Goal: Task Accomplishment & Management: Complete application form

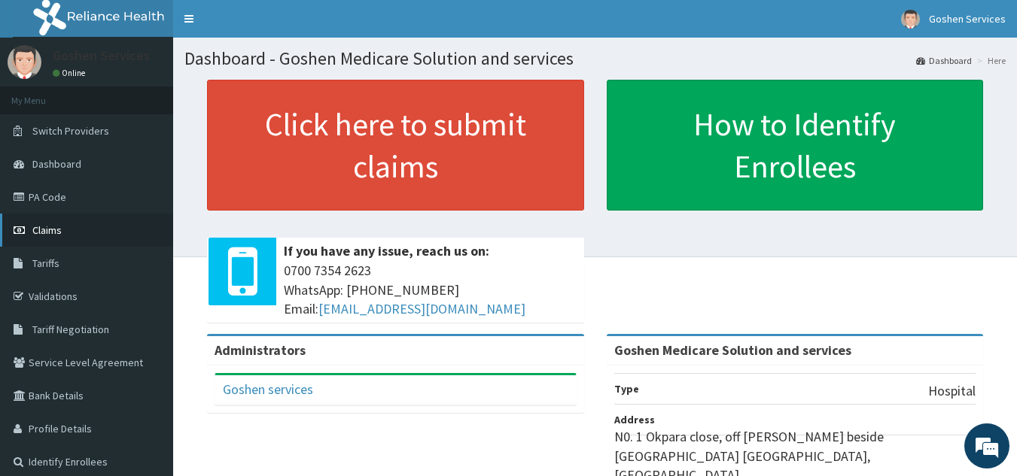
click at [63, 226] on link "Claims" at bounding box center [86, 230] width 173 height 33
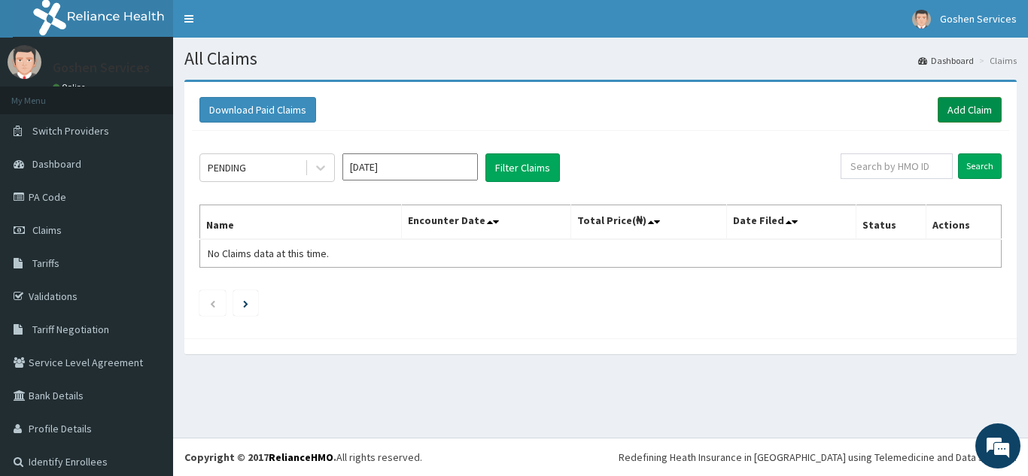
click at [938, 98] on link "Add Claim" at bounding box center [970, 110] width 64 height 26
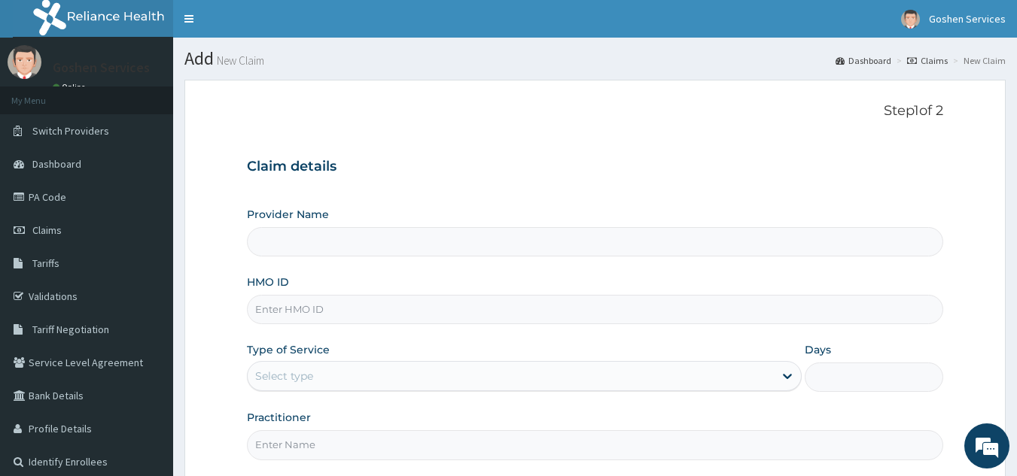
click at [348, 309] on input "HMO ID" at bounding box center [595, 309] width 697 height 29
type input "Goshen Medicare Solution and services"
type input "TMT/10112/B"
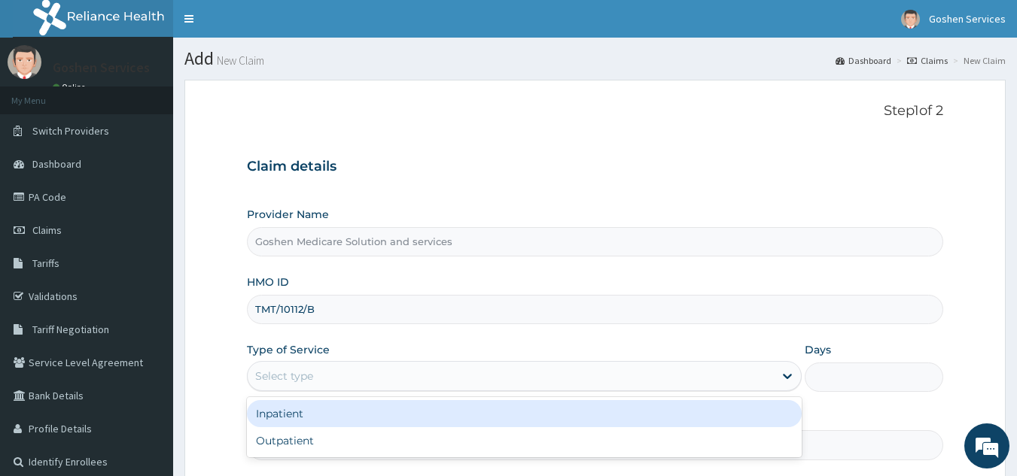
click at [345, 373] on div "Select type" at bounding box center [511, 376] width 526 height 24
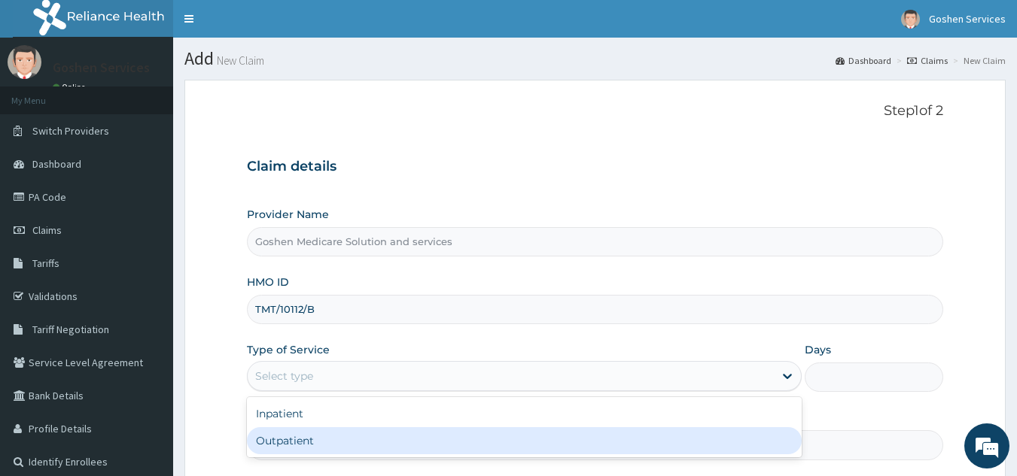
click at [325, 440] on div "Outpatient" at bounding box center [524, 441] width 555 height 27
type input "1"
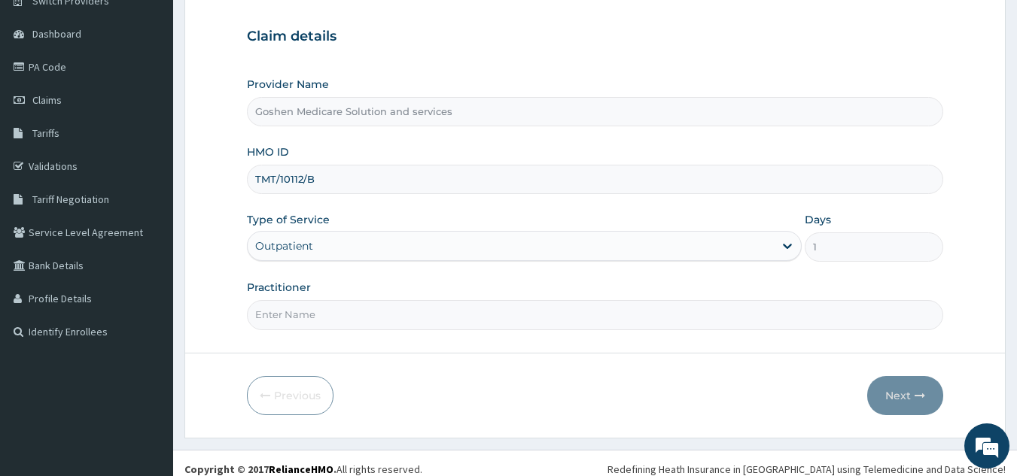
scroll to position [142, 0]
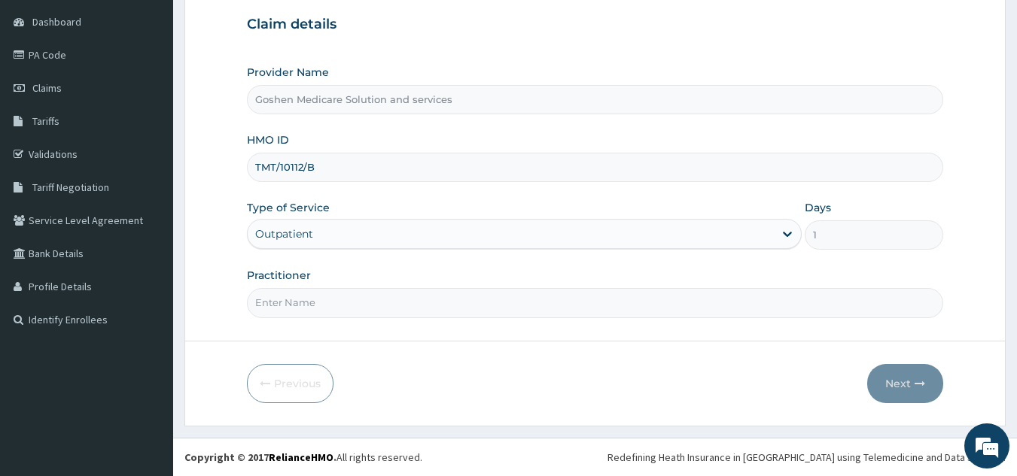
click at [345, 302] on input "Practitioner" at bounding box center [595, 302] width 697 height 29
type input "DR. [PERSON_NAME]"
click at [895, 382] on button "Next" at bounding box center [905, 383] width 76 height 39
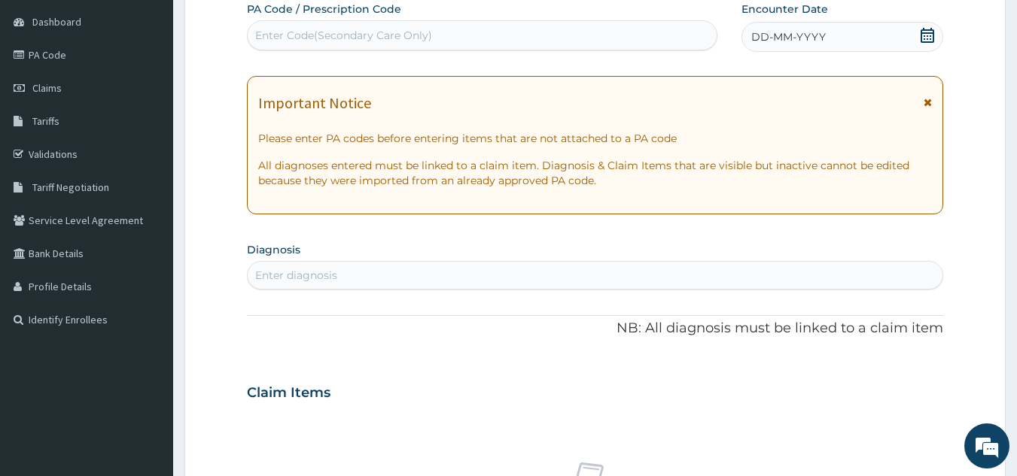
click at [927, 99] on icon at bounding box center [928, 102] width 8 height 11
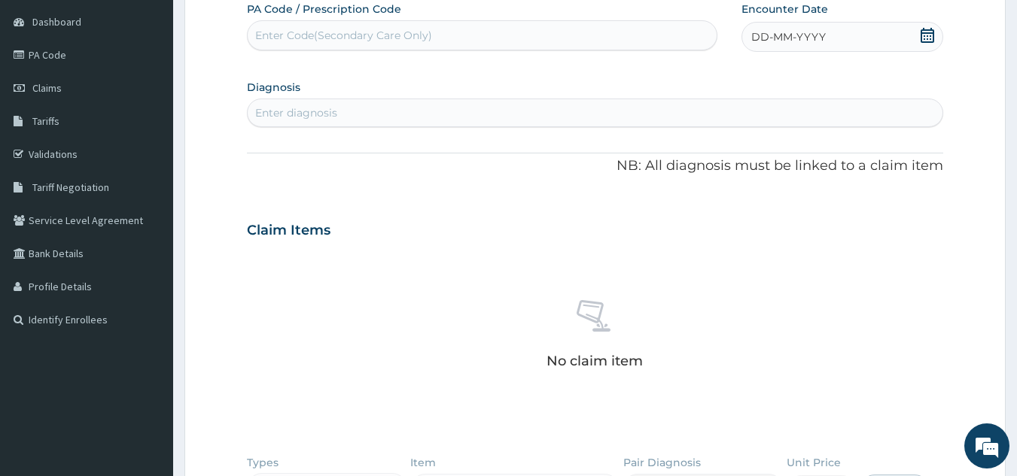
click at [530, 27] on div "Enter Code(Secondary Care Only)" at bounding box center [483, 35] width 470 height 24
click at [529, 27] on div "Enter Code(Secondary Care Only)" at bounding box center [483, 35] width 470 height 24
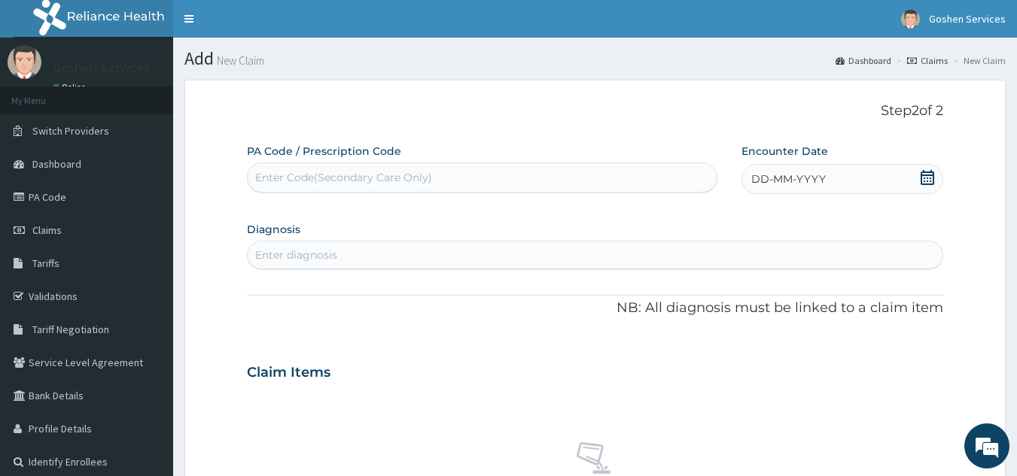
click at [928, 177] on icon at bounding box center [927, 177] width 15 height 15
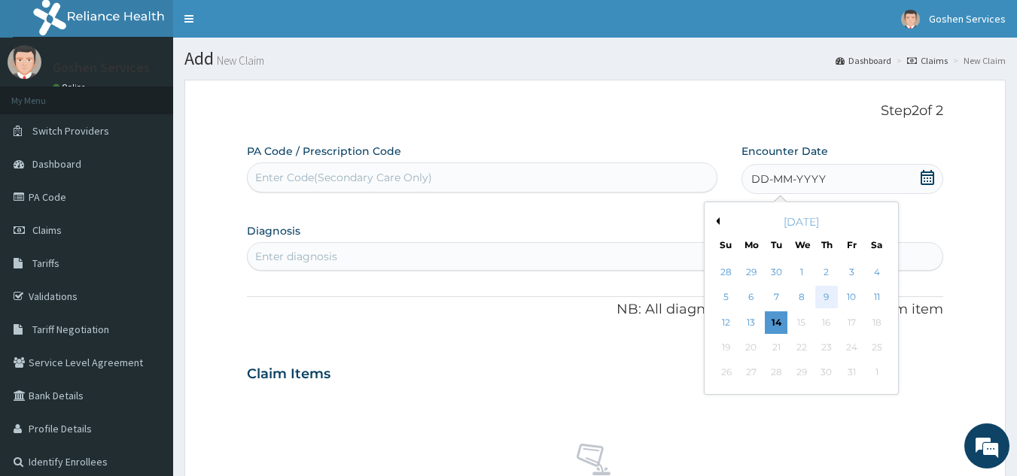
click at [829, 295] on div "9" at bounding box center [826, 298] width 23 height 23
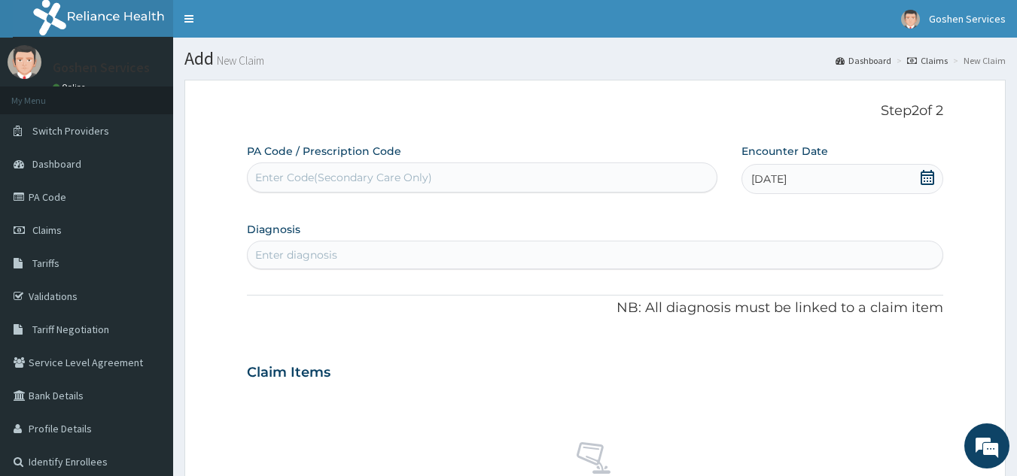
click at [388, 251] on div "Enter diagnosis" at bounding box center [595, 255] width 695 height 24
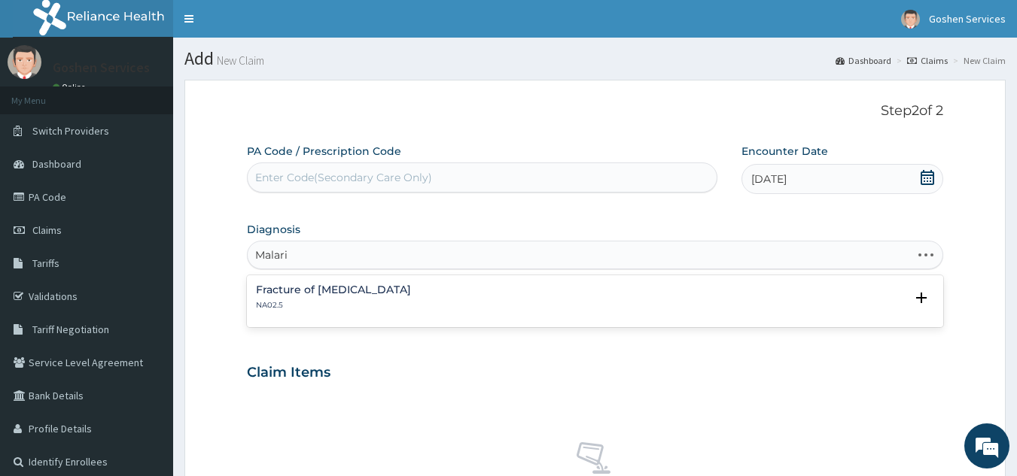
type input "Malaria"
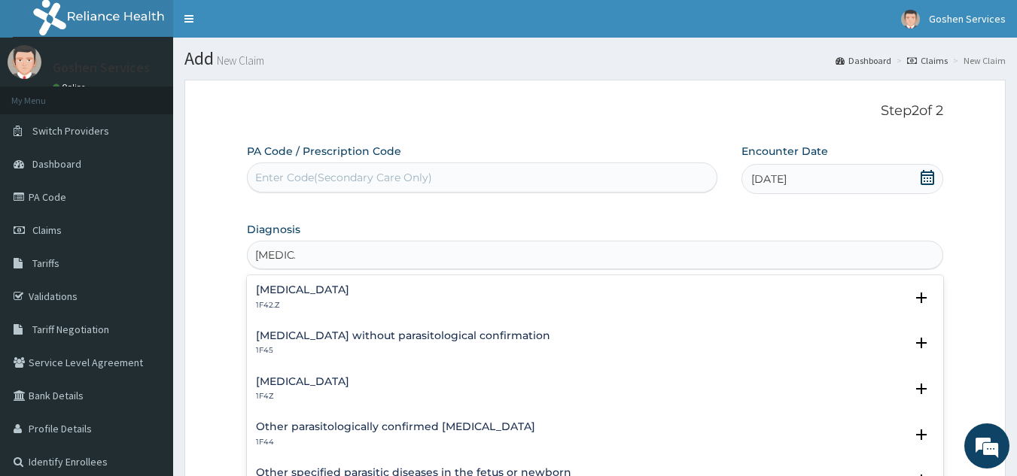
click at [349, 379] on h4 "Malaria, unspecified" at bounding box center [302, 381] width 93 height 11
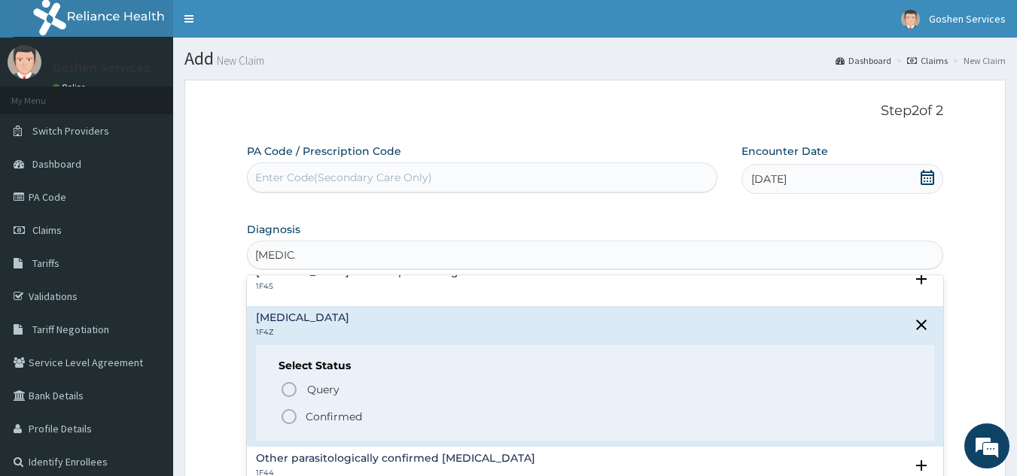
scroll to position [151, 0]
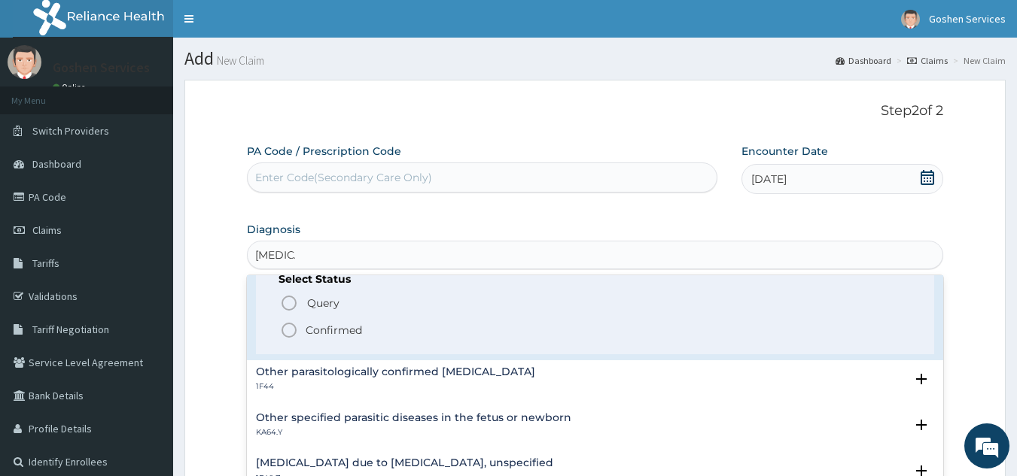
click at [360, 327] on p "Confirmed" at bounding box center [334, 330] width 56 height 15
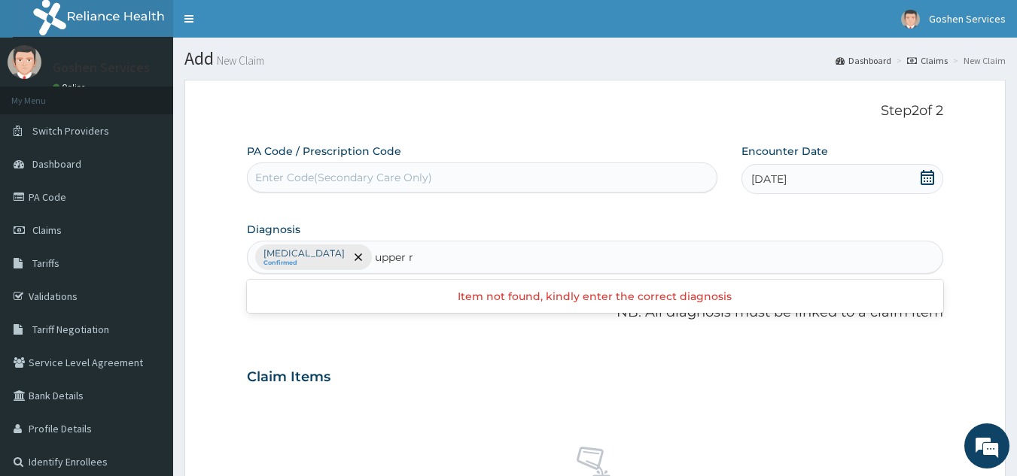
type input "upper"
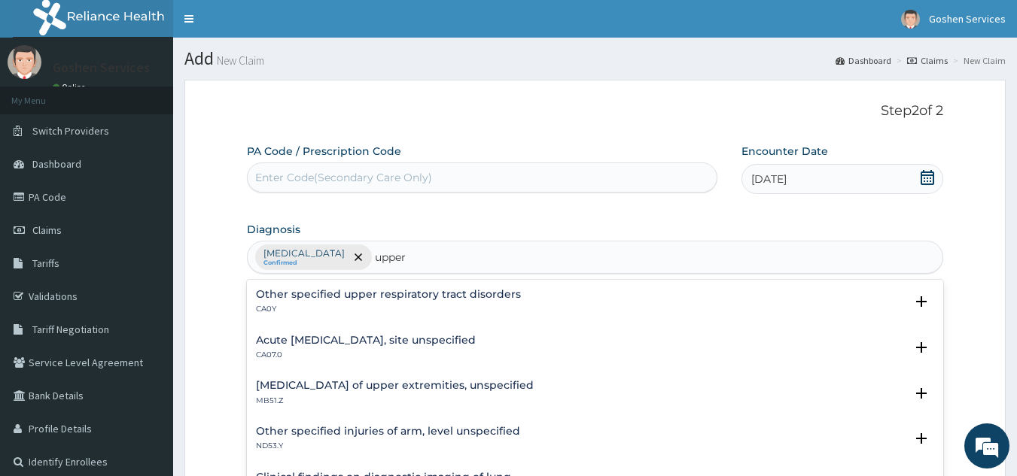
click at [429, 337] on h4 "Acute upper respiratory infection, site unspecified" at bounding box center [366, 340] width 220 height 11
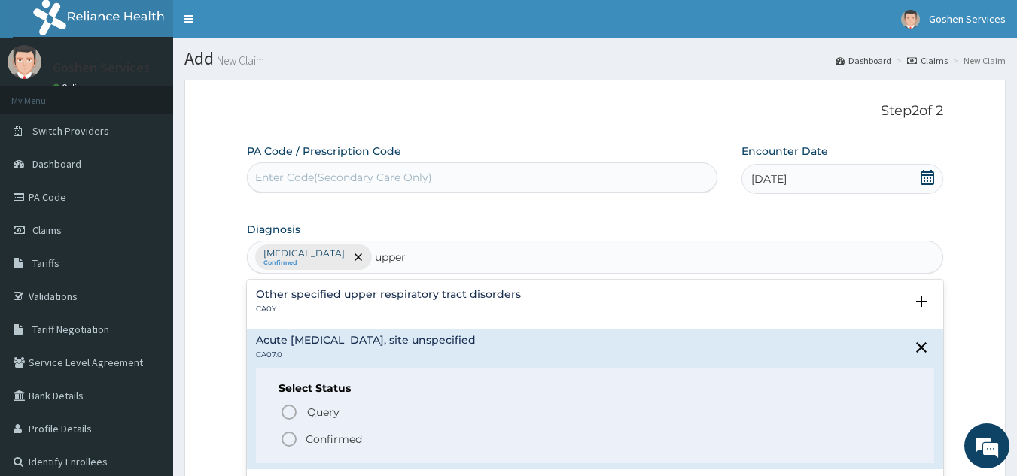
click at [334, 441] on p "Confirmed" at bounding box center [334, 439] width 56 height 15
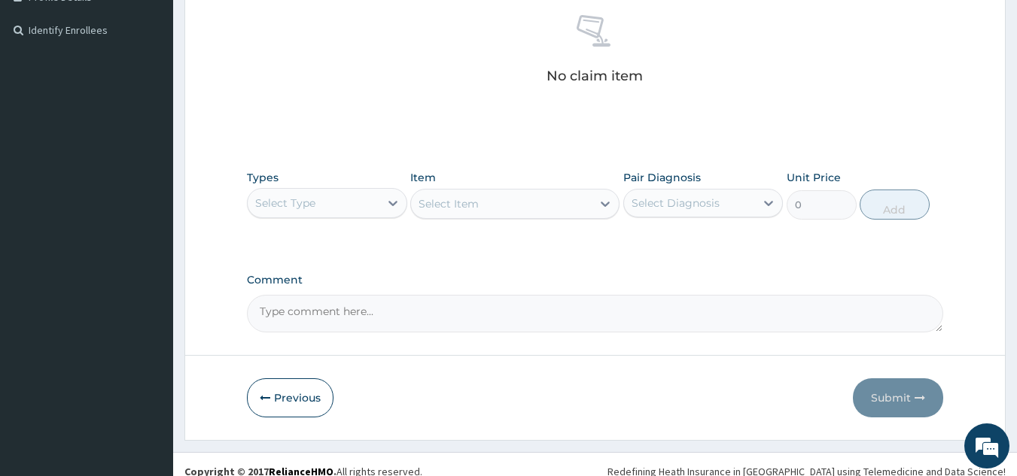
scroll to position [446, 0]
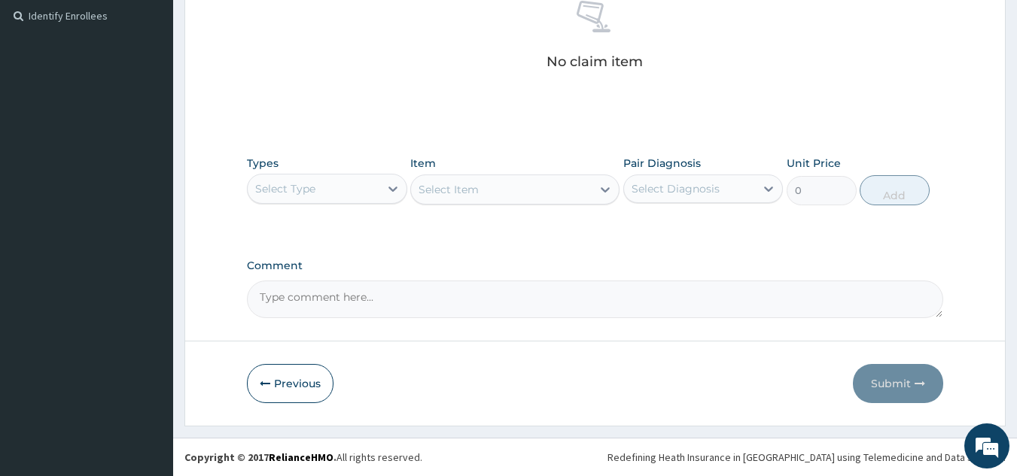
click at [354, 188] on div "Select Type" at bounding box center [314, 189] width 132 height 24
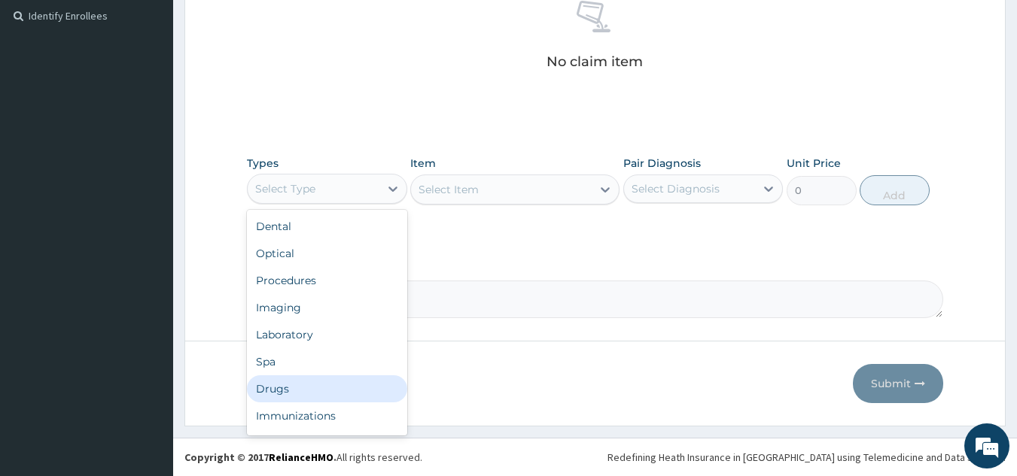
click at [321, 395] on div "Drugs" at bounding box center [327, 389] width 160 height 27
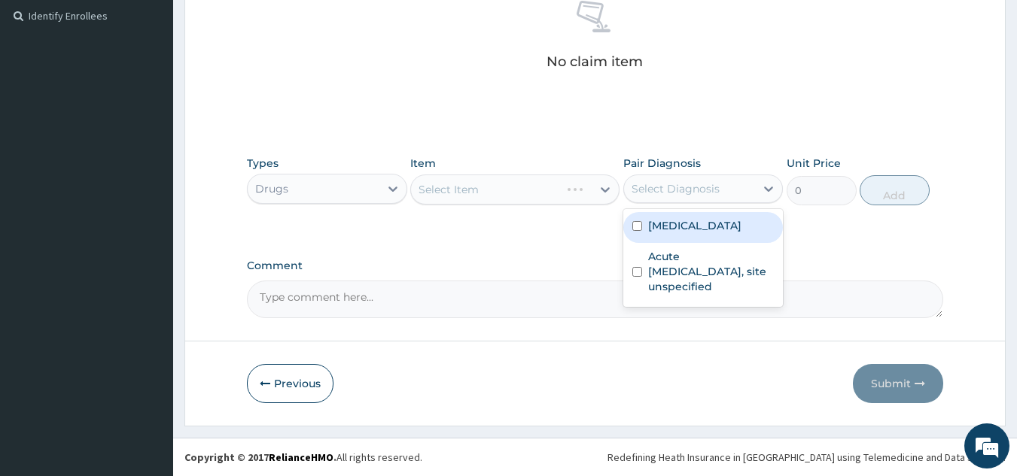
click at [680, 195] on div "Select Diagnosis" at bounding box center [675, 188] width 88 height 15
click at [685, 220] on label "Malaria, unspecified" at bounding box center [694, 225] width 93 height 15
checkbox input "true"
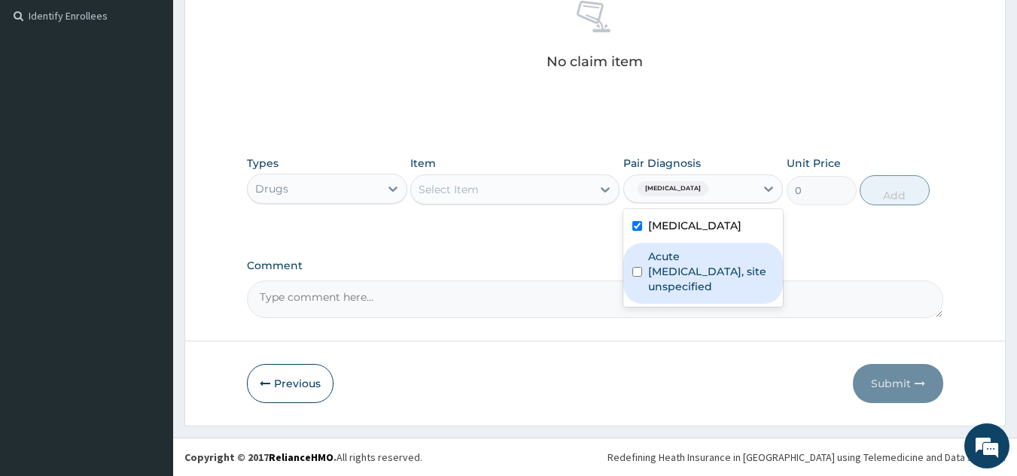
click at [683, 267] on label "Acute upper respiratory infection, site unspecified" at bounding box center [711, 271] width 126 height 45
checkbox input "true"
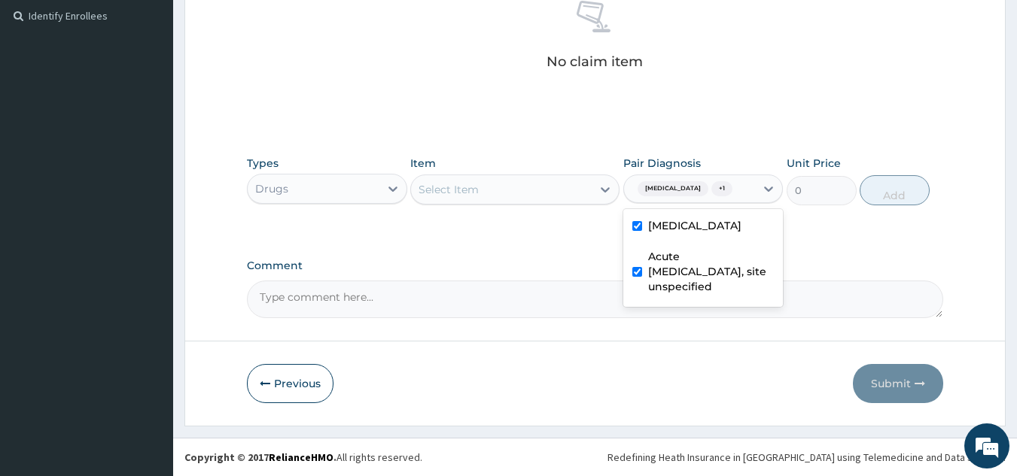
click at [560, 263] on label "Comment" at bounding box center [595, 266] width 697 height 13
click at [560, 281] on textarea "Comment" at bounding box center [595, 300] width 697 height 38
click at [531, 184] on div "Select Item" at bounding box center [501, 190] width 181 height 24
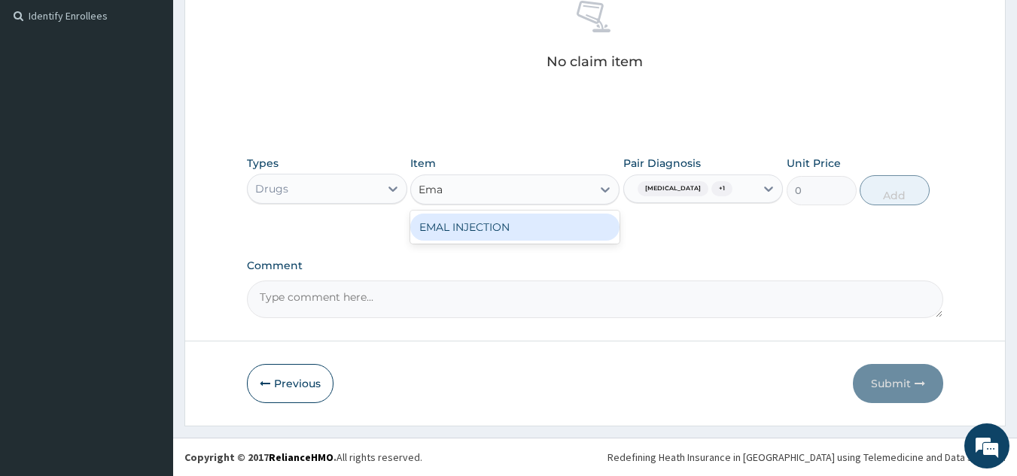
type input "Emal"
click at [528, 230] on div "EMAL INJECTION" at bounding box center [514, 227] width 209 height 27
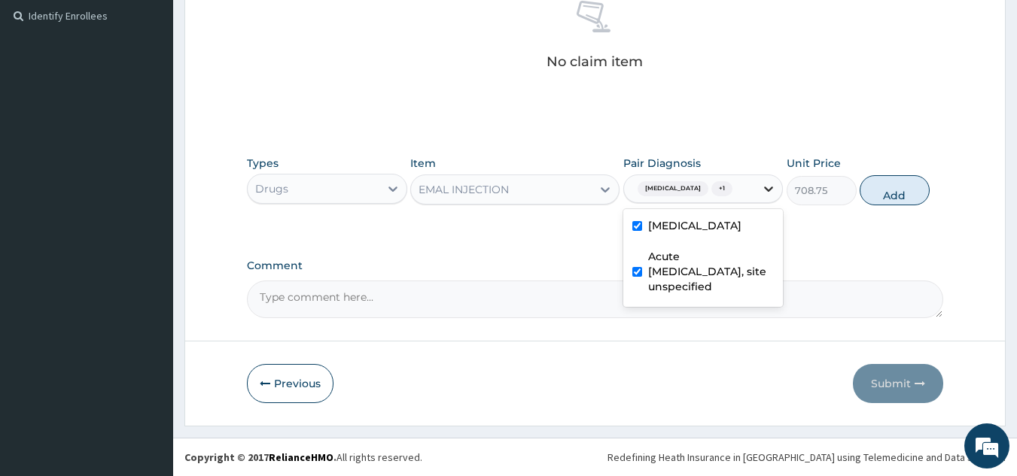
click at [769, 191] on icon at bounding box center [769, 189] width 9 height 5
click at [892, 190] on button "Add" at bounding box center [895, 190] width 70 height 30
type input "0"
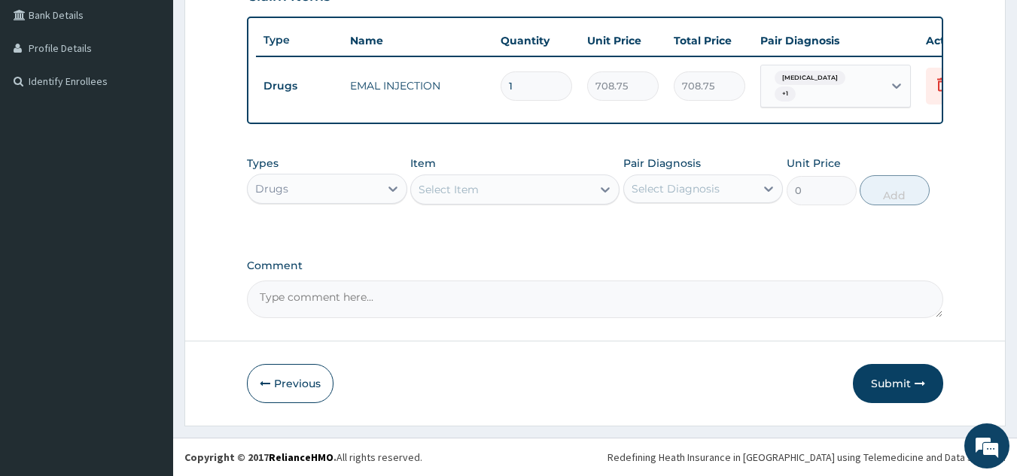
scroll to position [392, 0]
type input "0.00"
type input "3"
type input "2126.25"
type input "3"
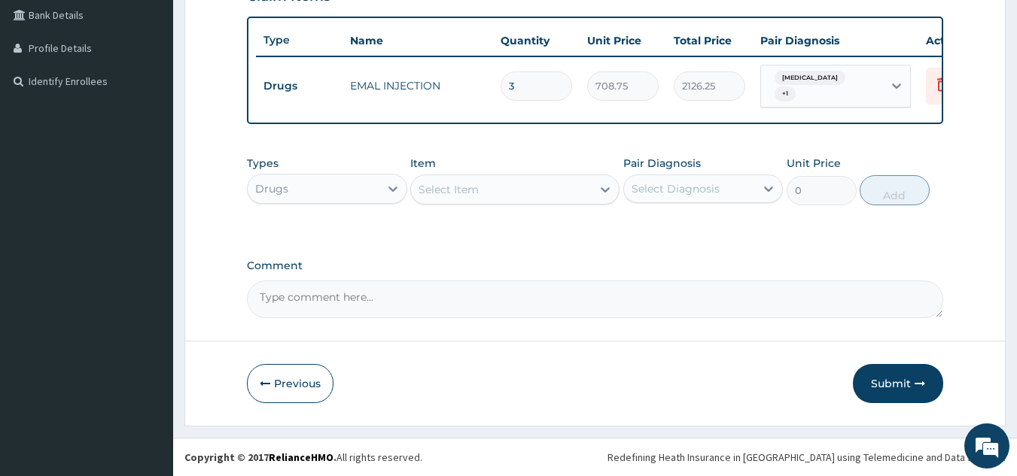
click at [839, 278] on div "Comment" at bounding box center [595, 289] width 697 height 59
click at [477, 198] on div "Select Item" at bounding box center [501, 190] width 181 height 24
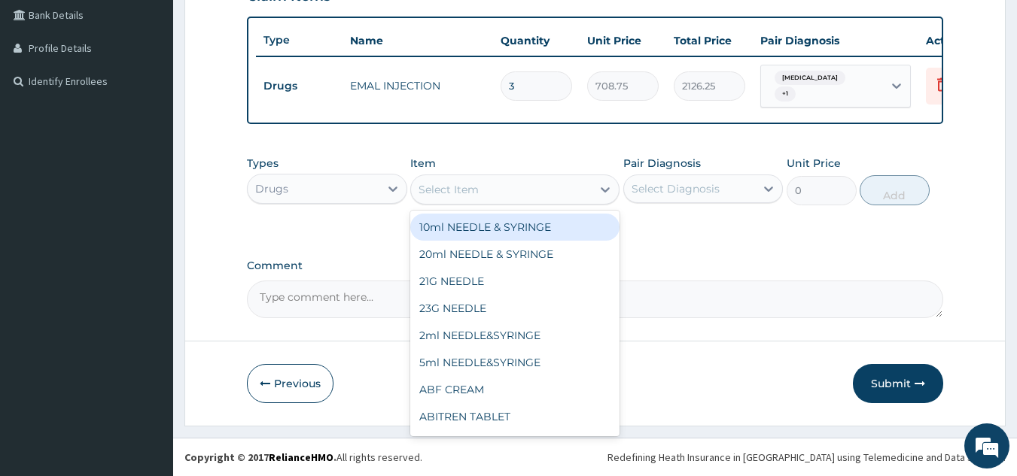
click at [298, 192] on div "Drugs" at bounding box center [314, 189] width 132 height 24
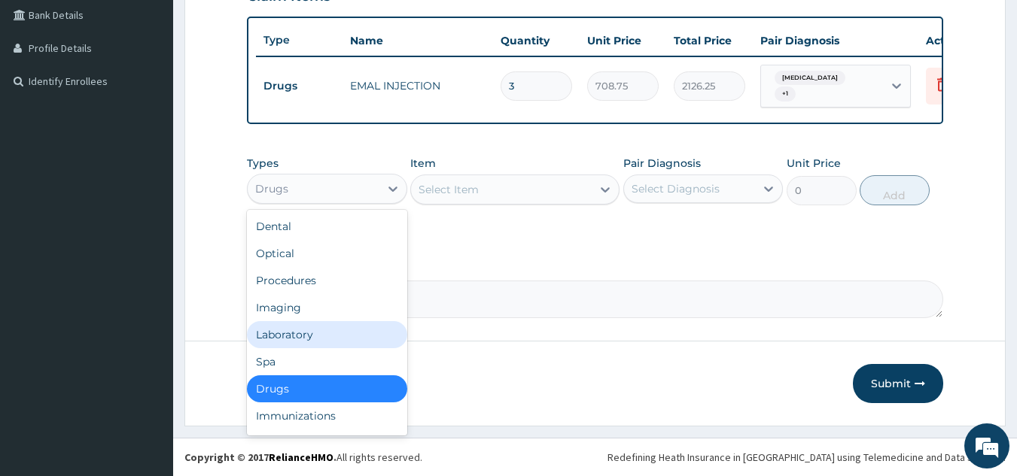
click at [275, 333] on div "Laboratory" at bounding box center [327, 334] width 160 height 27
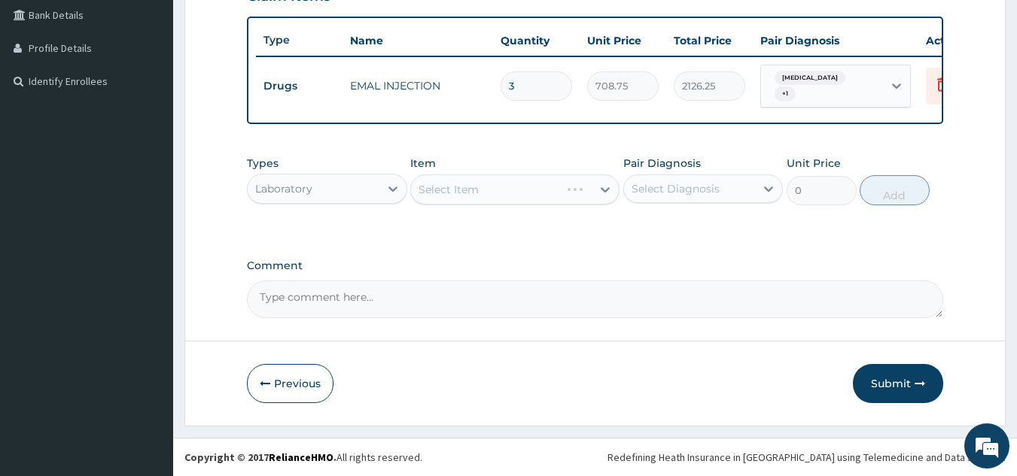
click at [540, 196] on div "Select Item" at bounding box center [514, 190] width 209 height 30
click at [663, 195] on div "Select Diagnosis" at bounding box center [675, 188] width 88 height 15
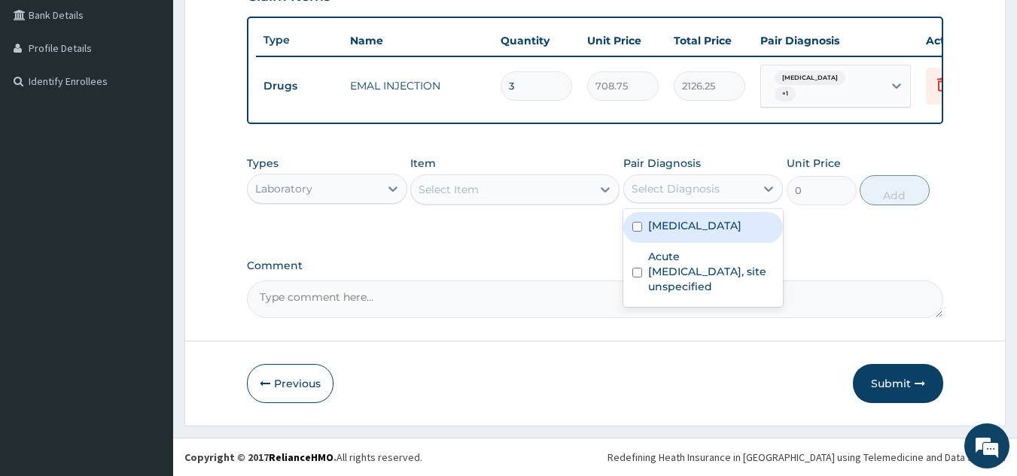
click at [676, 225] on label "Malaria, unspecified" at bounding box center [694, 225] width 93 height 15
checkbox input "true"
click at [558, 234] on div "Types Laboratory Item Select Item Pair Diagnosis option Malaria, unspecified, s…" at bounding box center [595, 191] width 697 height 87
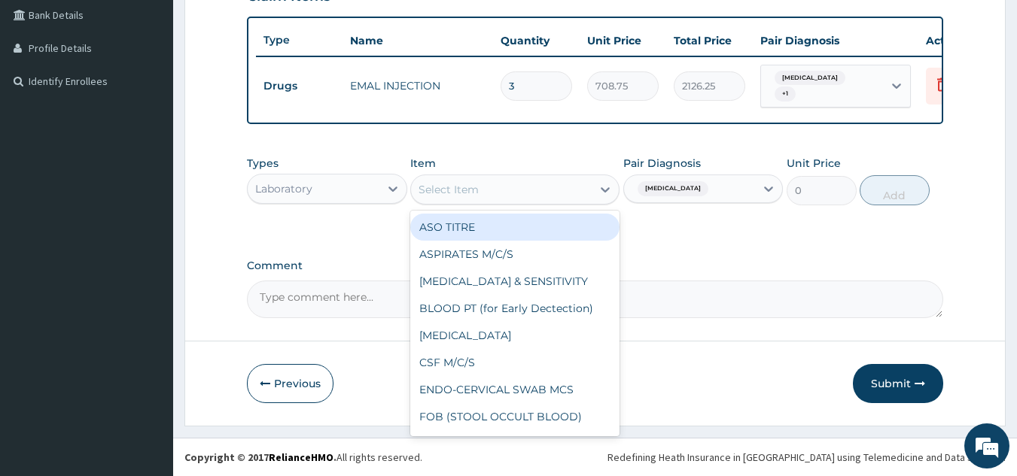
click at [537, 195] on div "Select Item" at bounding box center [501, 190] width 181 height 24
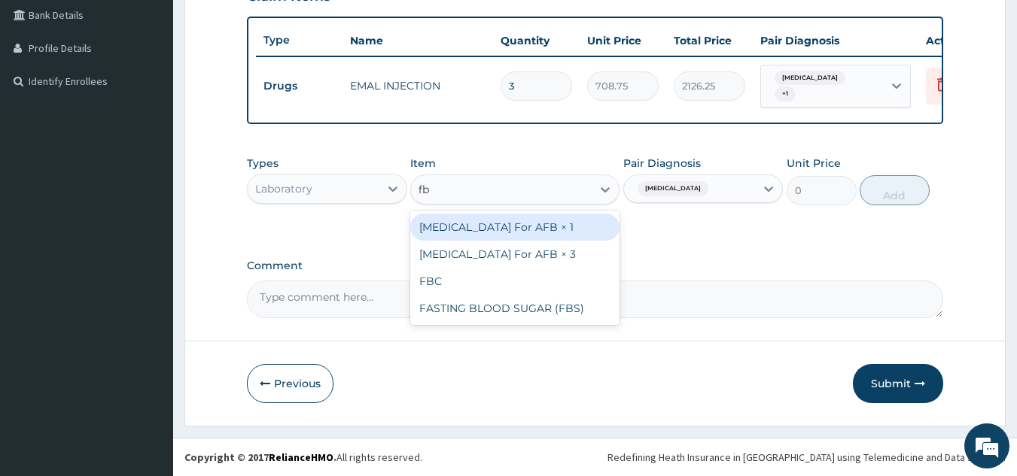
type input "fbc"
click at [538, 223] on div "FBC" at bounding box center [514, 227] width 209 height 27
type input "2000"
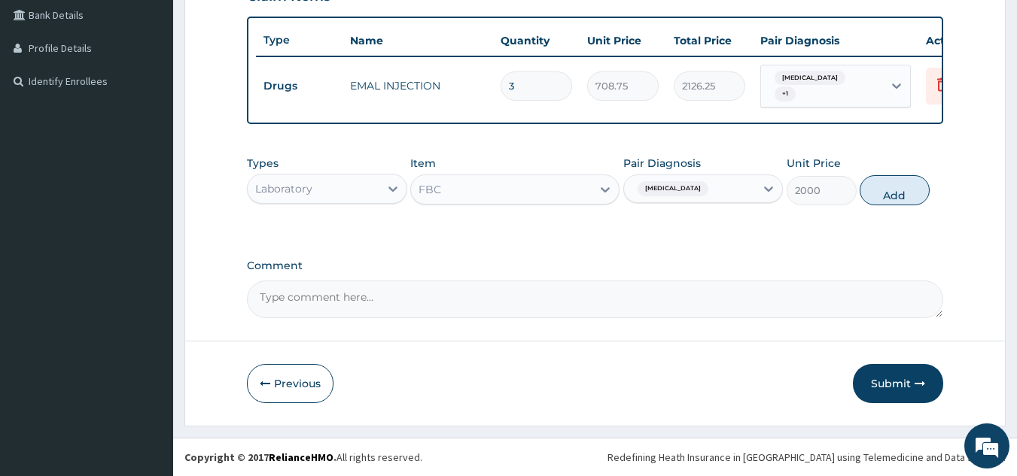
click at [745, 190] on div "Malaria, unspecified" at bounding box center [690, 189] width 132 height 26
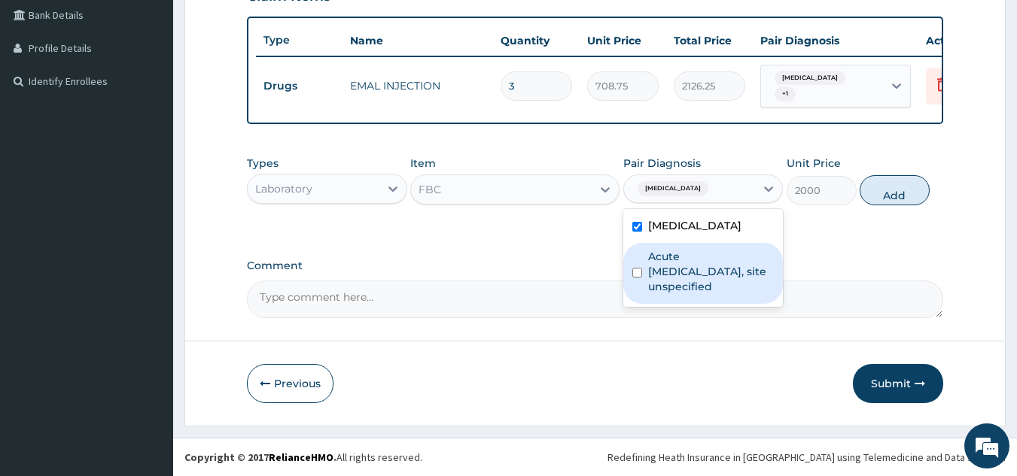
click at [723, 270] on label "Acute upper respiratory infection, site unspecified" at bounding box center [711, 271] width 126 height 45
checkbox input "true"
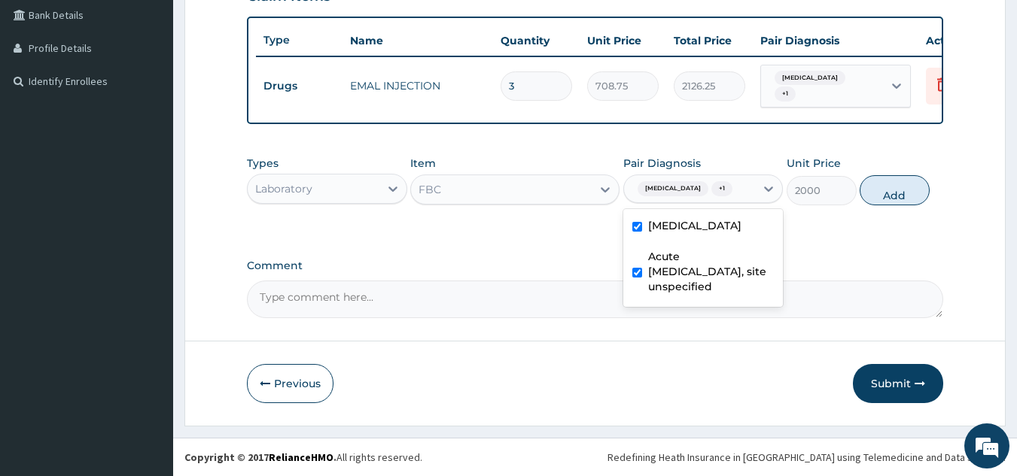
click at [713, 231] on label "Malaria, unspecified" at bounding box center [694, 225] width 93 height 15
checkbox input "false"
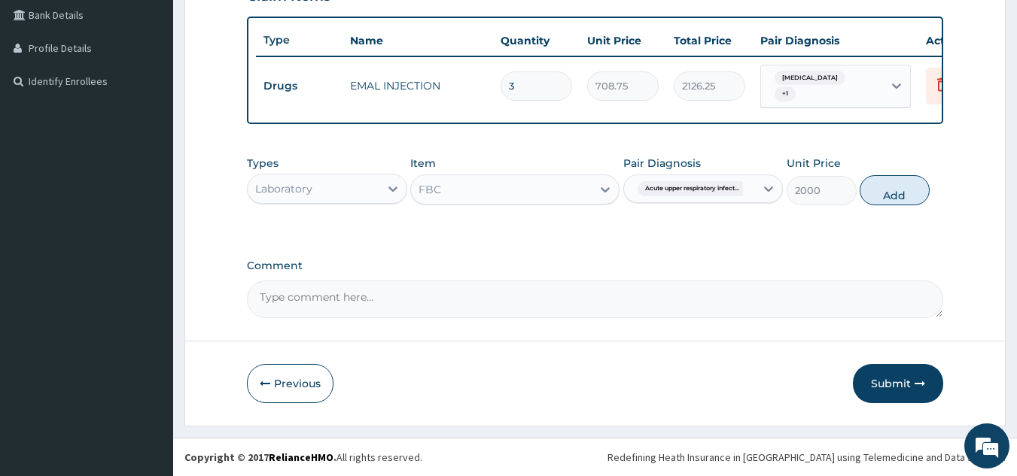
click at [831, 246] on div "PA Code / Prescription Code Enter Code(Secondary Care Only) Encounter Date 09-1…" at bounding box center [595, 40] width 697 height 555
click at [880, 184] on button "Add" at bounding box center [895, 190] width 70 height 30
type input "0"
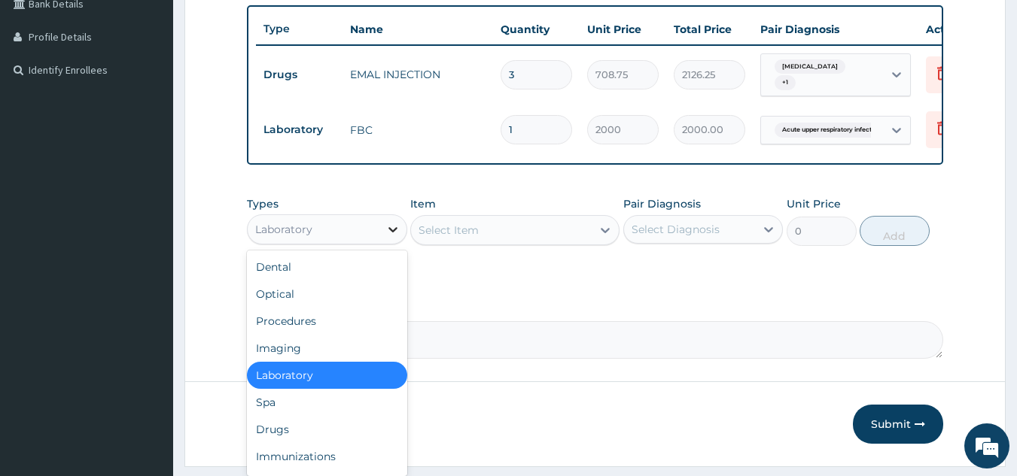
click at [393, 237] on icon at bounding box center [392, 229] width 15 height 15
click at [300, 335] on div "Procedures" at bounding box center [327, 321] width 160 height 27
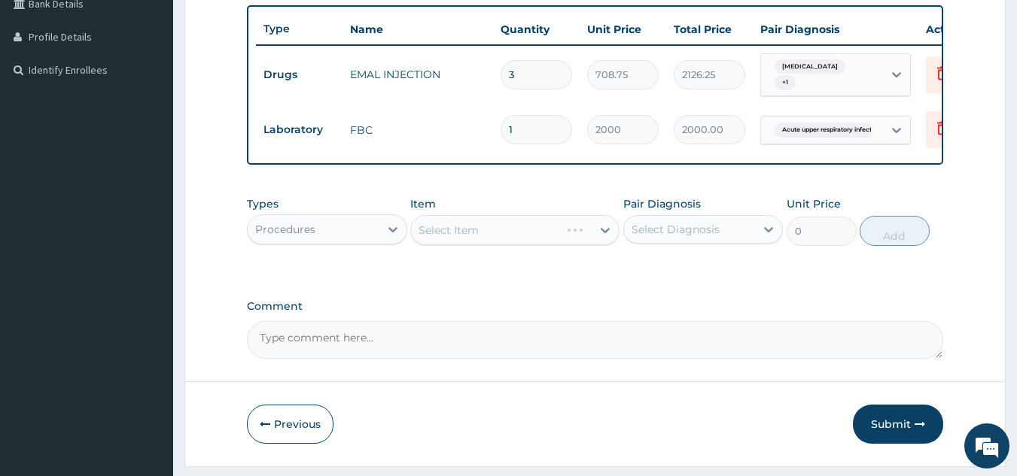
click at [494, 242] on div "Select Item" at bounding box center [514, 230] width 209 height 30
click at [509, 240] on div "Select Item" at bounding box center [514, 230] width 209 height 30
click at [686, 237] on div "Select Diagnosis" at bounding box center [675, 229] width 88 height 15
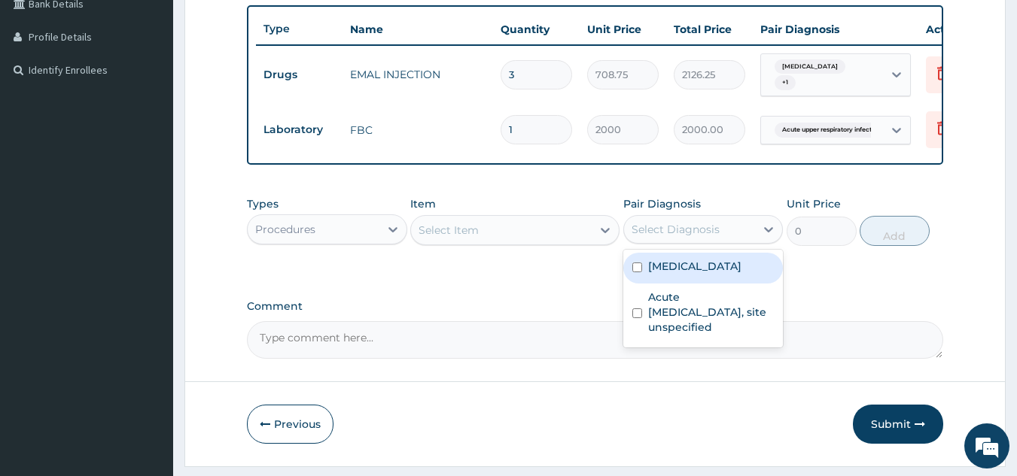
click at [674, 274] on label "Malaria, unspecified" at bounding box center [694, 266] width 93 height 15
checkbox input "true"
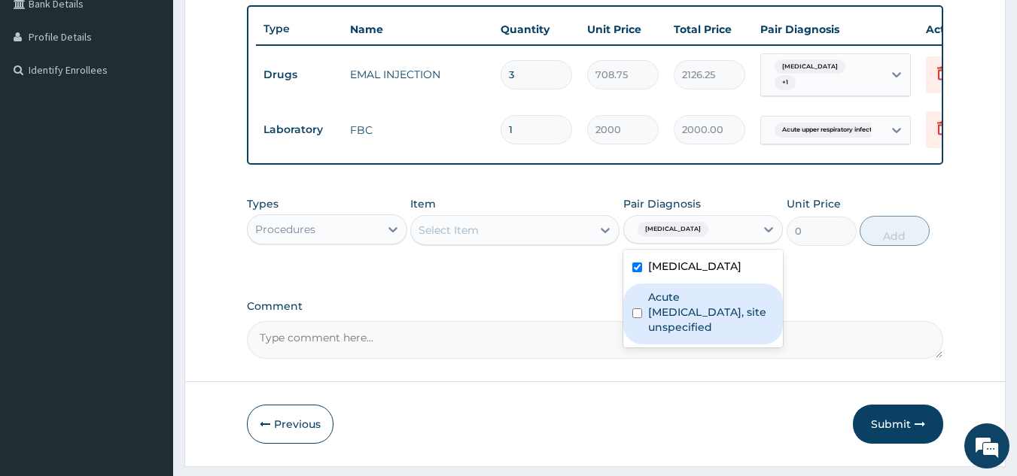
click at [673, 310] on label "Acute upper respiratory infection, site unspecified" at bounding box center [711, 312] width 126 height 45
checkbox input "true"
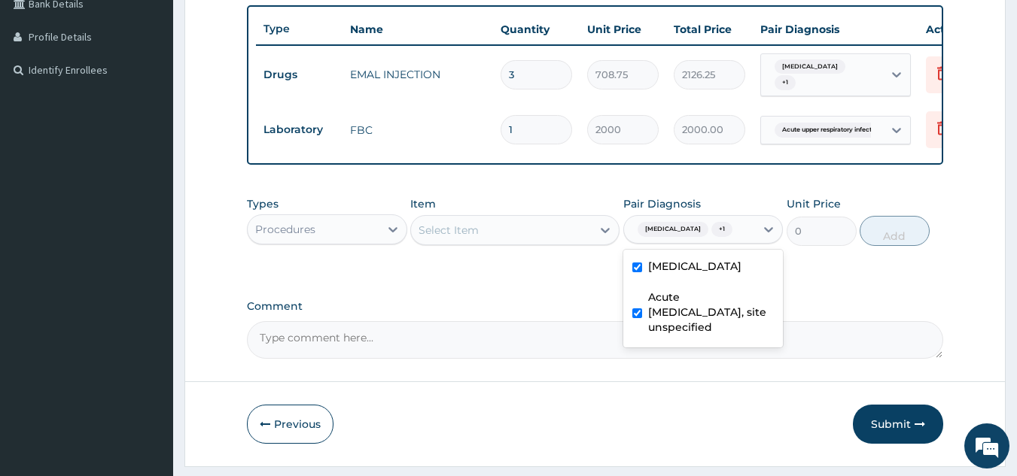
click at [515, 297] on div "PA Code / Prescription Code Enter Code(Secondary Care Only) Encounter Date 09-1…" at bounding box center [595, 55] width 697 height 607
click at [494, 241] on div "Select Item" at bounding box center [501, 230] width 181 height 24
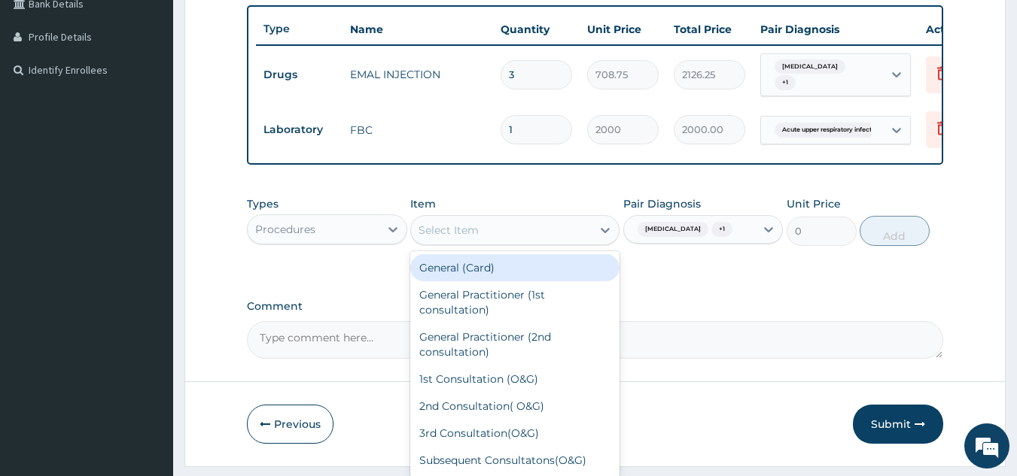
click at [492, 276] on div "General (Card)" at bounding box center [514, 267] width 209 height 27
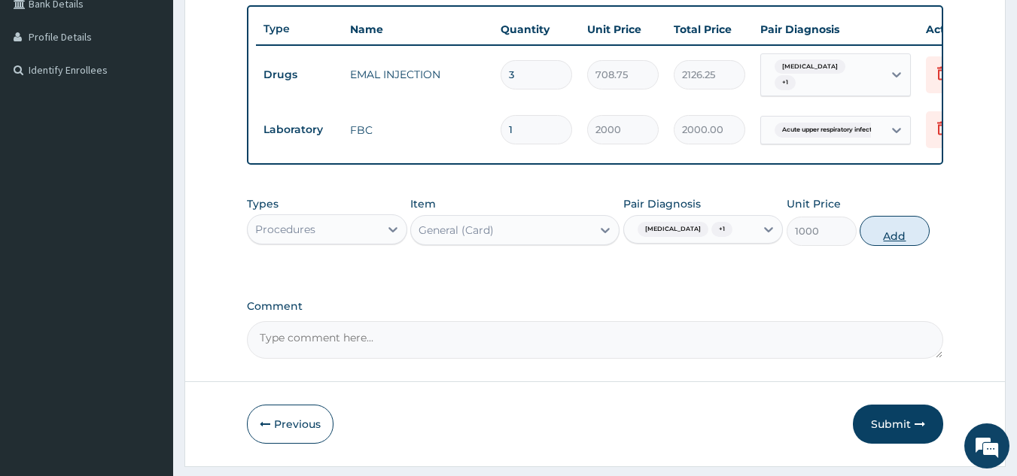
click at [875, 241] on button "Add" at bounding box center [895, 231] width 70 height 30
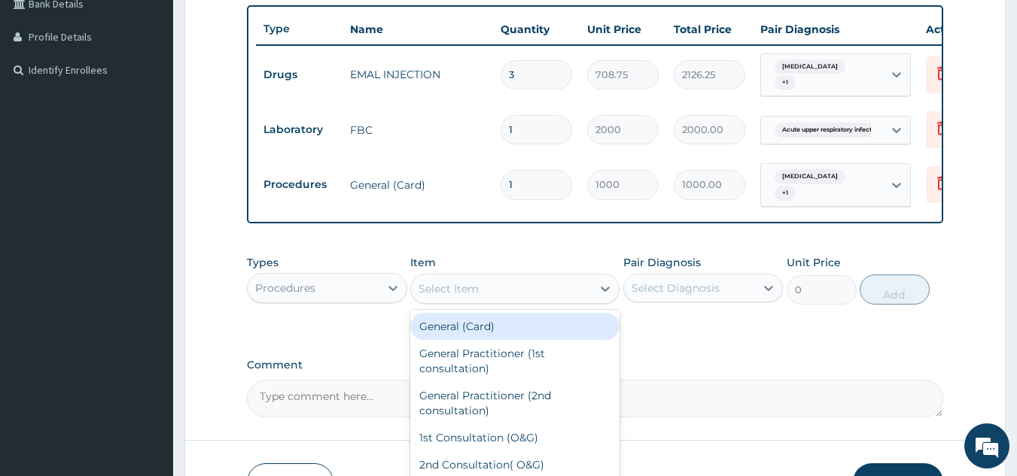
click at [443, 296] on div "Select Item" at bounding box center [448, 288] width 60 height 15
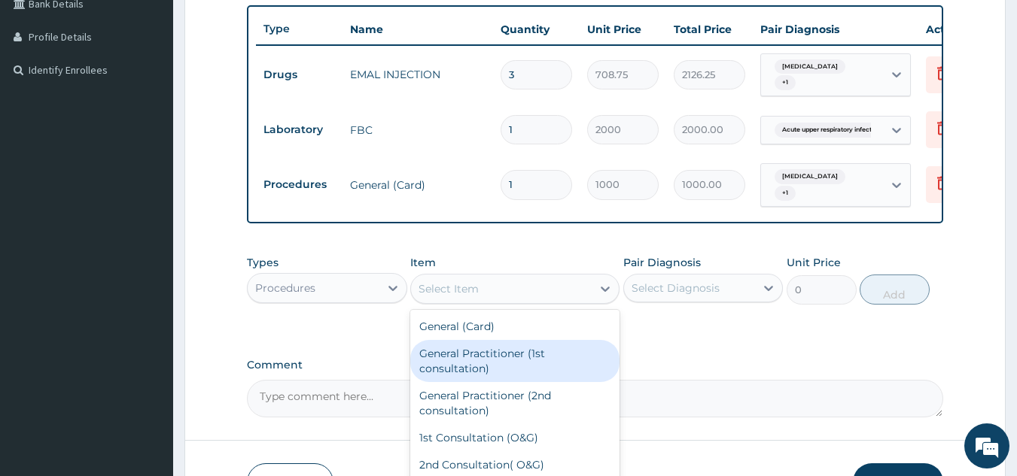
click at [463, 377] on div "General Practitioner (1st consultation)" at bounding box center [514, 361] width 209 height 42
type input "1500"
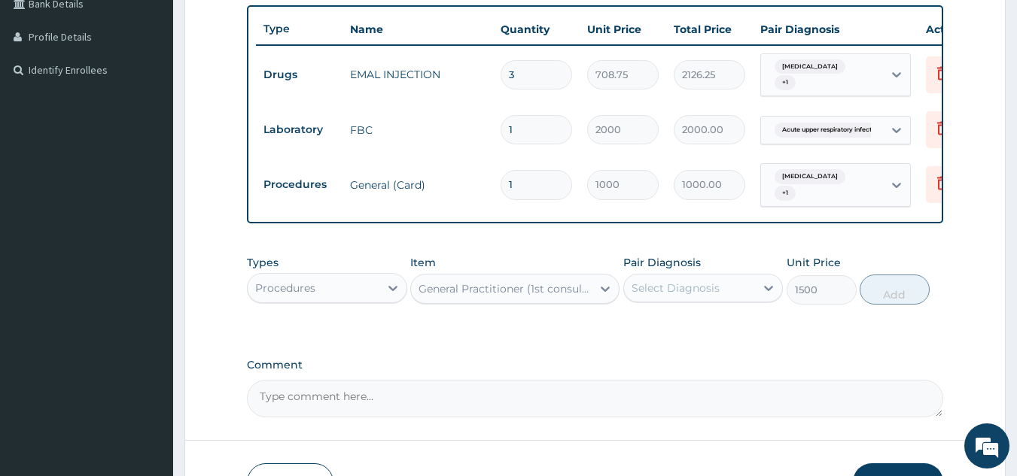
click at [693, 305] on div "Pair Diagnosis Select Diagnosis" at bounding box center [703, 280] width 160 height 50
click at [697, 296] on div "Select Diagnosis" at bounding box center [675, 288] width 88 height 15
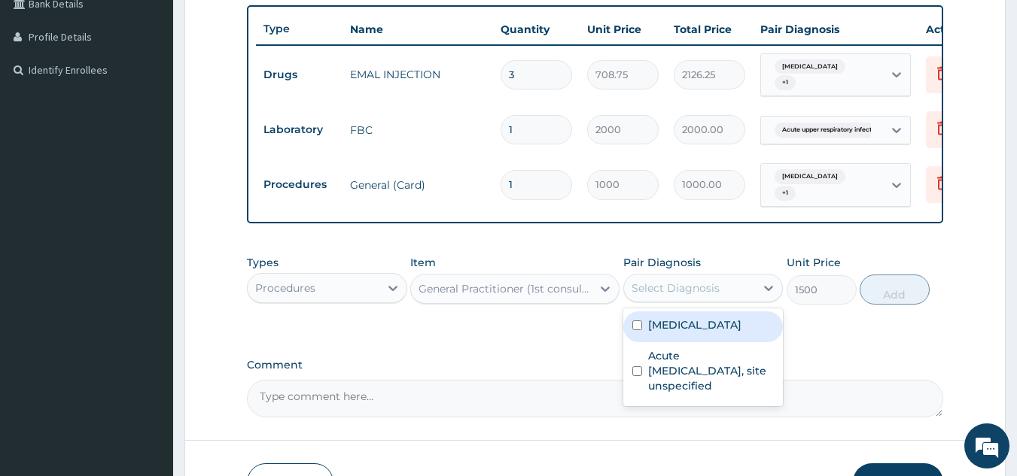
click at [697, 333] on label "Malaria, unspecified" at bounding box center [694, 325] width 93 height 15
checkbox input "true"
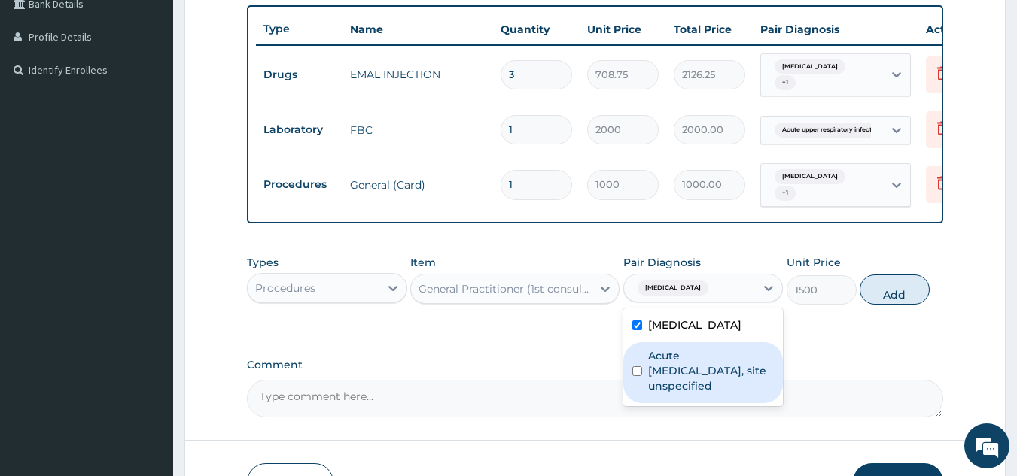
click at [692, 391] on label "Acute upper respiratory infection, site unspecified" at bounding box center [711, 370] width 126 height 45
checkbox input "true"
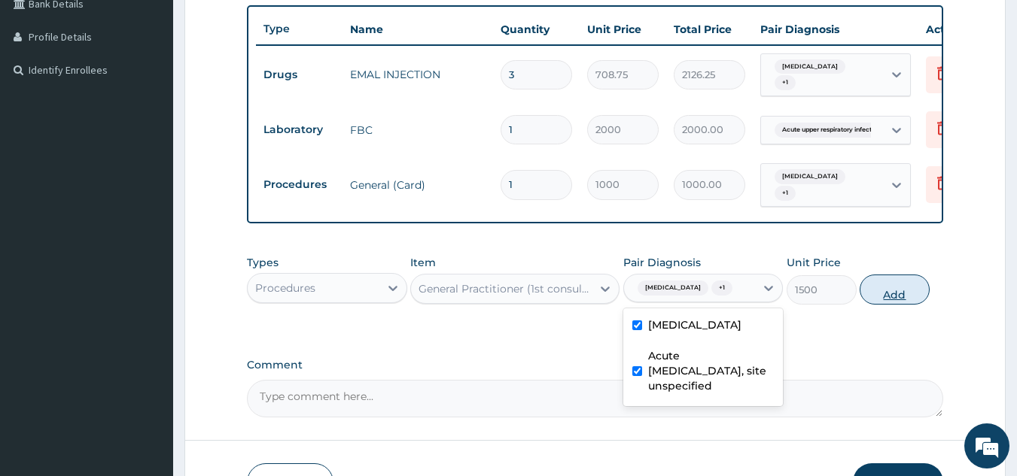
click at [895, 303] on button "Add" at bounding box center [895, 290] width 70 height 30
type input "0"
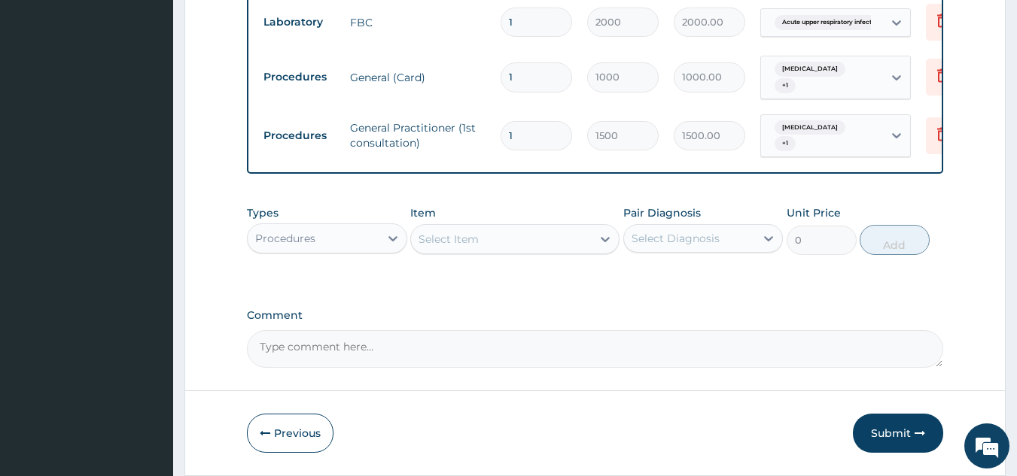
scroll to position [543, 0]
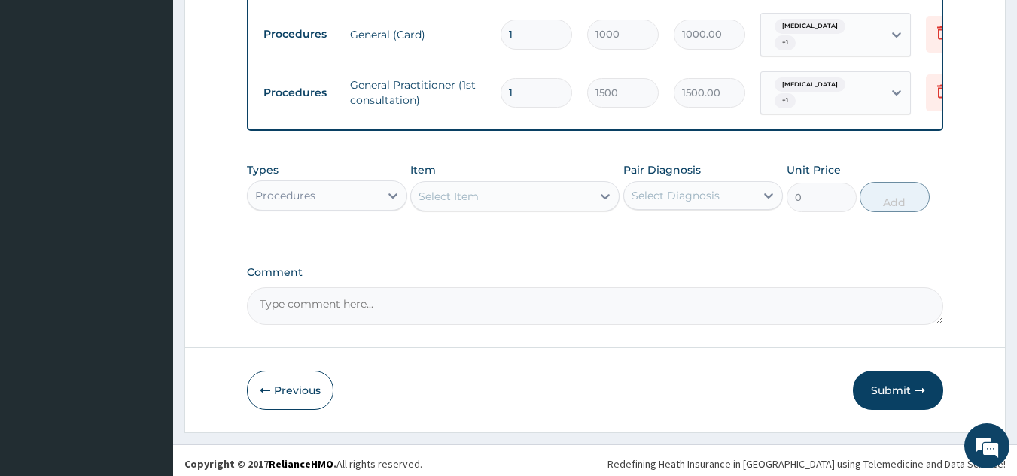
click at [466, 204] on div "Select Item" at bounding box center [448, 196] width 60 height 15
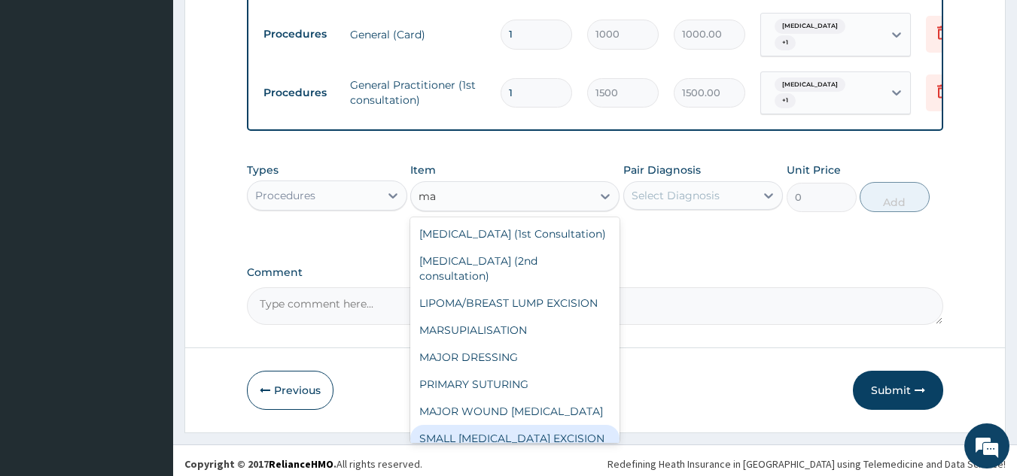
type input "m"
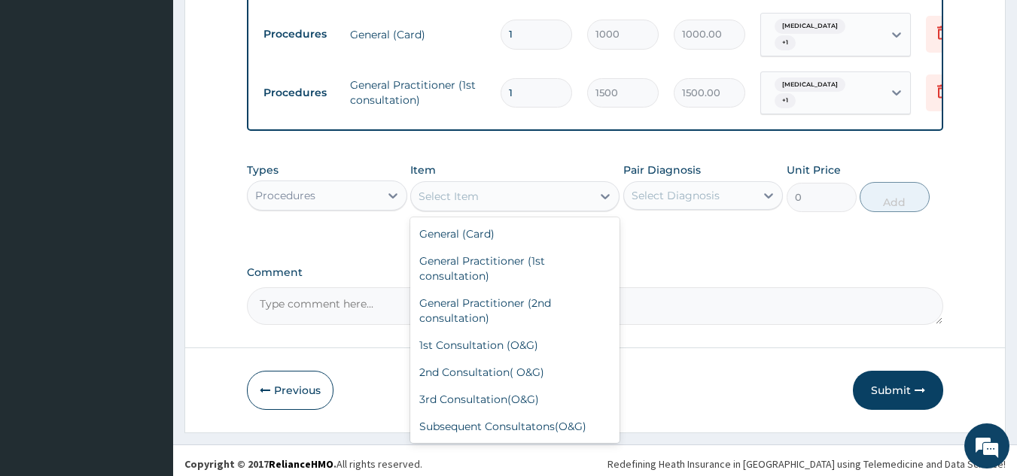
click at [376, 208] on div "Procedures" at bounding box center [314, 196] width 132 height 24
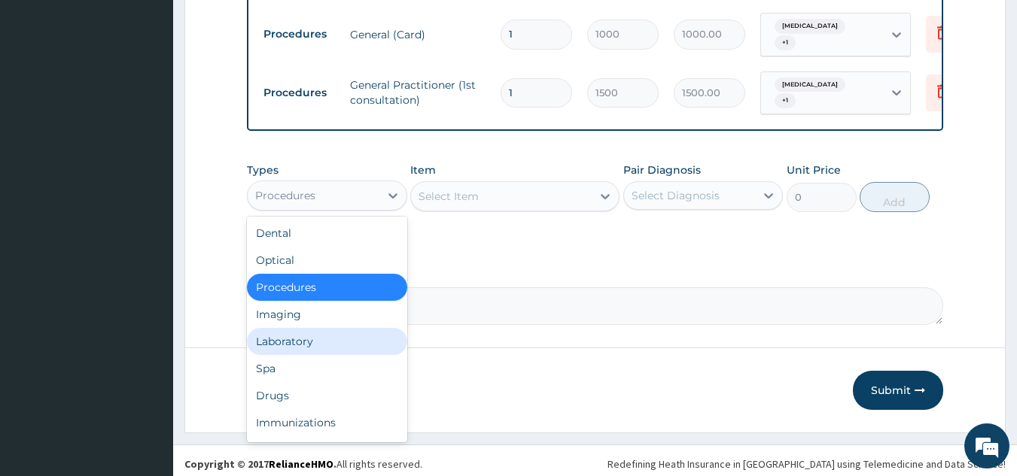
click at [297, 355] on div "Laboratory" at bounding box center [327, 341] width 160 height 27
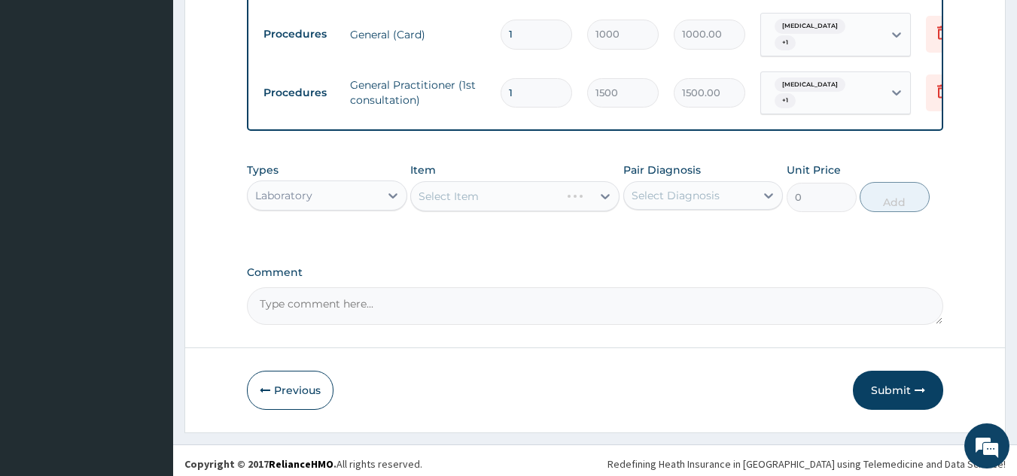
click at [479, 205] on div "Select Item" at bounding box center [514, 196] width 209 height 30
click at [515, 211] on div "Select Item" at bounding box center [514, 196] width 209 height 30
click at [560, 210] on div "Select Item" at bounding box center [514, 196] width 209 height 30
click at [722, 210] on div "Select Diagnosis" at bounding box center [703, 195] width 160 height 29
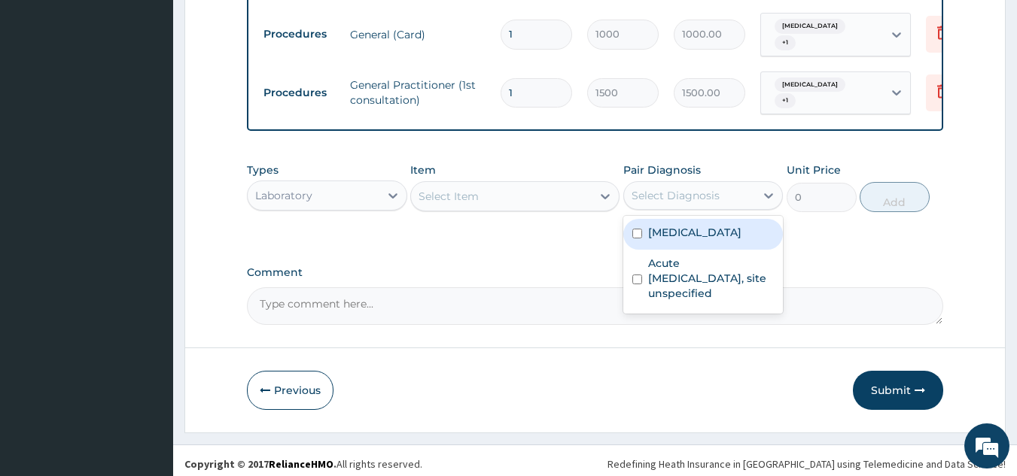
click at [722, 240] on label "Malaria, unspecified" at bounding box center [694, 232] width 93 height 15
checkbox input "true"
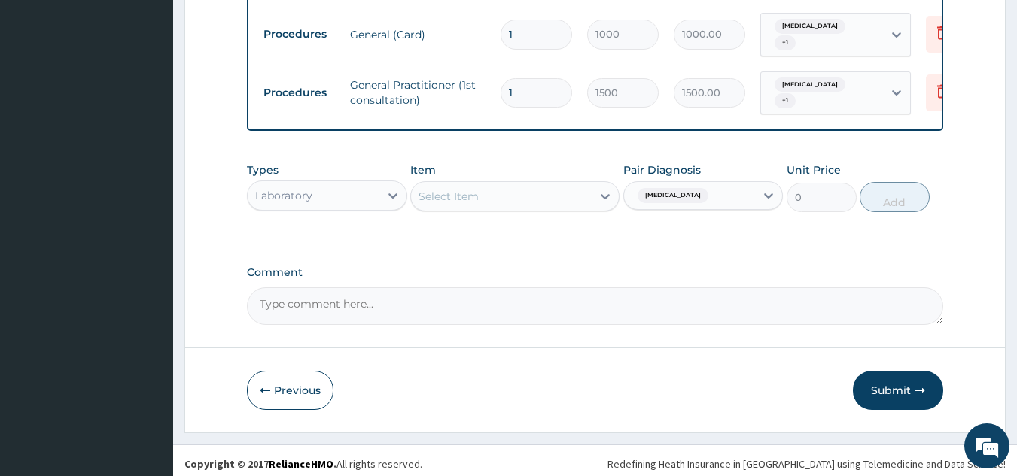
click at [559, 208] on div "Select Item" at bounding box center [501, 196] width 181 height 24
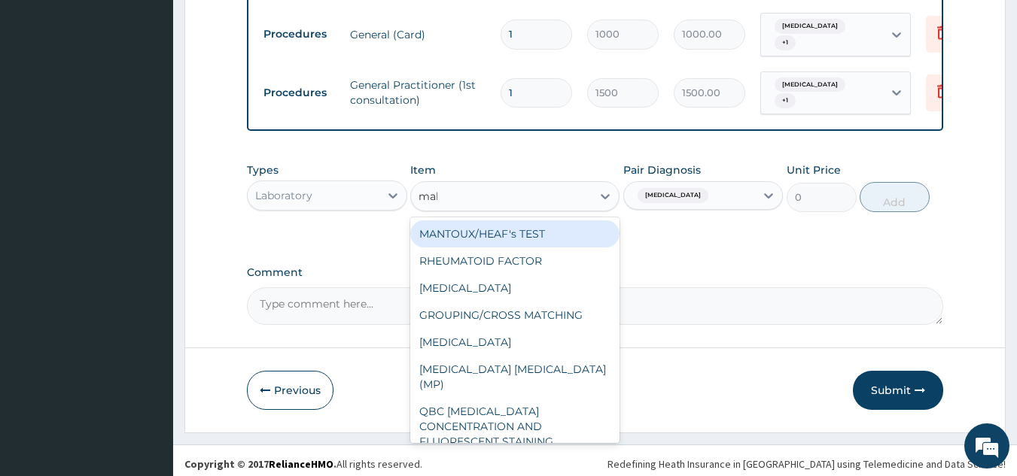
type input "mala"
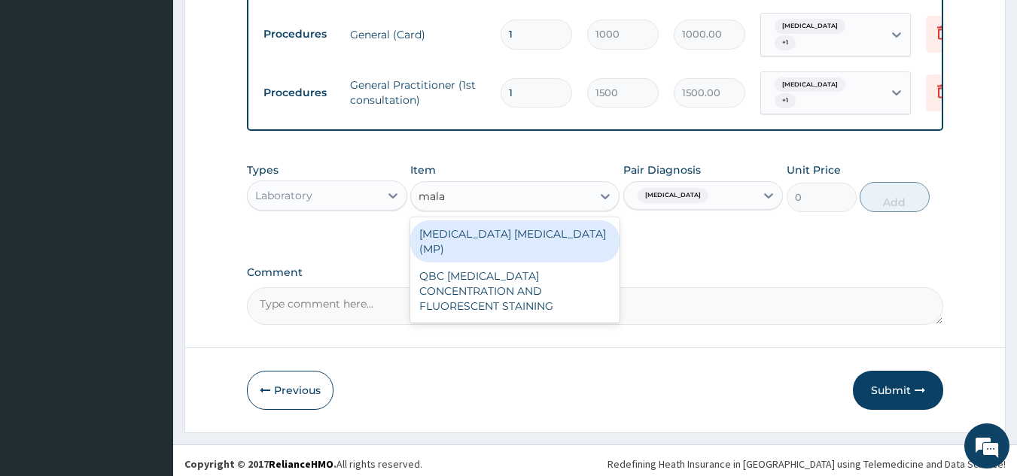
click at [529, 245] on div "MALARIA PARASITE (MP)" at bounding box center [514, 242] width 209 height 42
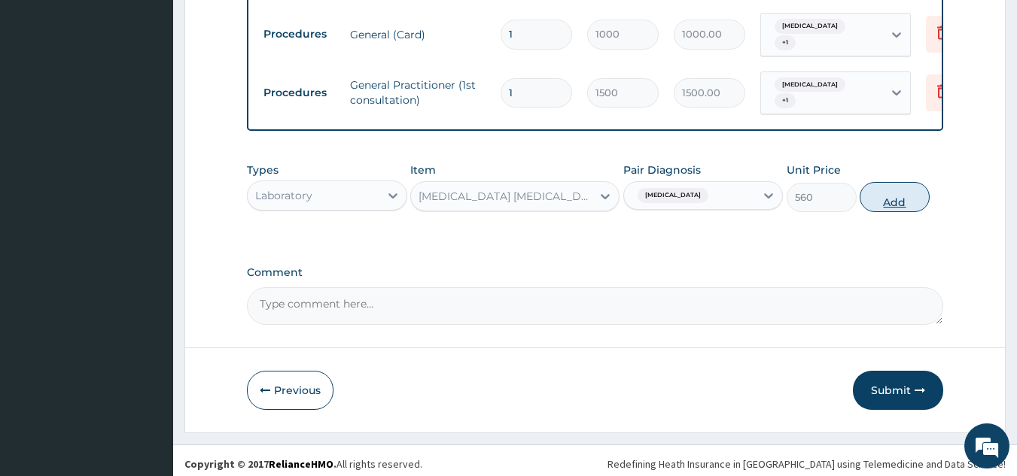
click at [887, 205] on button "Add" at bounding box center [895, 197] width 70 height 30
type input "0"
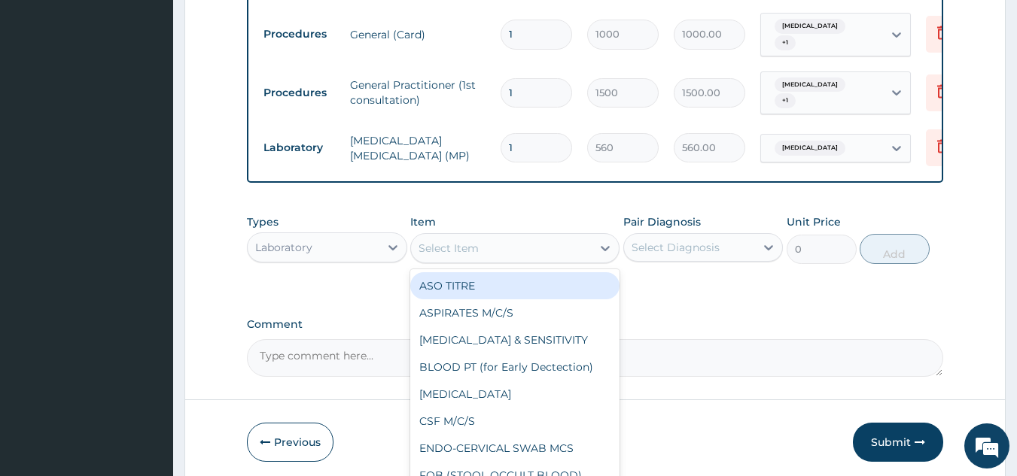
click at [507, 260] on div "Select Item" at bounding box center [501, 248] width 181 height 24
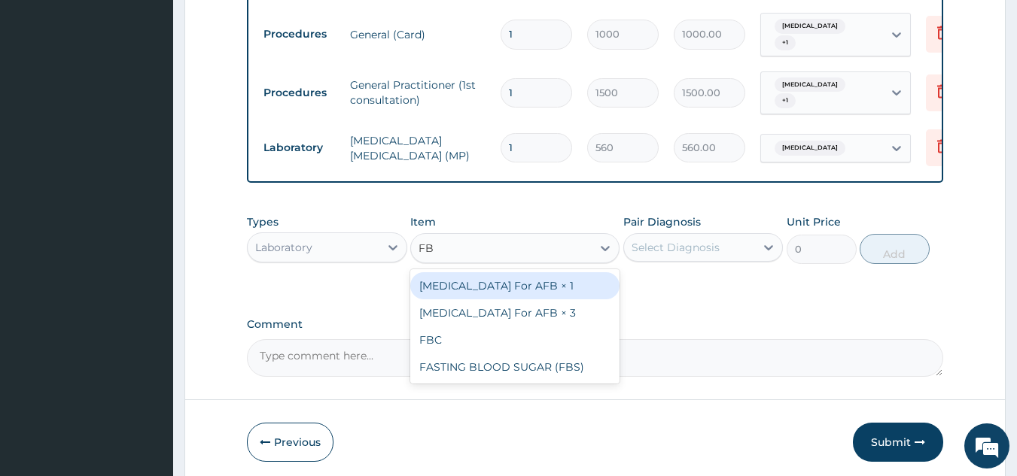
type input "FBC"
click at [493, 300] on div "FBC" at bounding box center [514, 285] width 209 height 27
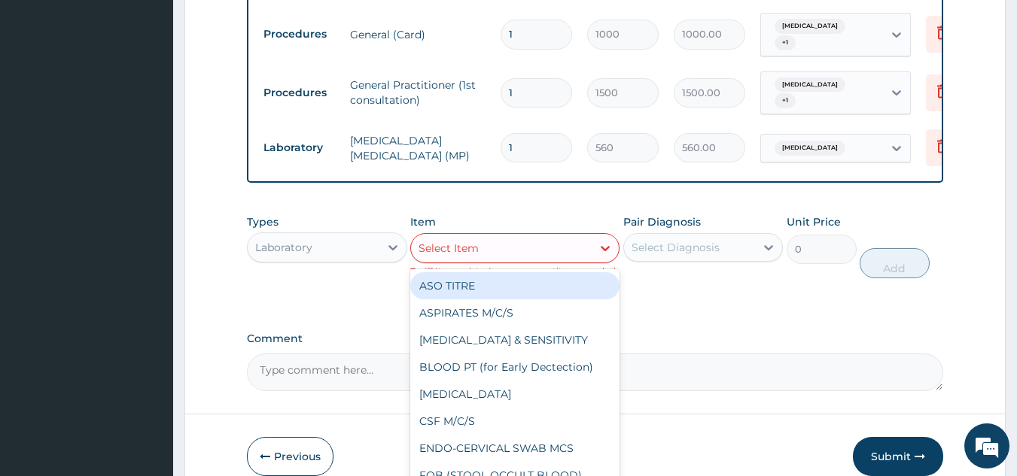
click at [561, 257] on div "Select Item" at bounding box center [501, 248] width 181 height 24
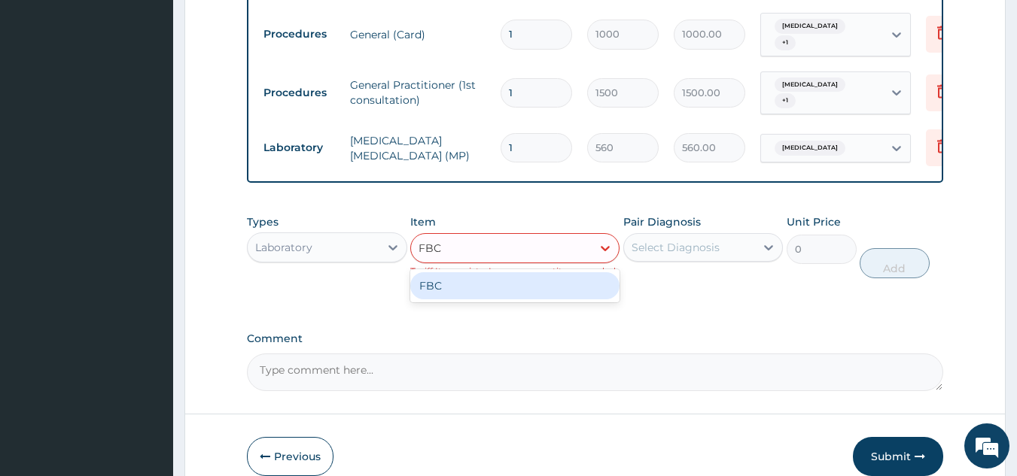
type input "FBC"
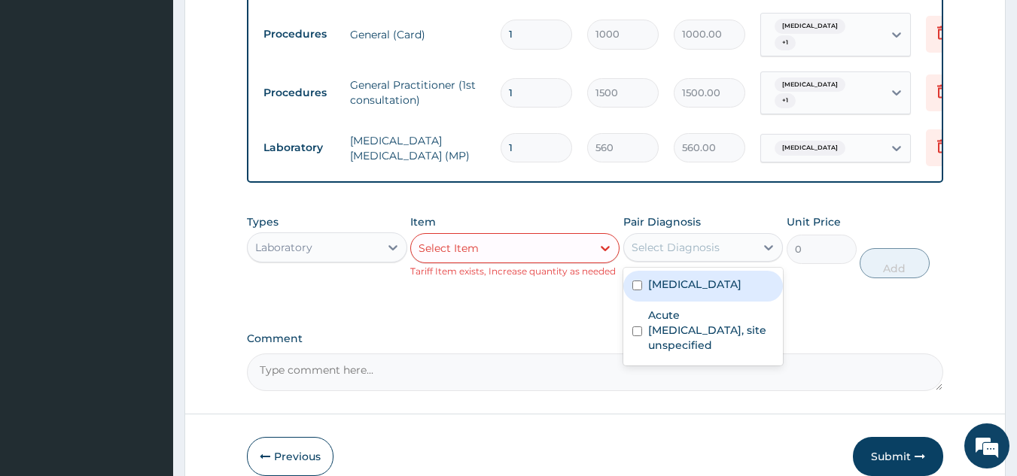
click at [701, 255] on div "Select Diagnosis" at bounding box center [675, 247] width 88 height 15
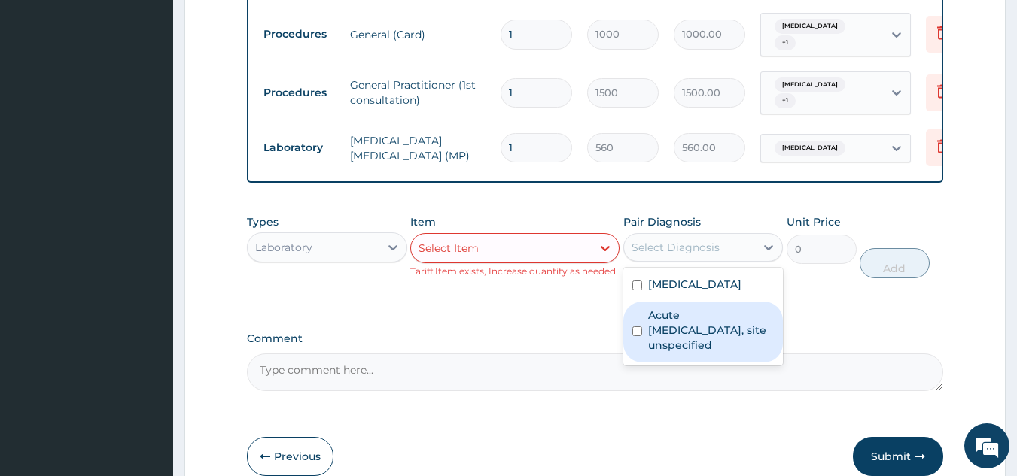
click at [701, 345] on label "Acute upper respiratory infection, site unspecified" at bounding box center [711, 330] width 126 height 45
checkbox input "true"
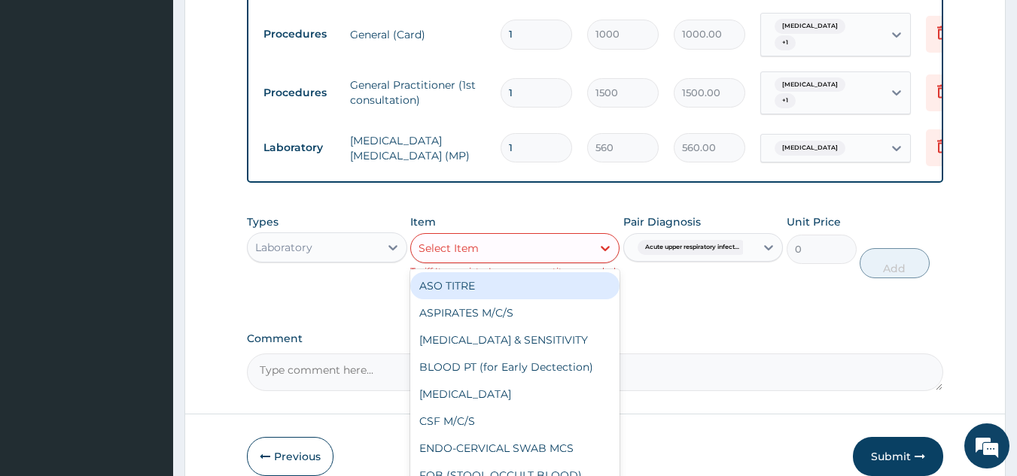
click at [590, 260] on div "Select Item" at bounding box center [501, 248] width 181 height 24
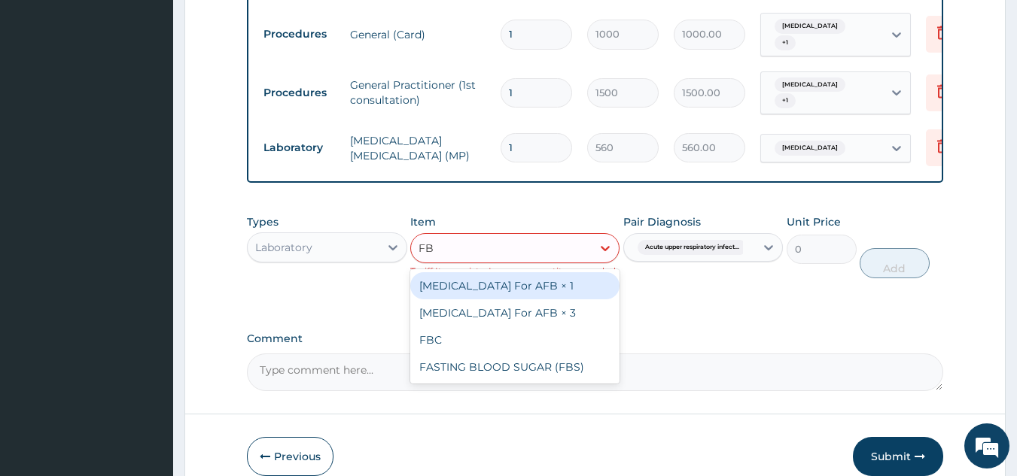
type input "FBC"
click at [559, 292] on div "FBC" at bounding box center [514, 285] width 209 height 27
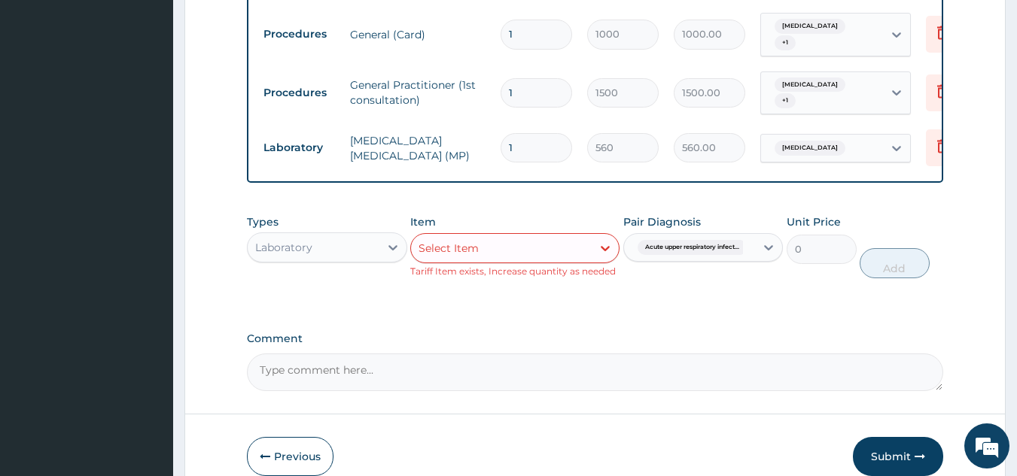
click at [672, 309] on div "Types Laboratory Item option FBC, selected. Select is focused ,type to refine l…" at bounding box center [595, 258] width 697 height 102
click at [811, 278] on div "Unit Price 0" at bounding box center [822, 247] width 70 height 64
click at [579, 251] on div "Select Item" at bounding box center [501, 248] width 181 height 24
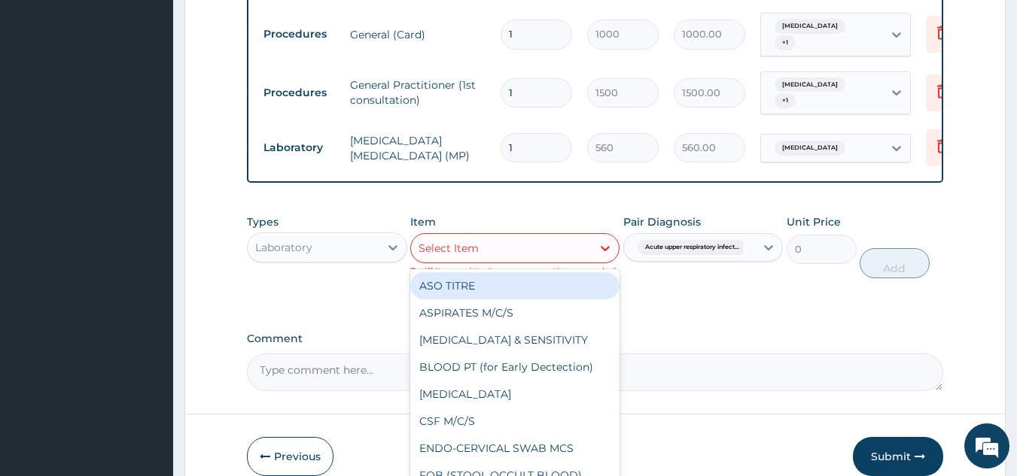
click at [705, 255] on span "Acute upper respiratory infect..." at bounding box center [691, 247] width 109 height 15
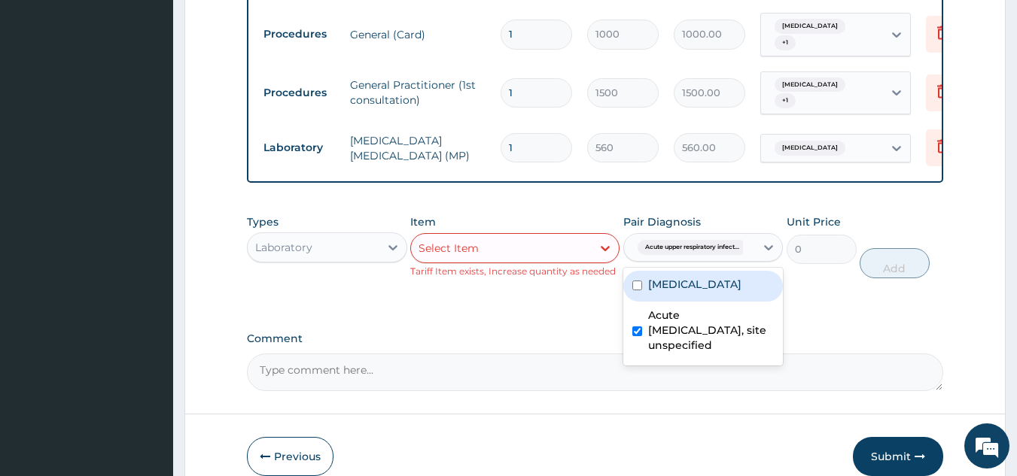
click at [812, 303] on div "Types Laboratory Item Select Item Tariff Item exists, Increase quantity as need…" at bounding box center [595, 258] width 697 height 102
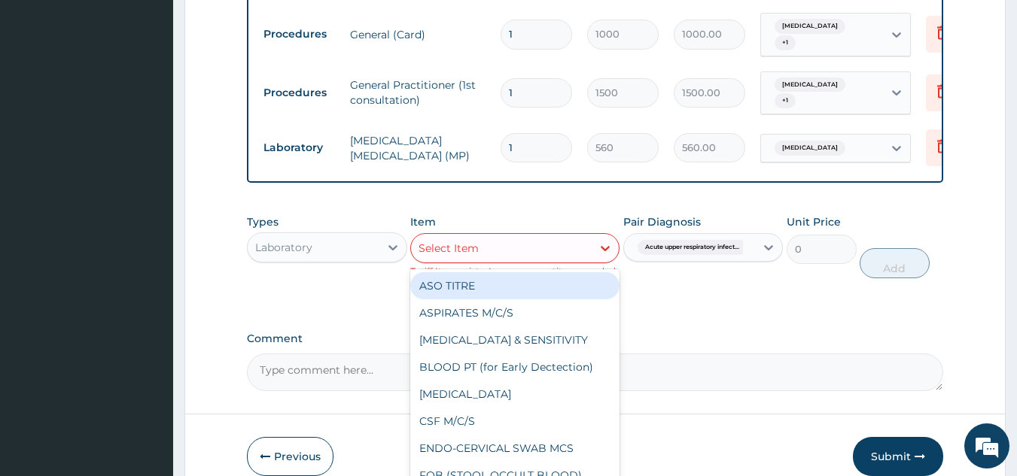
click at [510, 254] on div "Select Item" at bounding box center [501, 248] width 181 height 24
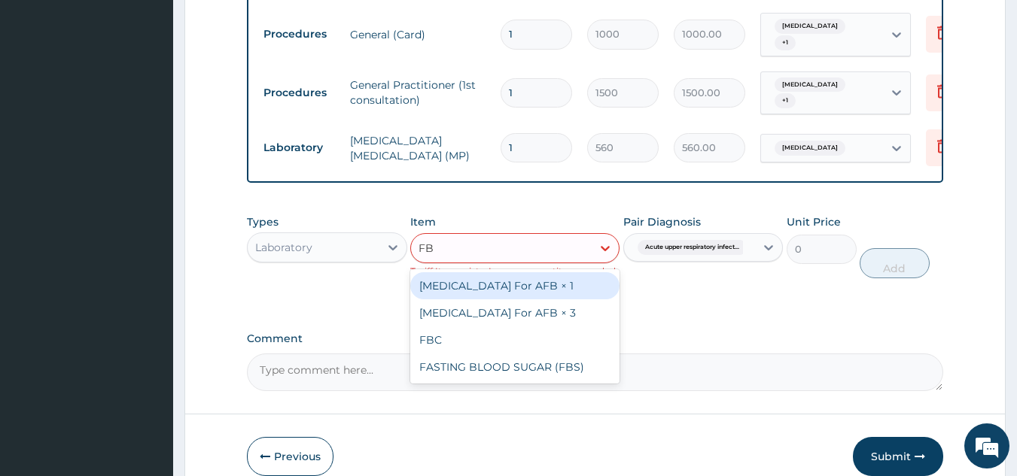
type input "FBC"
click at [504, 298] on div "FBC" at bounding box center [514, 285] width 209 height 27
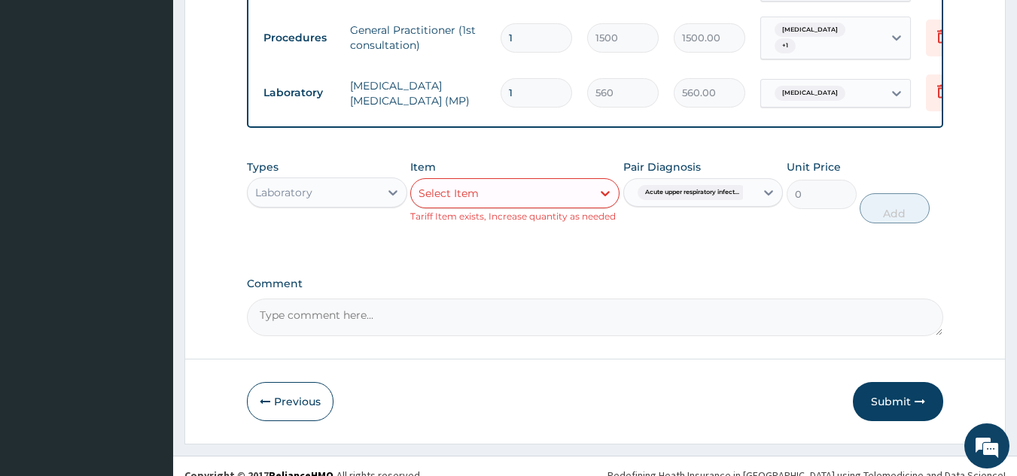
scroll to position [627, 0]
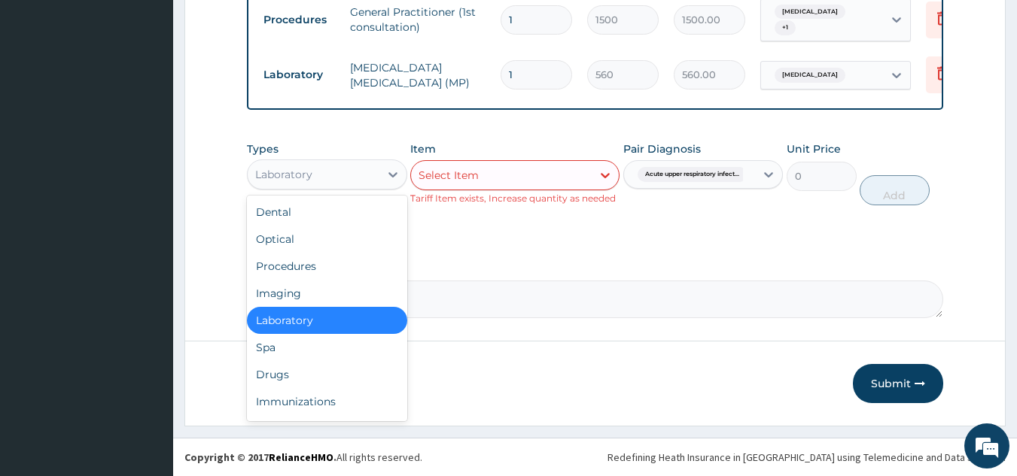
click at [370, 172] on div "Laboratory" at bounding box center [314, 175] width 132 height 24
click at [286, 380] on div "Drugs" at bounding box center [327, 374] width 160 height 27
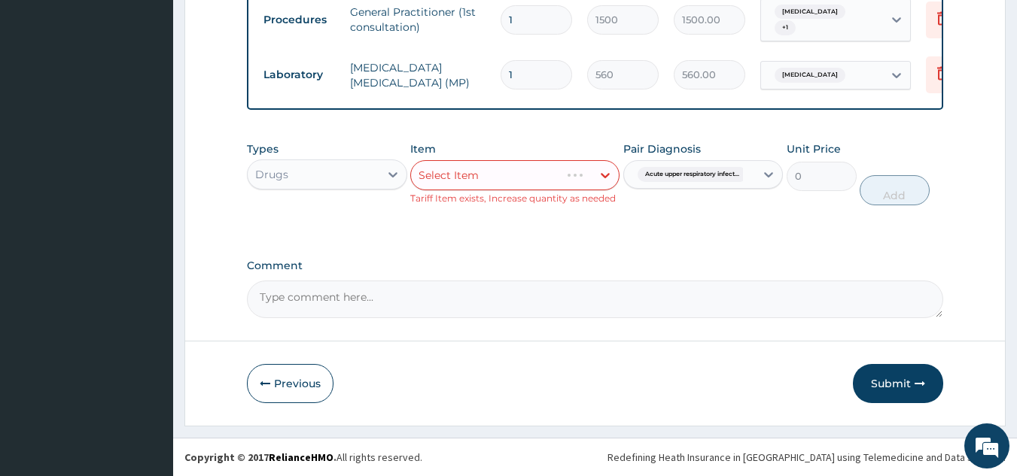
click at [557, 176] on div "Select Item" at bounding box center [514, 175] width 209 height 30
click at [717, 222] on div "Types Drugs Item Select Item Tariff Item exists, Increase quantity as needed Pa…" at bounding box center [595, 185] width 697 height 102
click at [610, 170] on div "Select Item" at bounding box center [514, 175] width 209 height 30
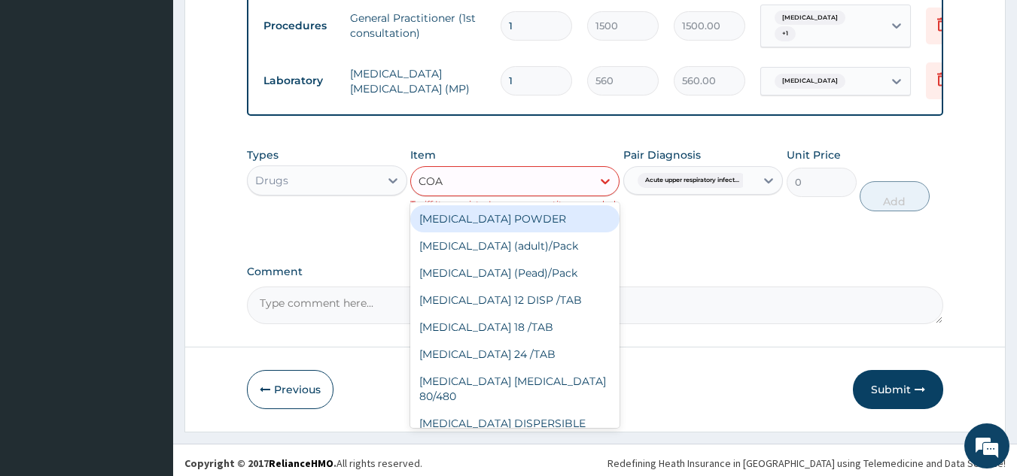
type input "COAR"
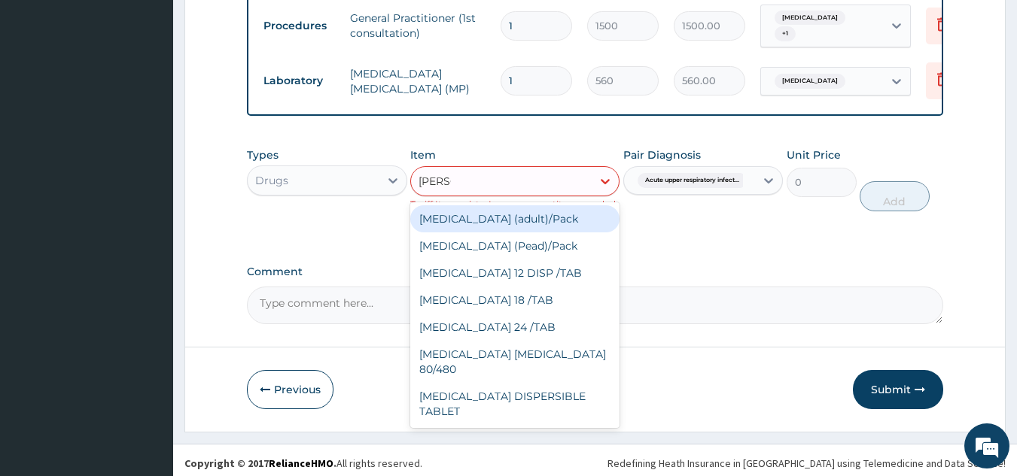
click at [534, 228] on div "Coartem (adult)/Pack" at bounding box center [514, 218] width 209 height 27
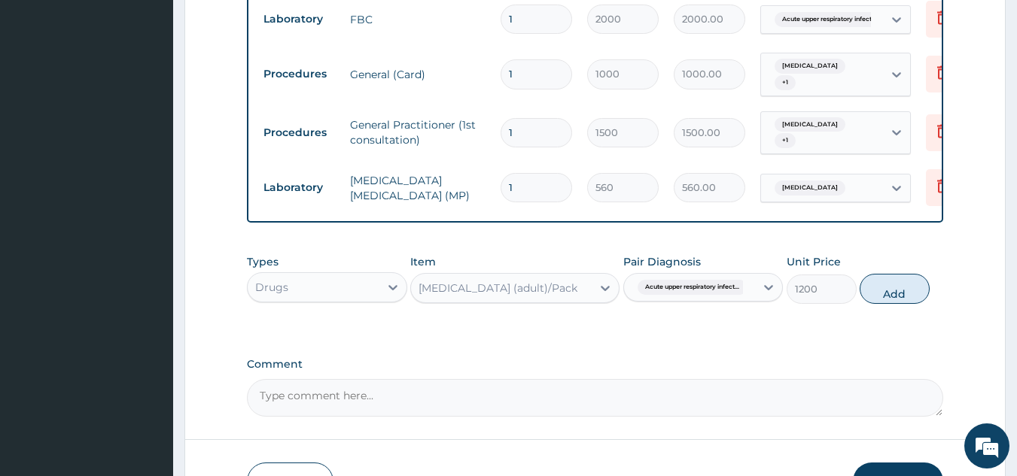
scroll to position [537, 0]
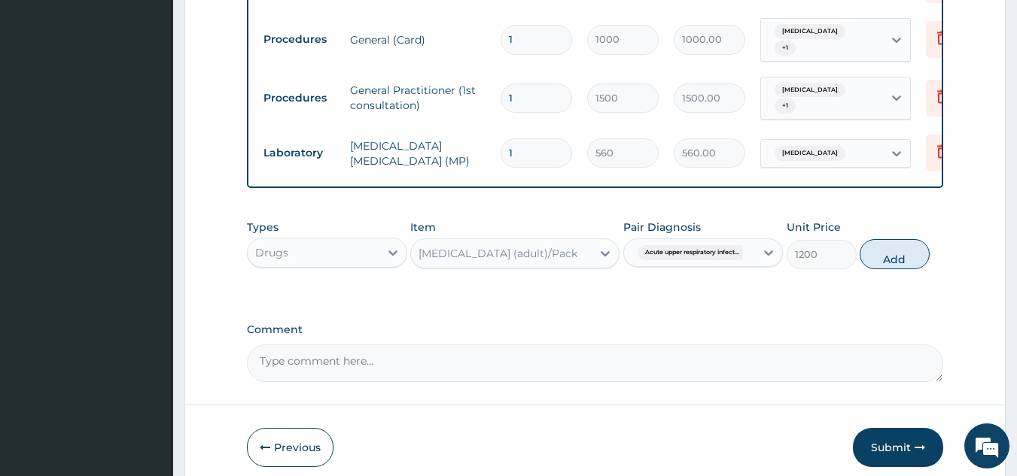
click at [577, 265] on div "Coartem (adult)/Pack" at bounding box center [501, 254] width 181 height 24
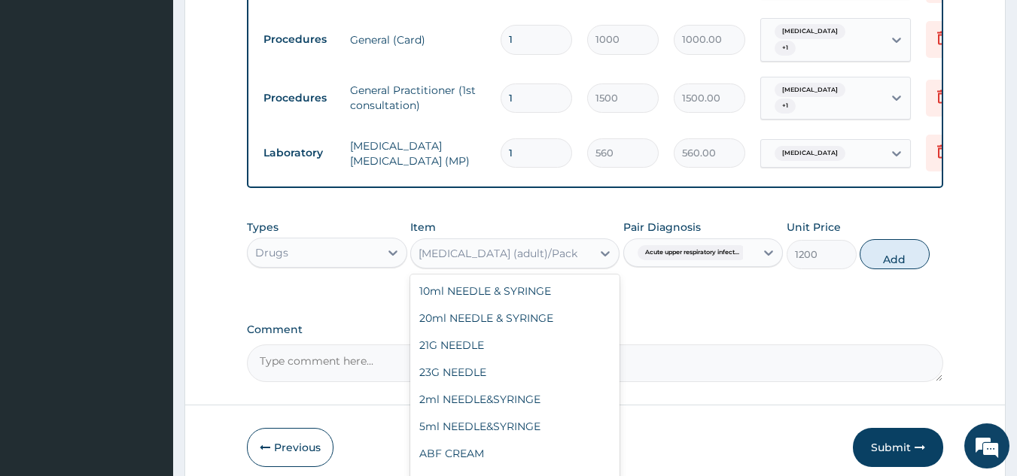
scroll to position [13768, 0]
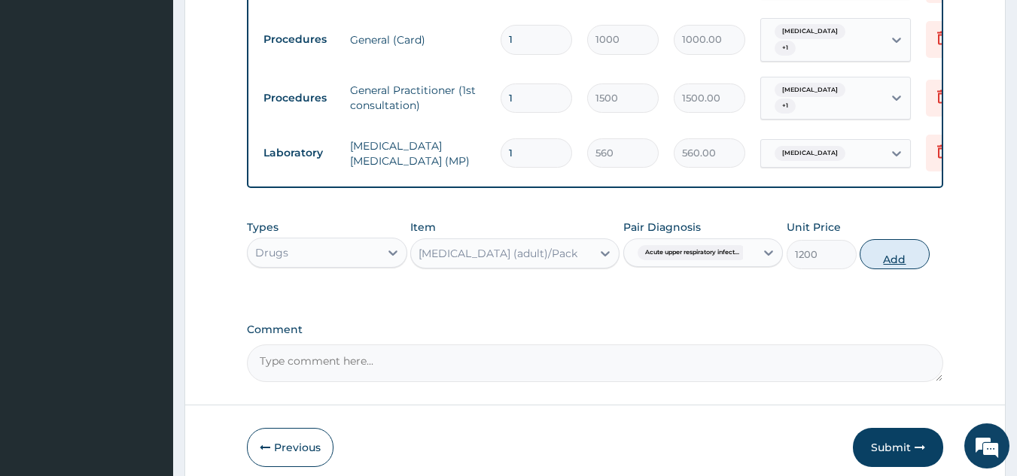
click at [909, 261] on button "Add" at bounding box center [895, 254] width 70 height 30
type input "0"
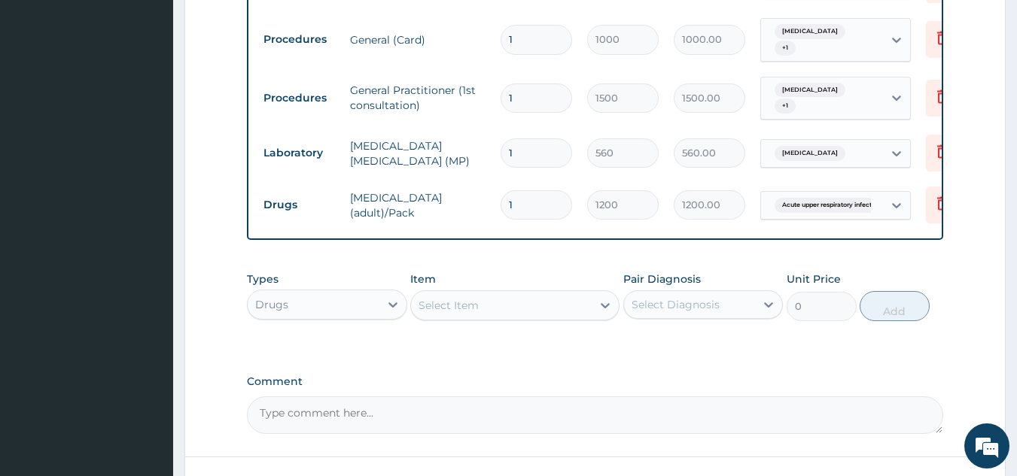
click at [491, 315] on div "Select Item" at bounding box center [501, 306] width 181 height 24
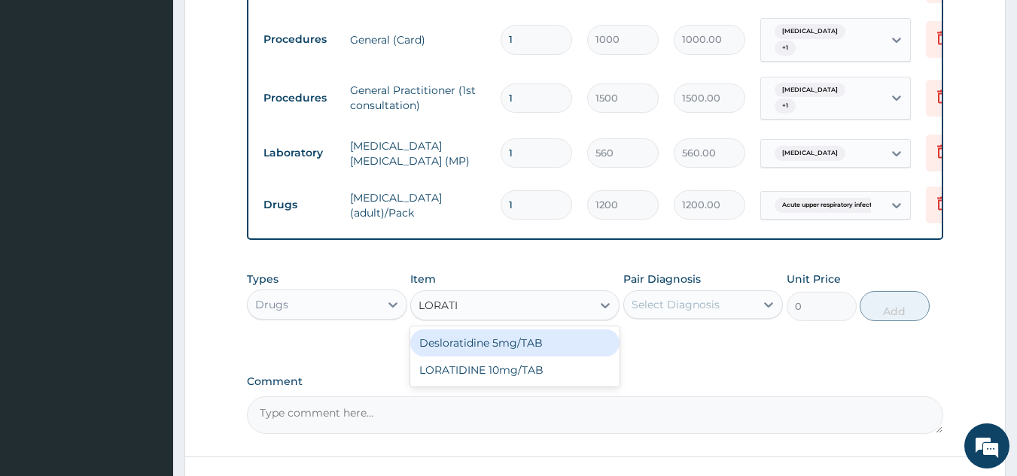
type input "LORATID"
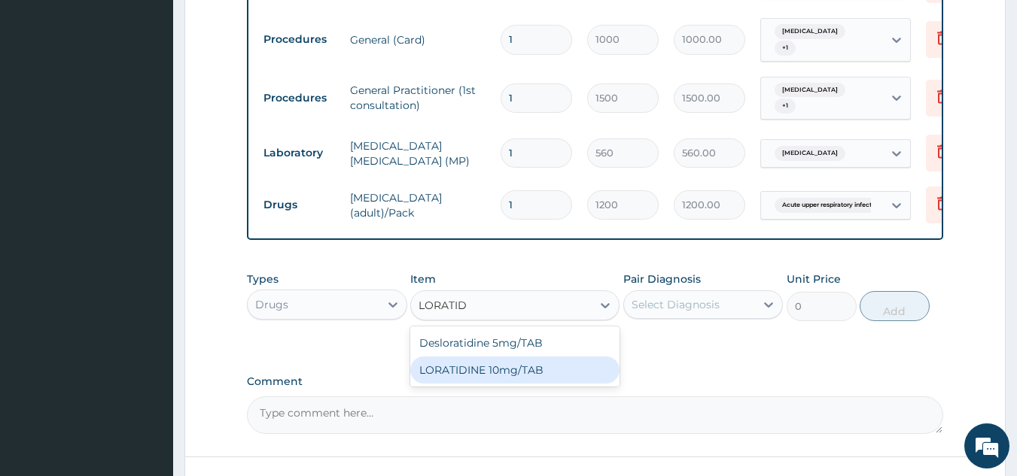
click at [512, 379] on div "LORATIDINE 10mg/TAB" at bounding box center [514, 370] width 209 height 27
type input "50"
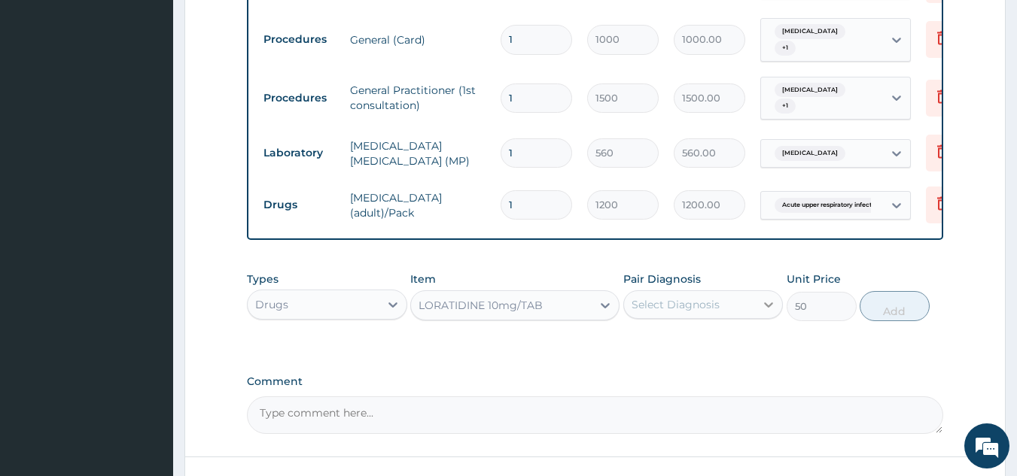
click at [758, 314] on div at bounding box center [768, 304] width 27 height 27
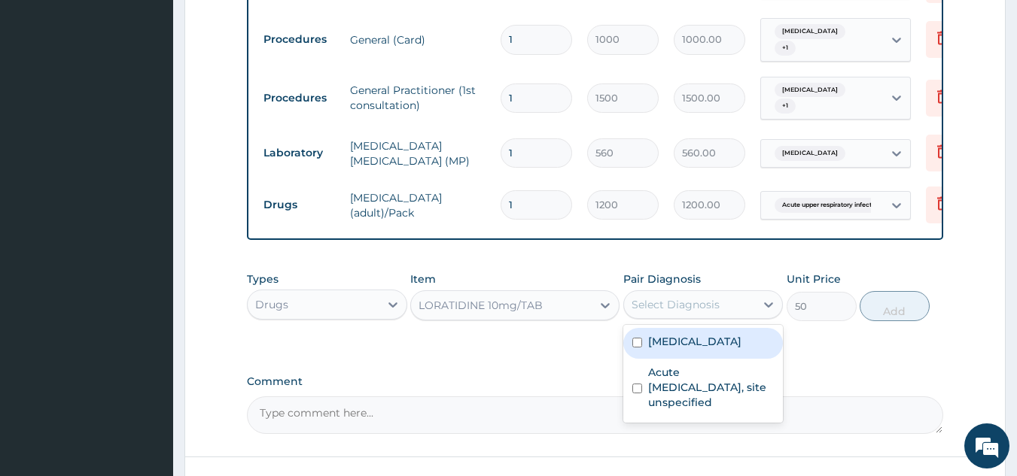
click at [741, 348] on label "Malaria, unspecified" at bounding box center [694, 341] width 93 height 15
checkbox input "true"
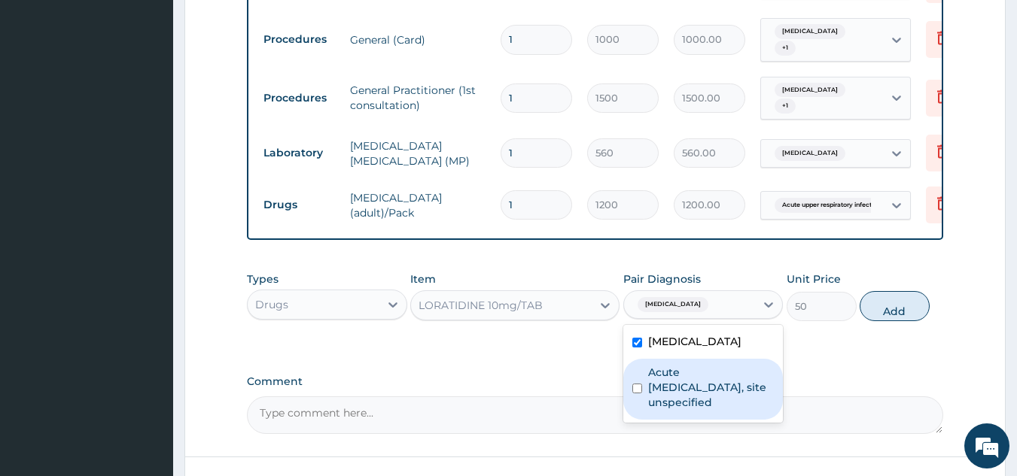
click at [740, 403] on label "Acute upper respiratory infection, site unspecified" at bounding box center [711, 387] width 126 height 45
checkbox input "true"
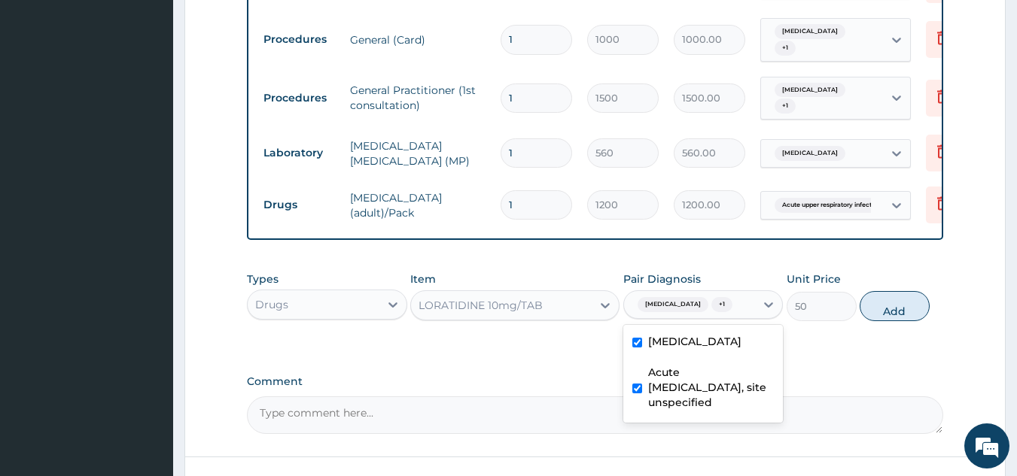
click at [879, 378] on div "PA Code / Prescription Code Enter Code(Secondary Care Only) Encounter Date 09-1…" at bounding box center [595, 20] width 697 height 828
click at [889, 312] on button "Add" at bounding box center [895, 306] width 70 height 30
type input "0"
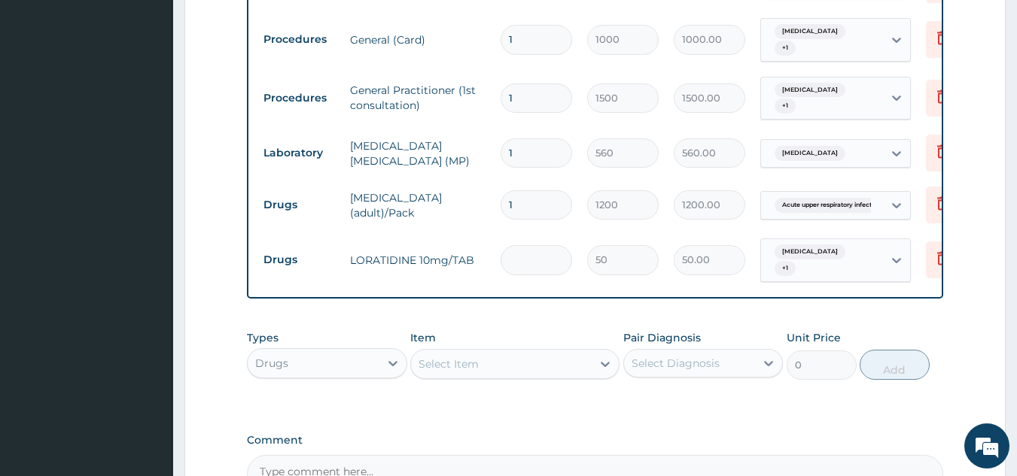
type input "0.00"
type input "7"
type input "350.00"
type input "7"
click at [463, 372] on div "Select Item" at bounding box center [448, 364] width 60 height 15
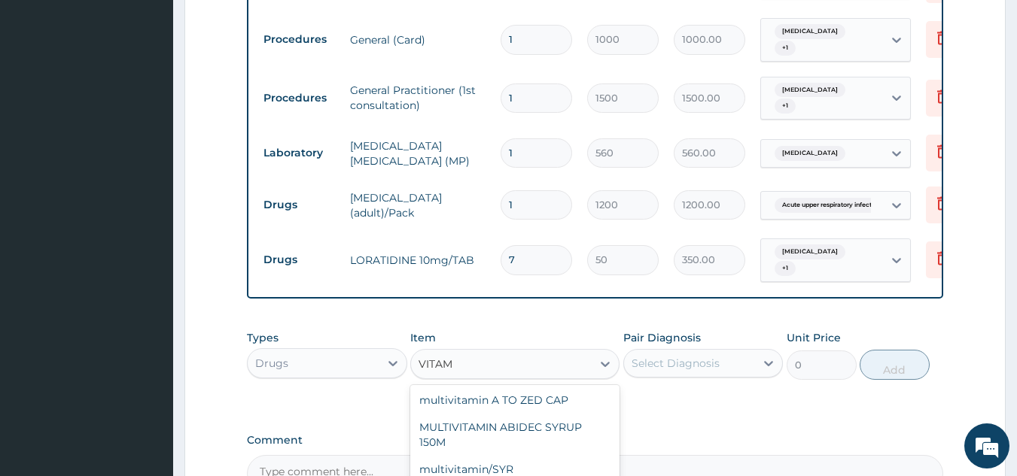
scroll to position [376, 0]
type input "VITAMIN"
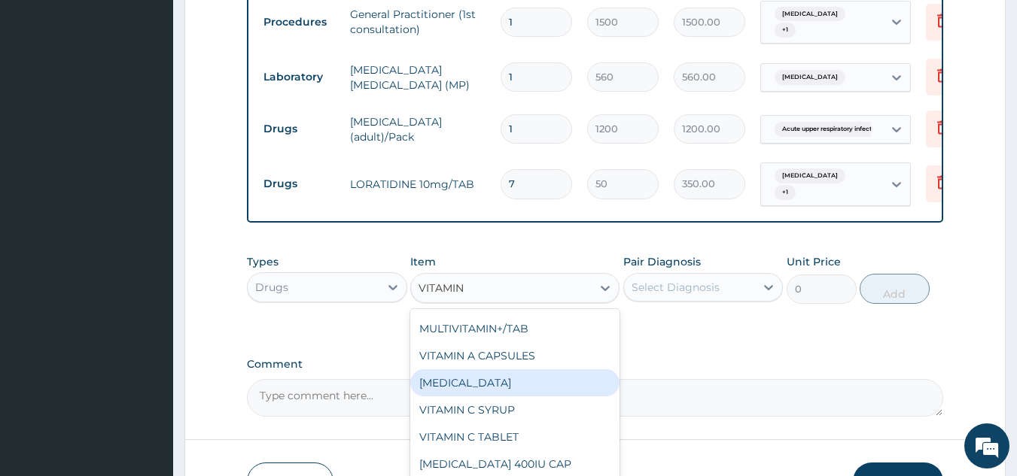
scroll to position [628, 0]
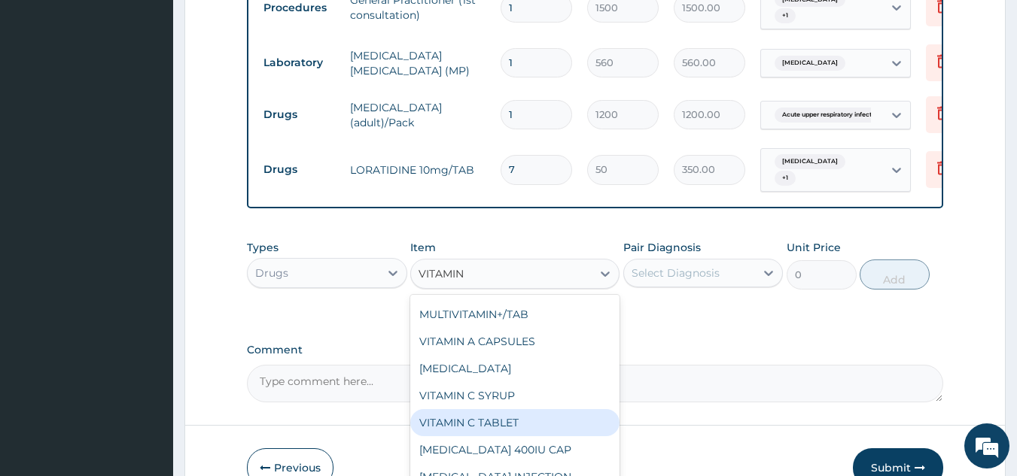
click at [489, 437] on div "VITAMIN C TABLET" at bounding box center [514, 422] width 209 height 27
type input "7"
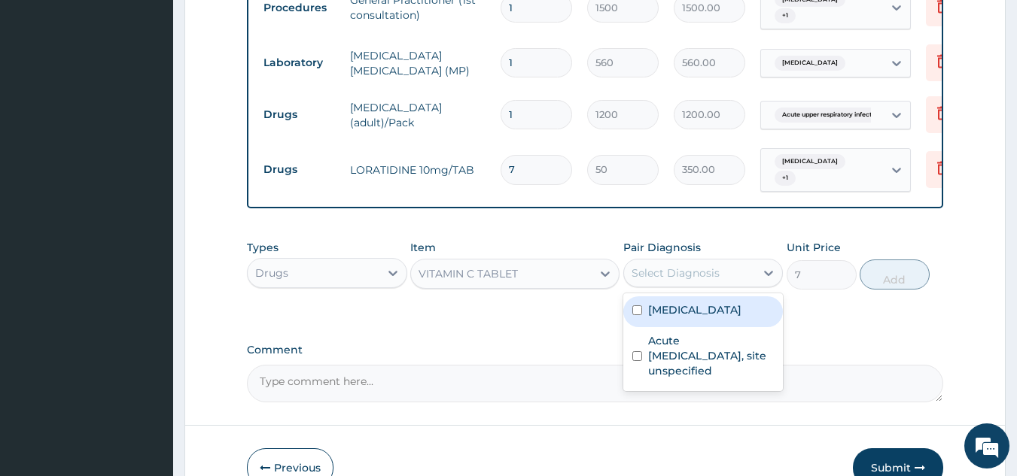
click at [712, 281] on div "Select Diagnosis" at bounding box center [675, 273] width 88 height 15
click at [695, 318] on label "Malaria, unspecified" at bounding box center [694, 310] width 93 height 15
checkbox input "true"
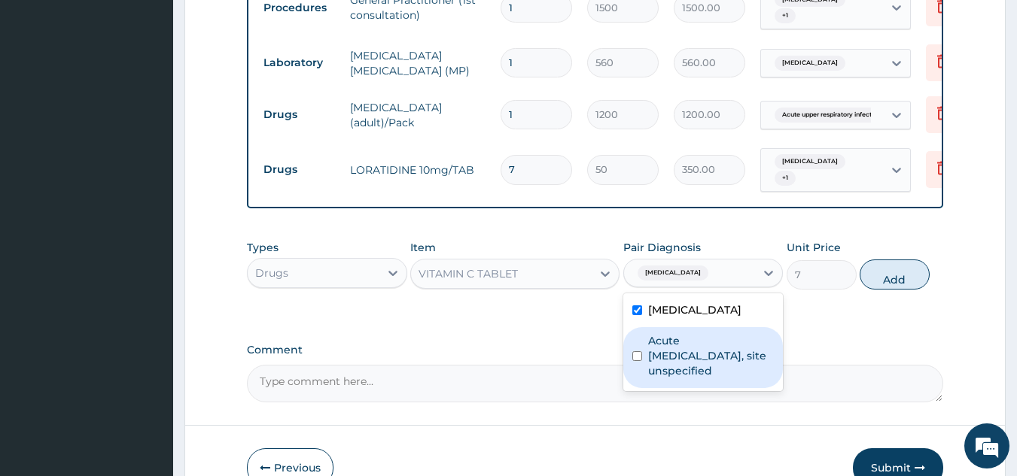
click at [695, 370] on label "Acute upper respiratory infection, site unspecified" at bounding box center [711, 355] width 126 height 45
checkbox input "true"
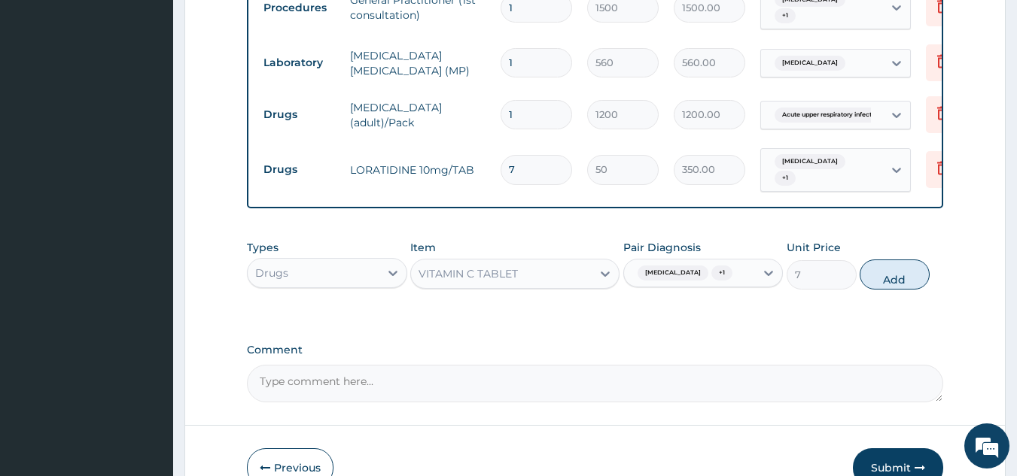
click at [884, 287] on button "Add" at bounding box center [895, 275] width 70 height 30
type input "0"
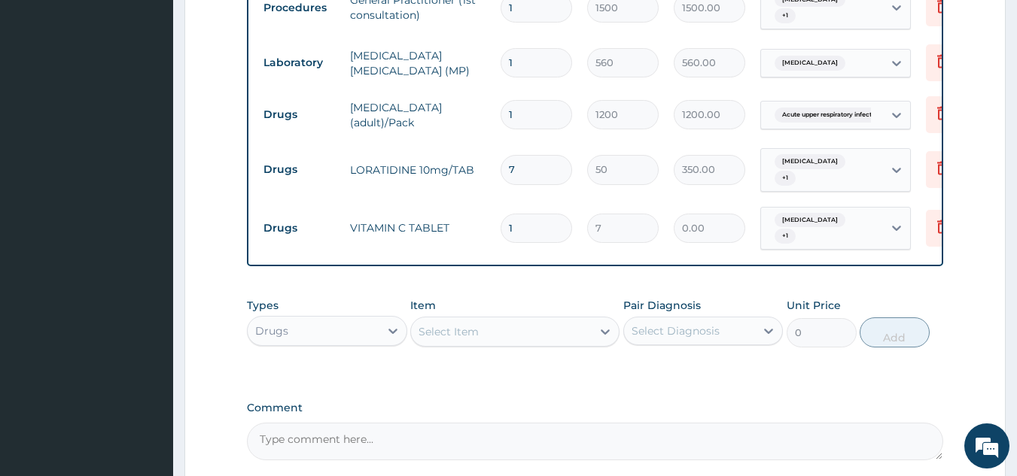
type input "0.00"
type input "2"
type input "14.00"
type input "21"
type input "147.00"
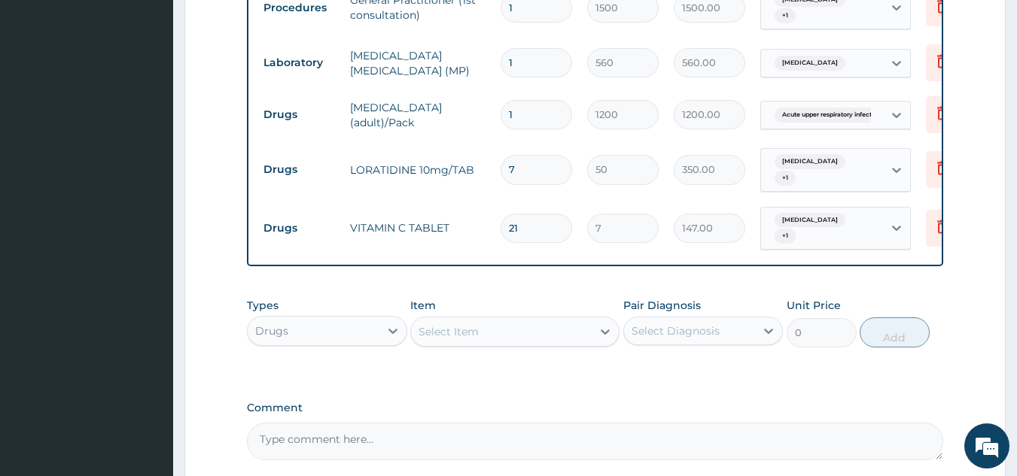
type input "21"
click at [474, 339] on div "Select Item" at bounding box center [448, 331] width 60 height 15
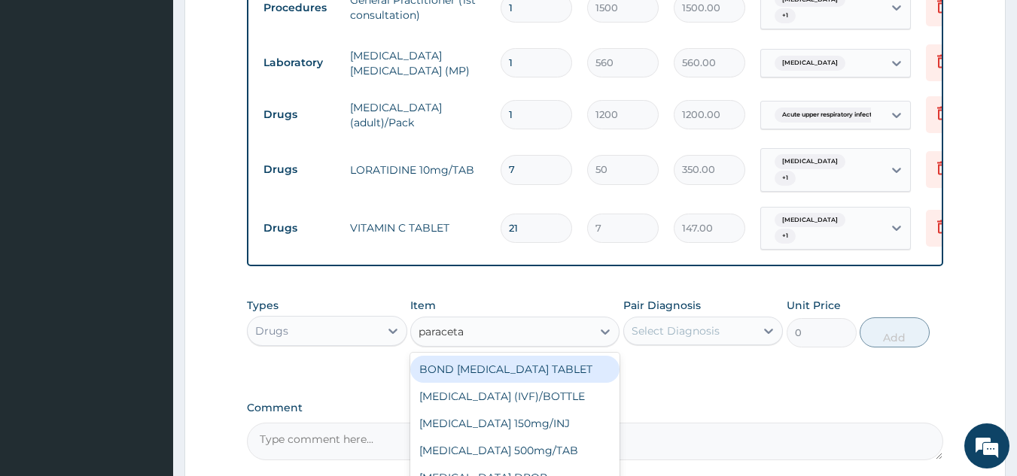
type input "paracetam"
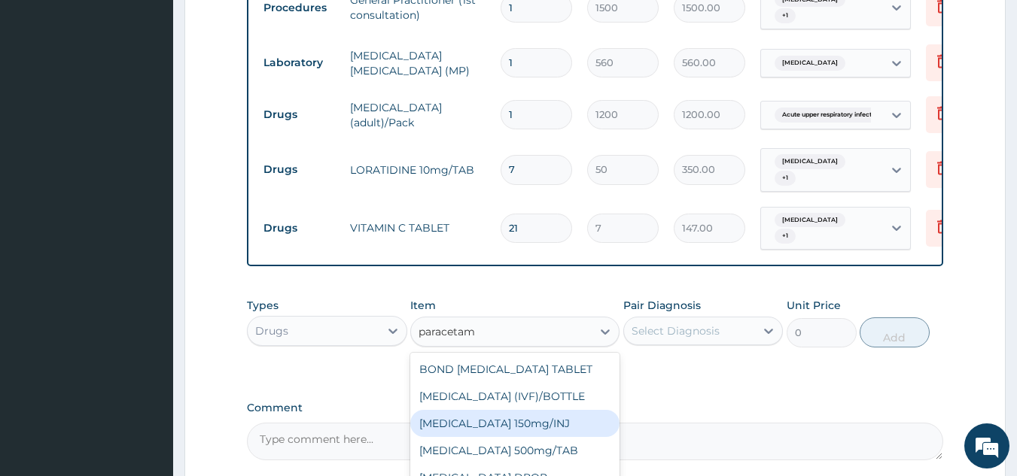
scroll to position [24, 0]
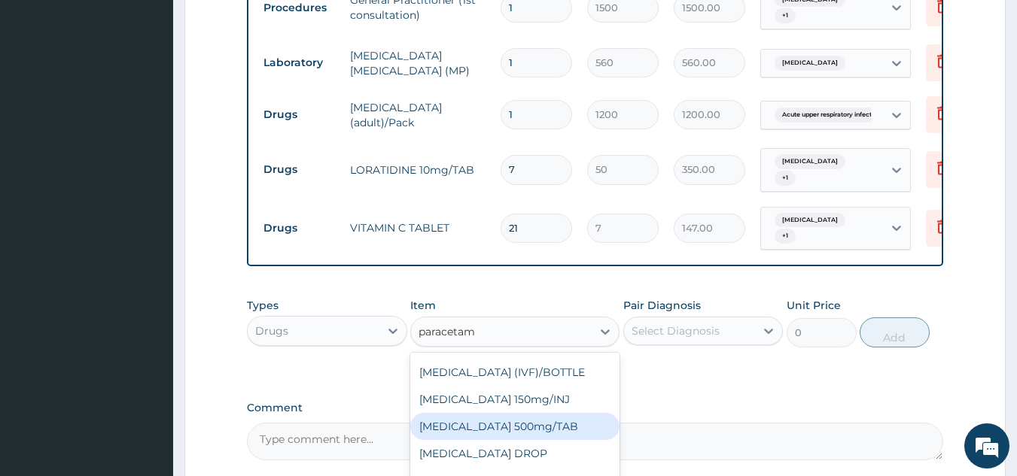
click at [589, 437] on div "PARACETAMOL 500mg/TAB" at bounding box center [514, 426] width 209 height 27
type input "7"
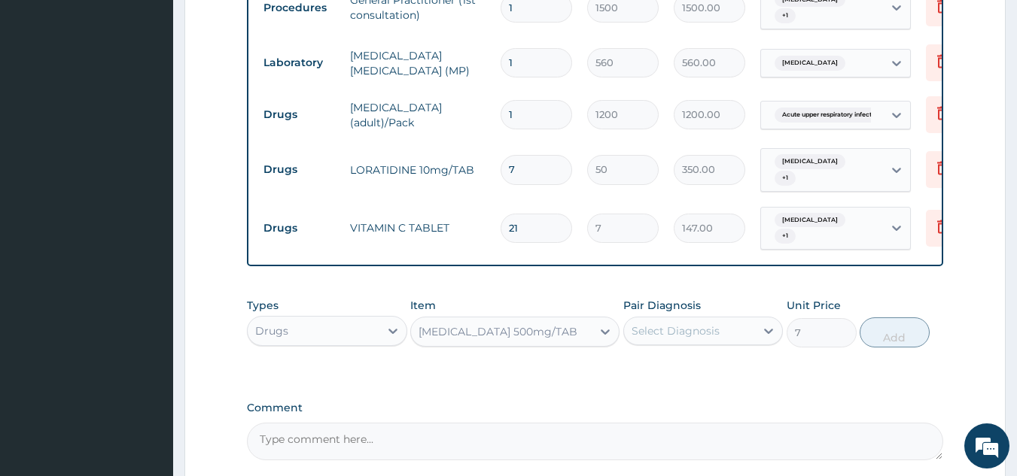
click at [728, 334] on div "Select Diagnosis" at bounding box center [690, 331] width 132 height 24
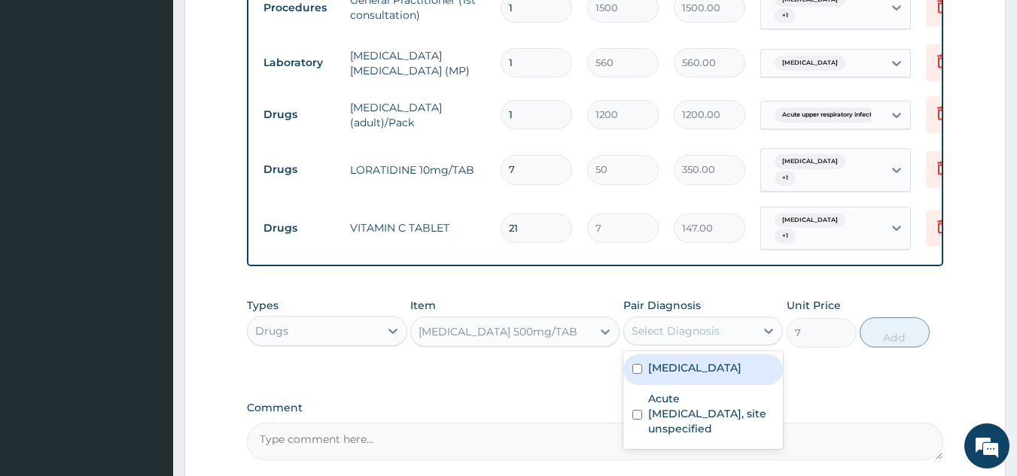
click at [719, 376] on label "Malaria, unspecified" at bounding box center [694, 368] width 93 height 15
checkbox input "true"
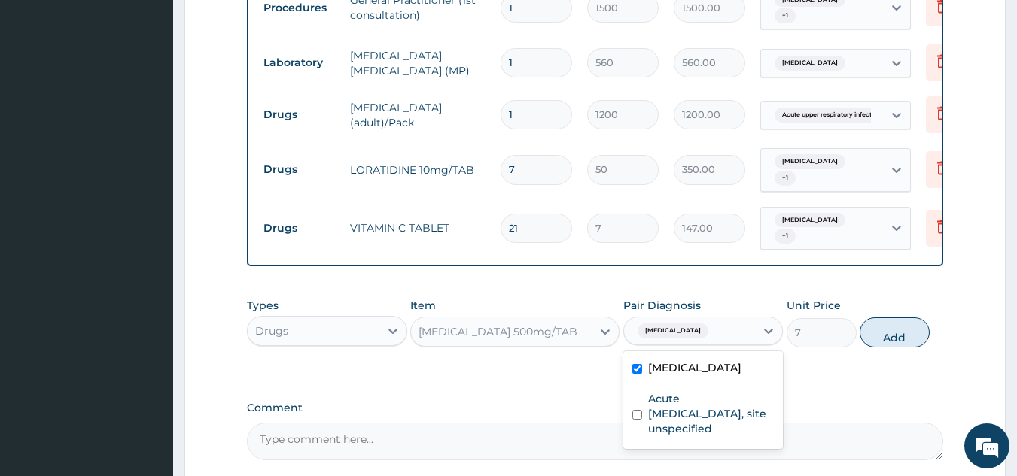
click at [886, 342] on button "Add" at bounding box center [895, 333] width 70 height 30
type input "0"
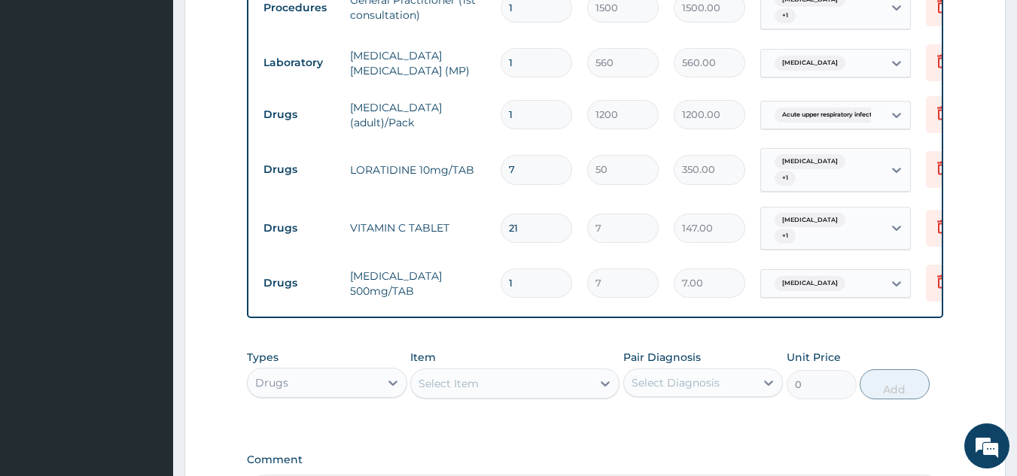
type input "18"
type input "126.00"
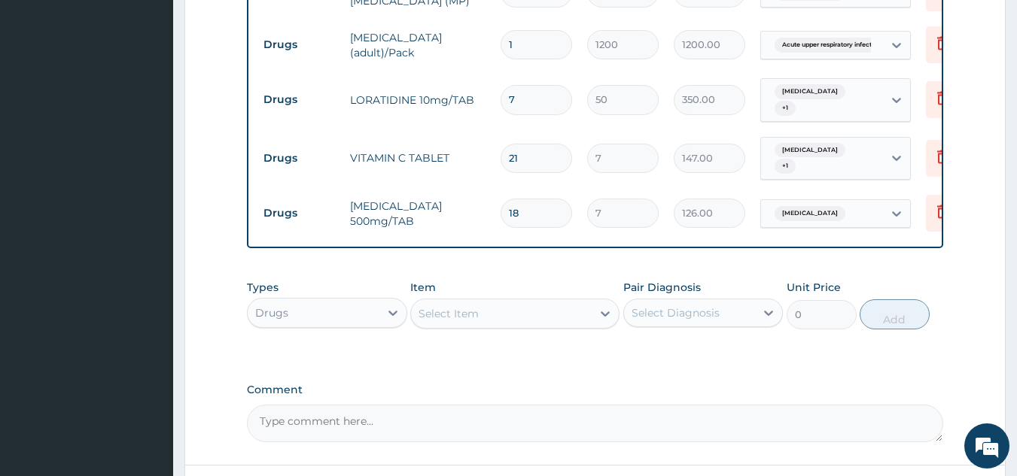
scroll to position [778, 0]
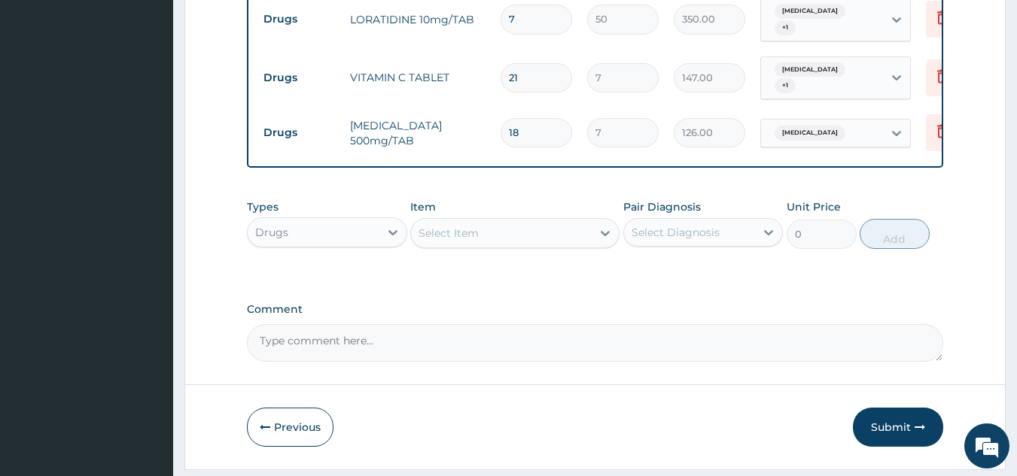
type input "18"
click at [289, 355] on textarea "Comment" at bounding box center [595, 343] width 697 height 38
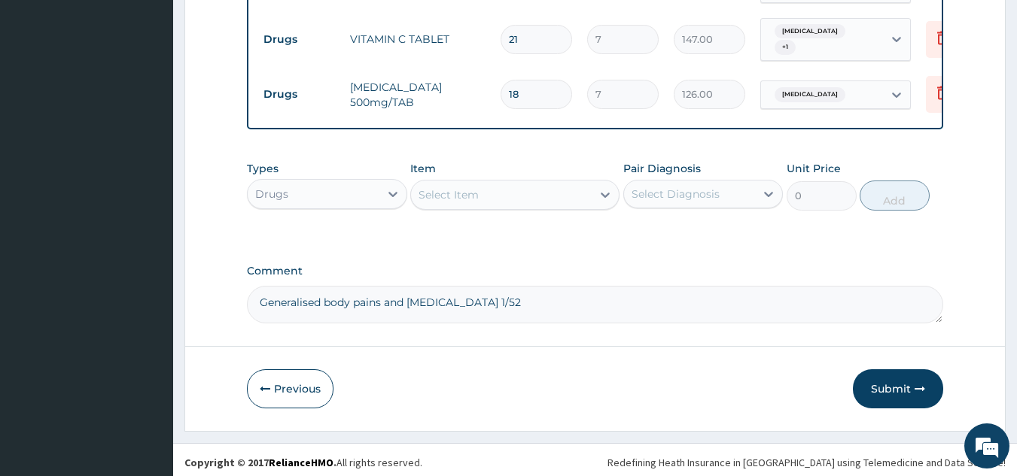
scroll to position [828, 0]
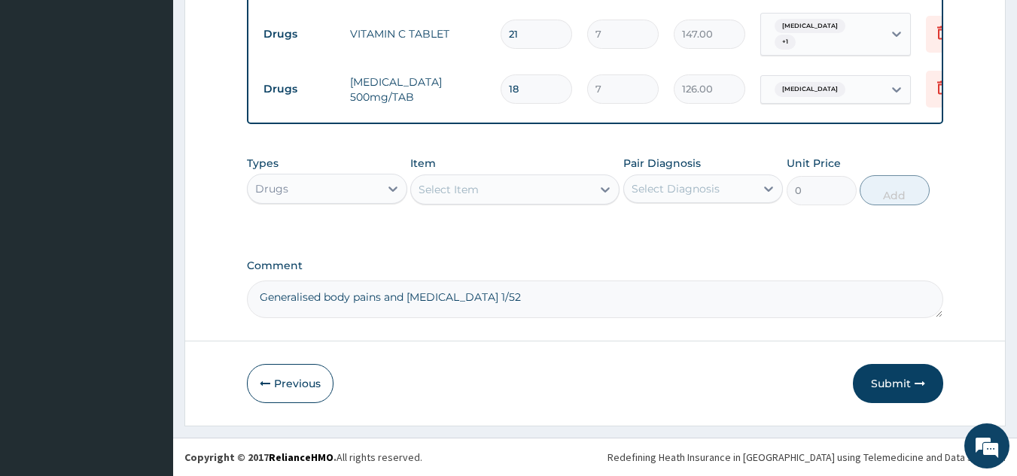
type textarea "Generalised body pains and fever x 1/52"
click at [470, 197] on div "Select Item" at bounding box center [448, 189] width 60 height 15
click at [671, 236] on div "Types Drugs Item Select Item Pair Diagnosis Select Diagnosis Unit Price 0 Add" at bounding box center [595, 191] width 697 height 87
click at [896, 386] on button "Submit" at bounding box center [898, 383] width 90 height 39
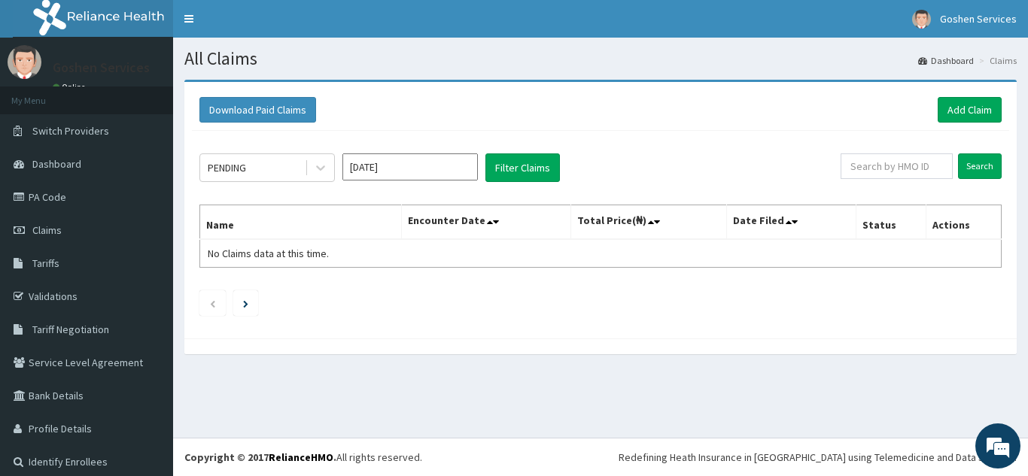
click at [958, 102] on link "Add Claim" at bounding box center [970, 110] width 64 height 26
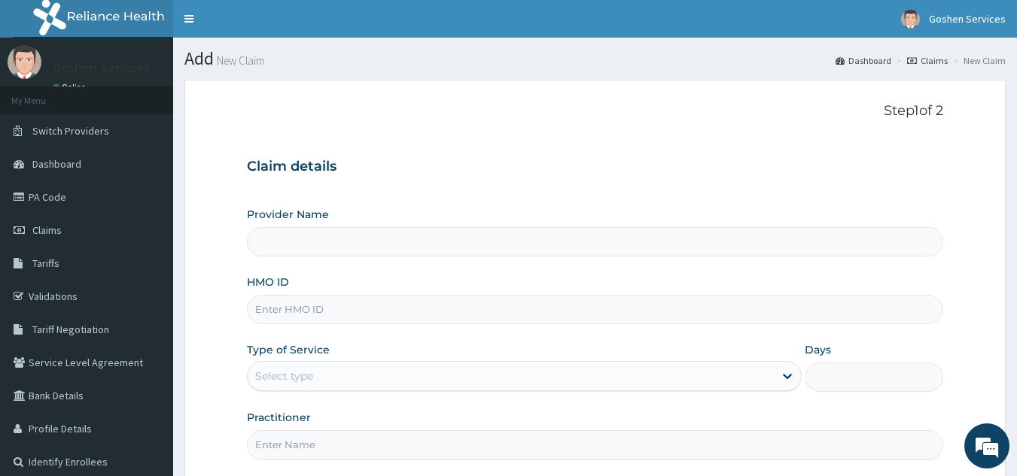
type input "Goshen Medicare Solution and services"
drag, startPoint x: 61, startPoint y: 193, endPoint x: 88, endPoint y: 193, distance: 27.1
click at [61, 193] on link "PA Code" at bounding box center [86, 197] width 173 height 33
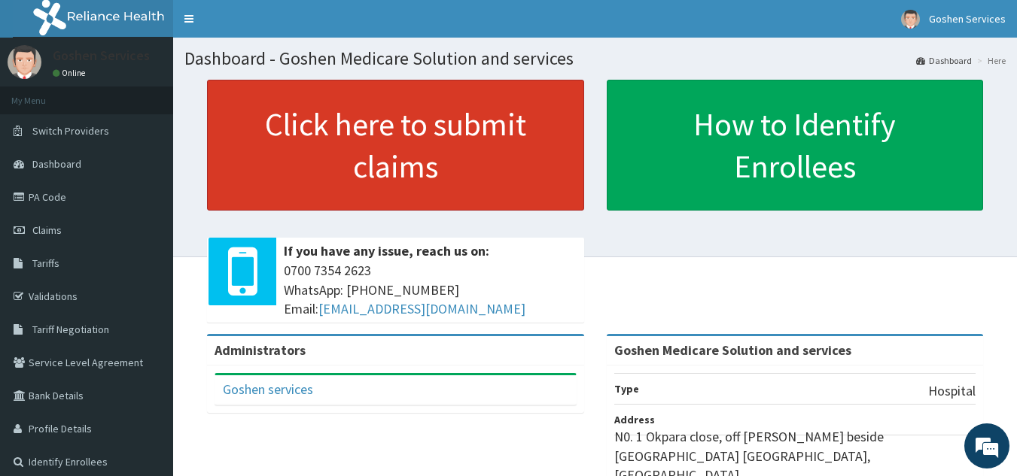
click at [499, 128] on link "Click here to submit claims" at bounding box center [395, 145] width 377 height 131
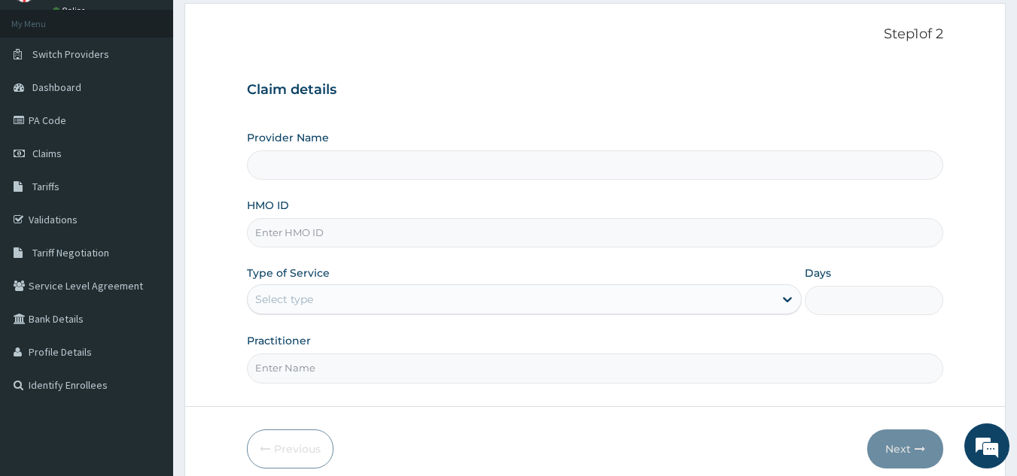
scroll to position [142, 0]
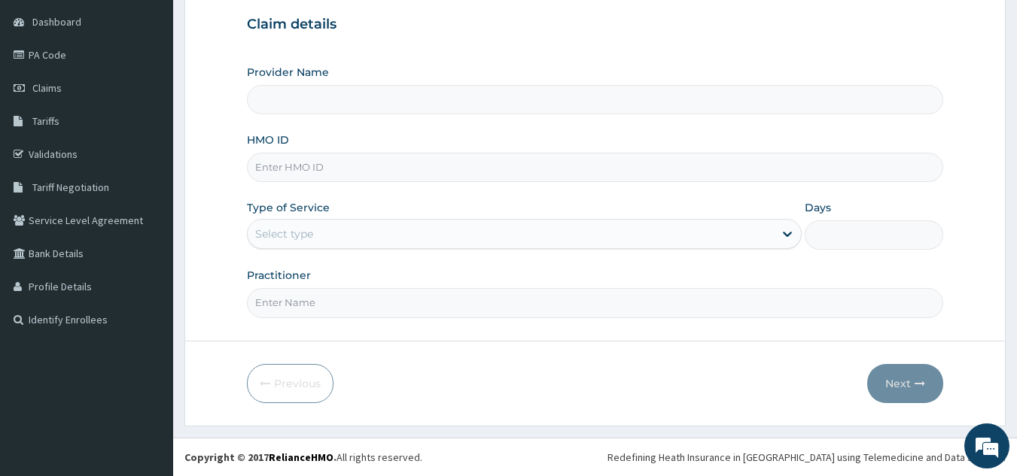
type input "Goshen Medicare Solution and services"
click at [605, 236] on div "Select type" at bounding box center [511, 234] width 526 height 24
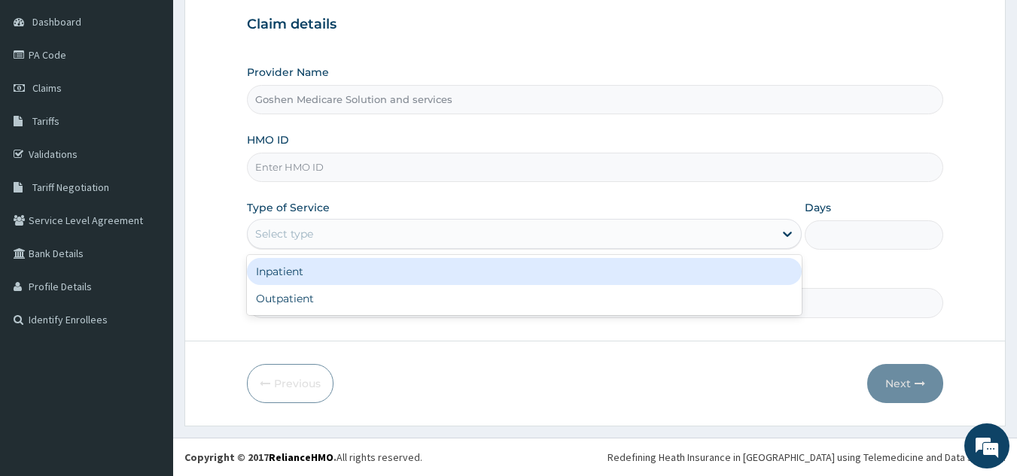
click at [575, 272] on div "Inpatient" at bounding box center [524, 271] width 555 height 27
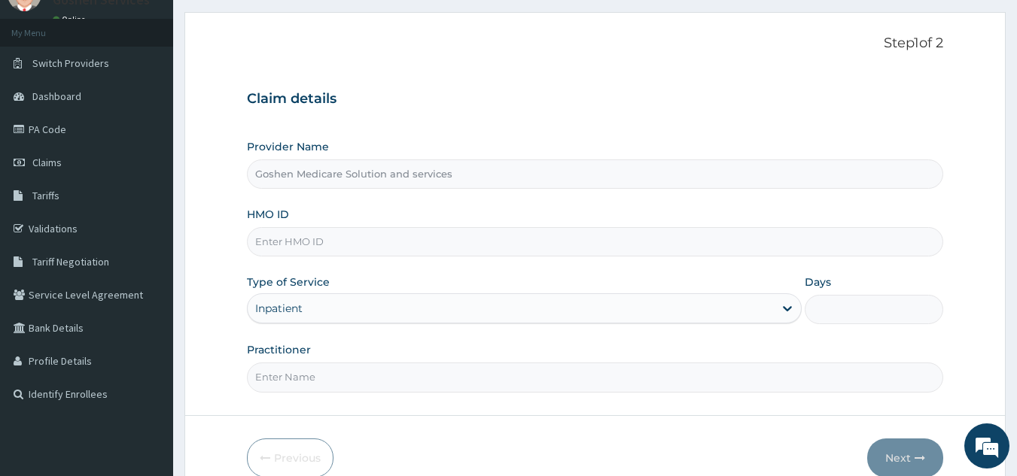
scroll to position [0, 0]
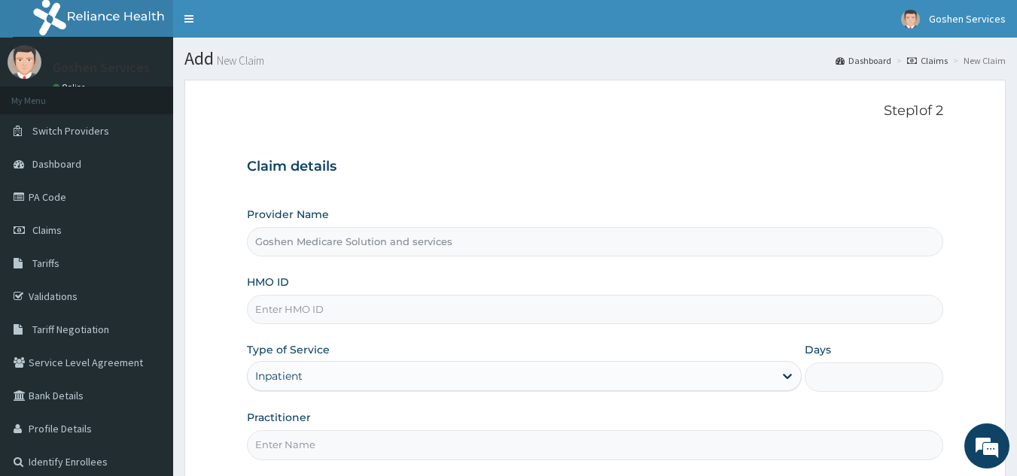
click at [426, 309] on input "HMO ID" at bounding box center [595, 309] width 697 height 29
type input "ERM/10429/C"
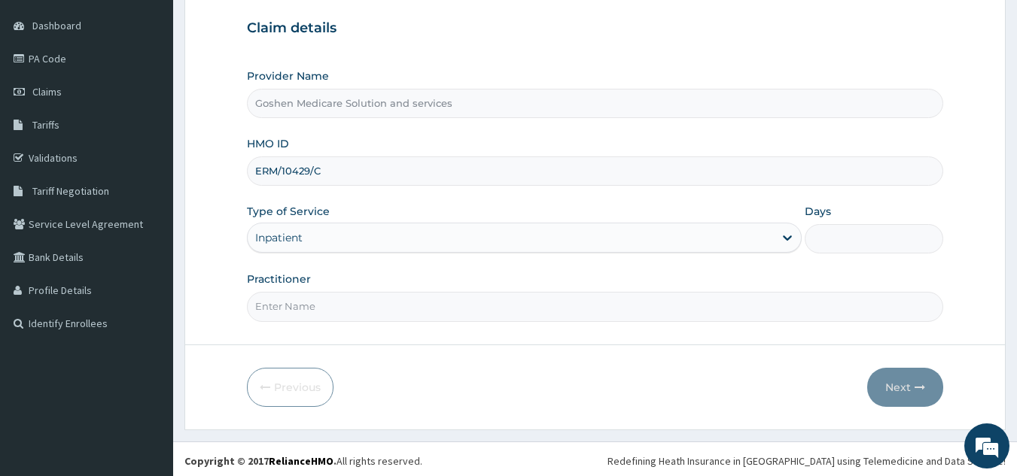
scroll to position [142, 0]
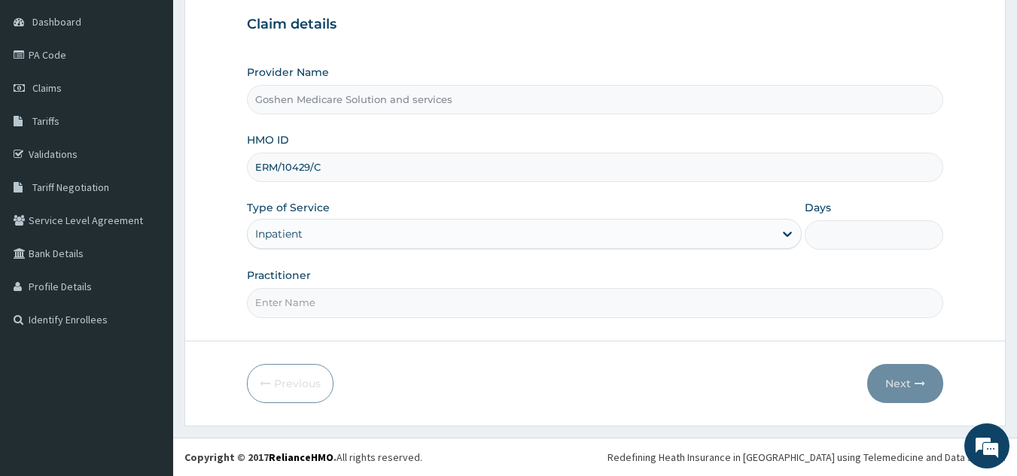
click at [418, 309] on input "Practitioner" at bounding box center [595, 302] width 697 height 29
type input "d"
type input "DR. LILY"
click at [851, 227] on input "Days" at bounding box center [874, 235] width 138 height 29
click at [839, 238] on input "Days" at bounding box center [874, 235] width 138 height 29
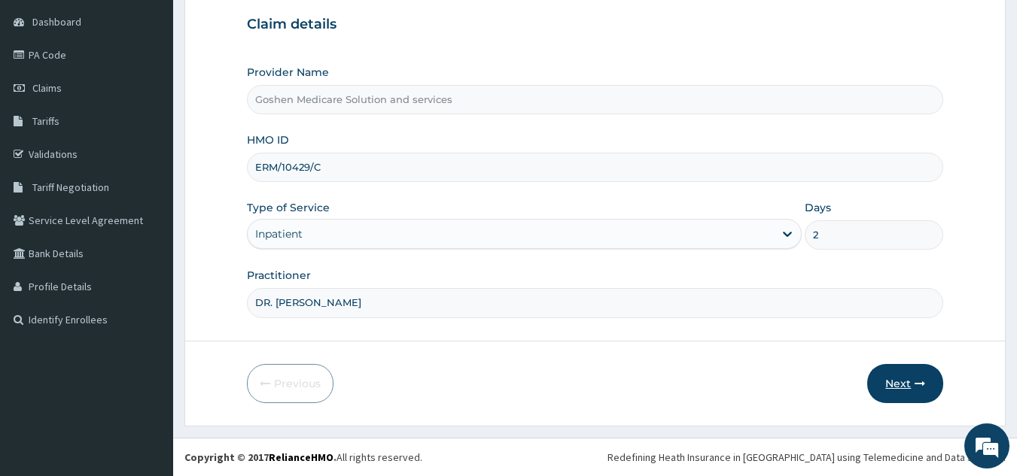
type input "2"
click at [895, 377] on button "Next" at bounding box center [905, 383] width 76 height 39
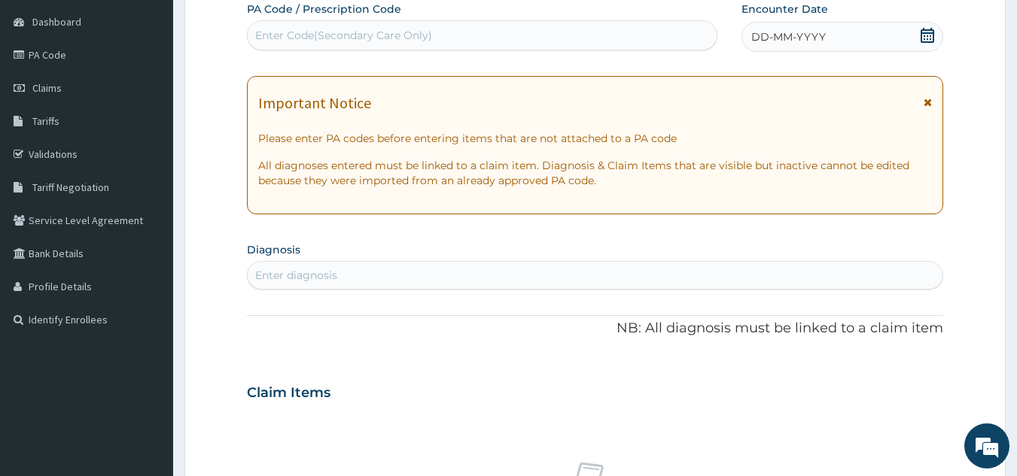
click at [419, 33] on div "Enter Code(Secondary Care Only)" at bounding box center [343, 35] width 177 height 15
type input "V"
paste input "PA/FBDBE5"
type input "PA/FBDBE5"
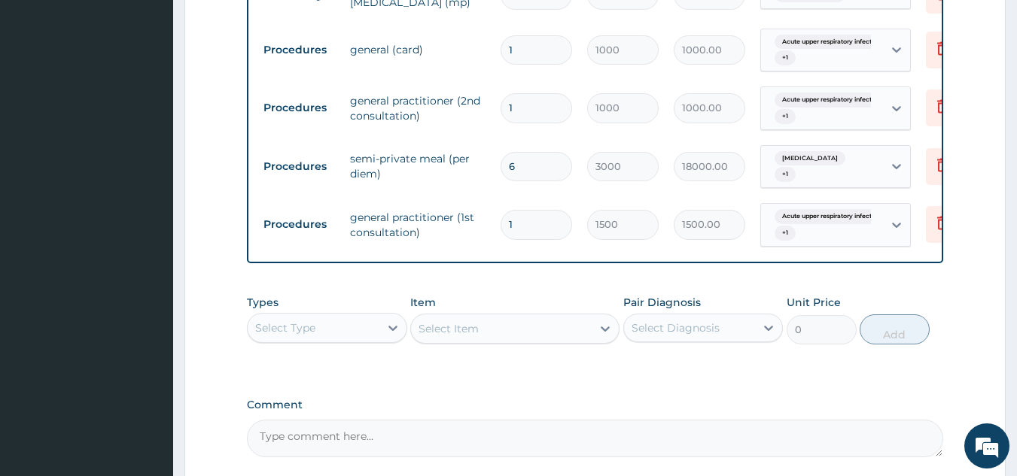
scroll to position [1547, 0]
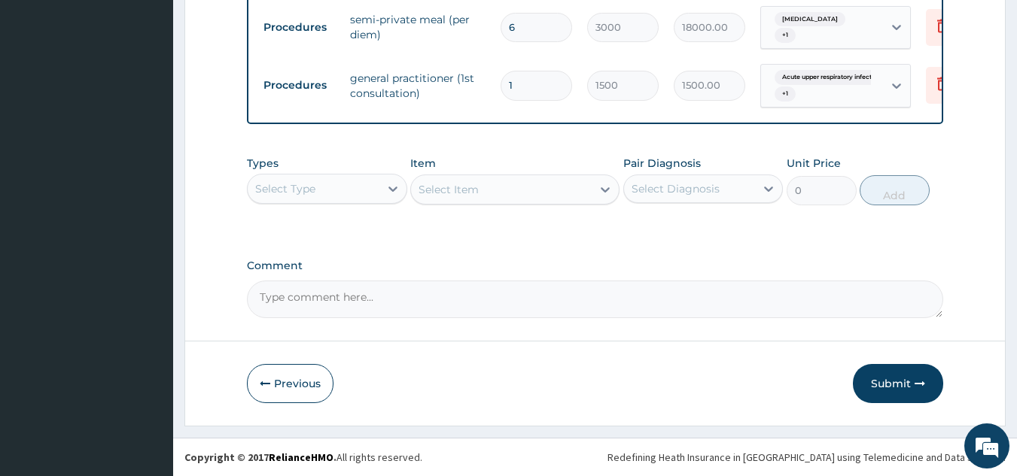
click at [361, 190] on div "Select Type" at bounding box center [314, 189] width 132 height 24
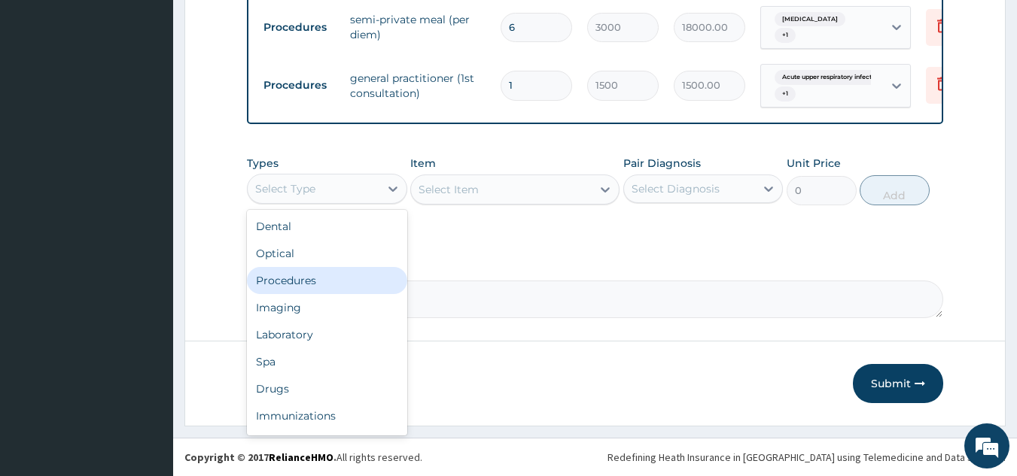
click at [313, 276] on div "Procedures" at bounding box center [327, 280] width 160 height 27
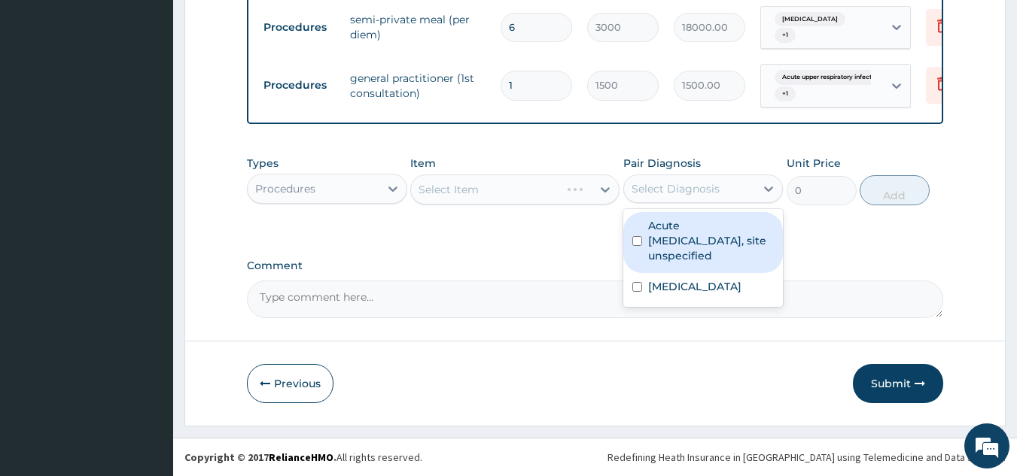
click at [741, 185] on div "Select Diagnosis" at bounding box center [690, 189] width 132 height 24
click at [718, 223] on label "Acute upper respiratory infection, site unspecified" at bounding box center [711, 240] width 126 height 45
checkbox input "true"
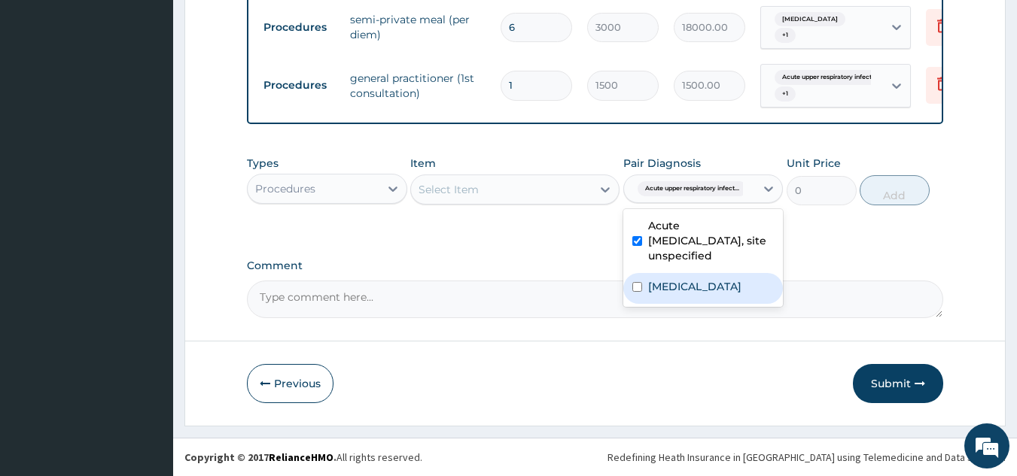
click at [701, 293] on label "Malaria, unspecified" at bounding box center [694, 286] width 93 height 15
checkbox input "true"
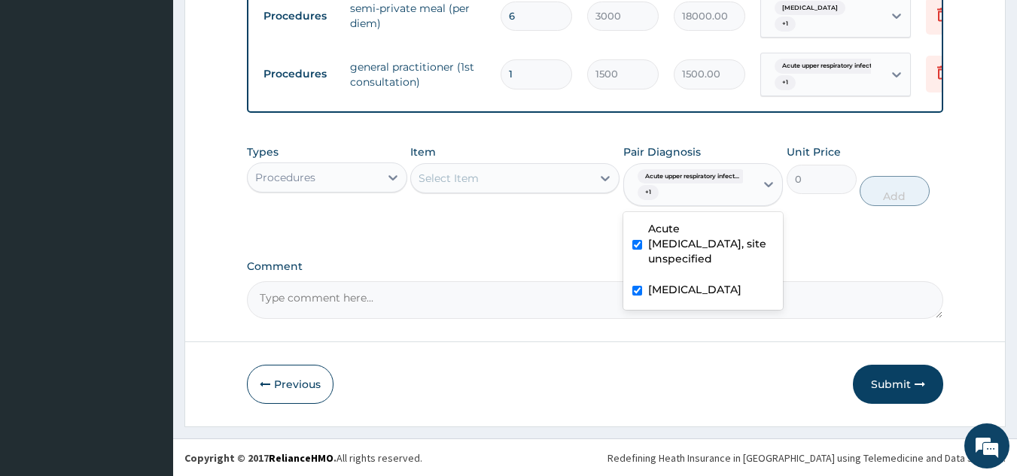
click at [480, 186] on div "Select Item" at bounding box center [501, 178] width 181 height 24
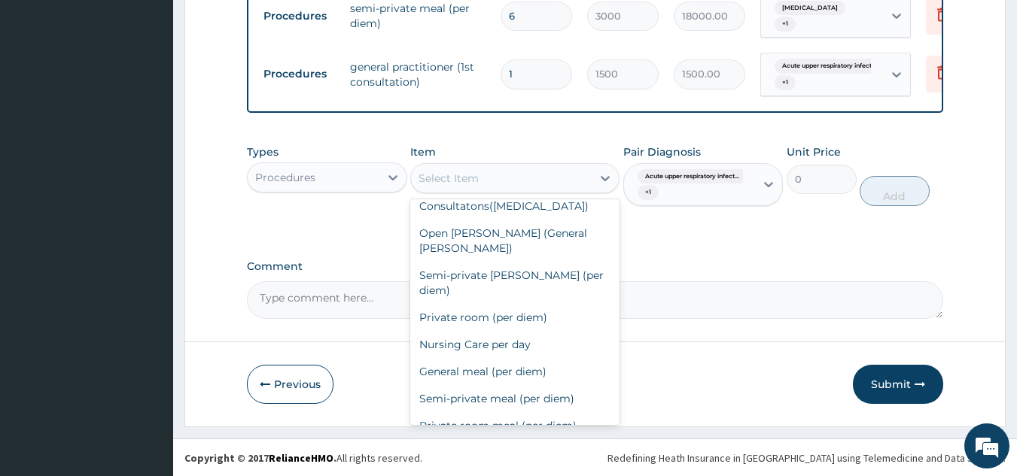
scroll to position [1430, 0]
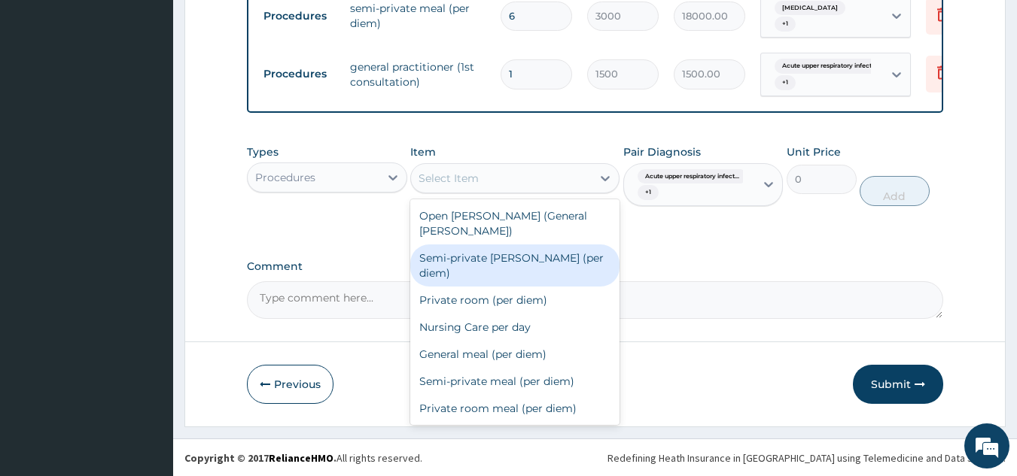
click at [517, 287] on div "Semi-private [PERSON_NAME] (per diem)" at bounding box center [514, 266] width 209 height 42
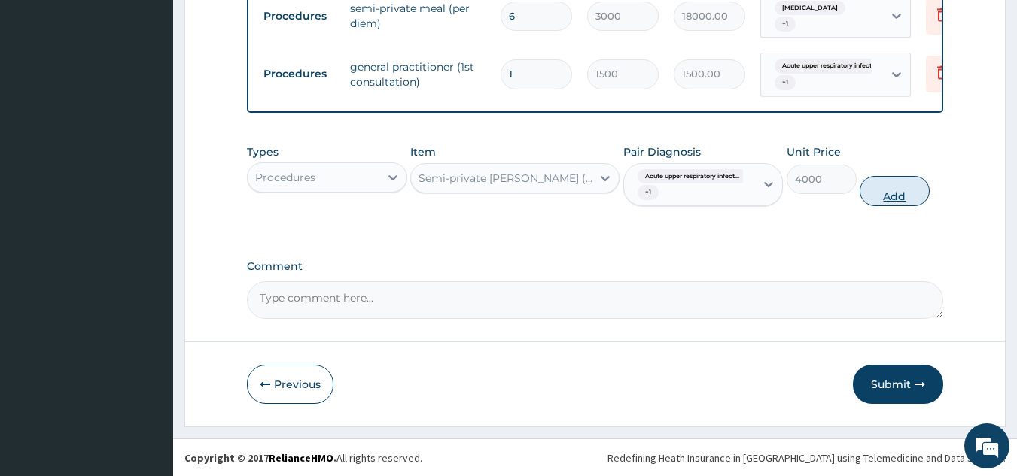
click at [894, 202] on button "Add" at bounding box center [895, 191] width 70 height 30
type input "0"
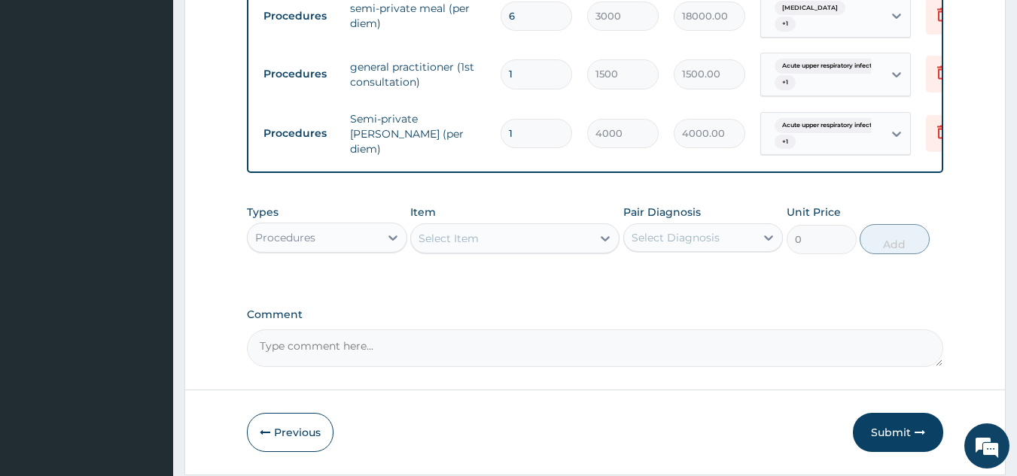
type input "0.00"
type input "2"
type input "8000.00"
type input "2"
click at [341, 352] on textarea "Comment" at bounding box center [595, 349] width 697 height 38
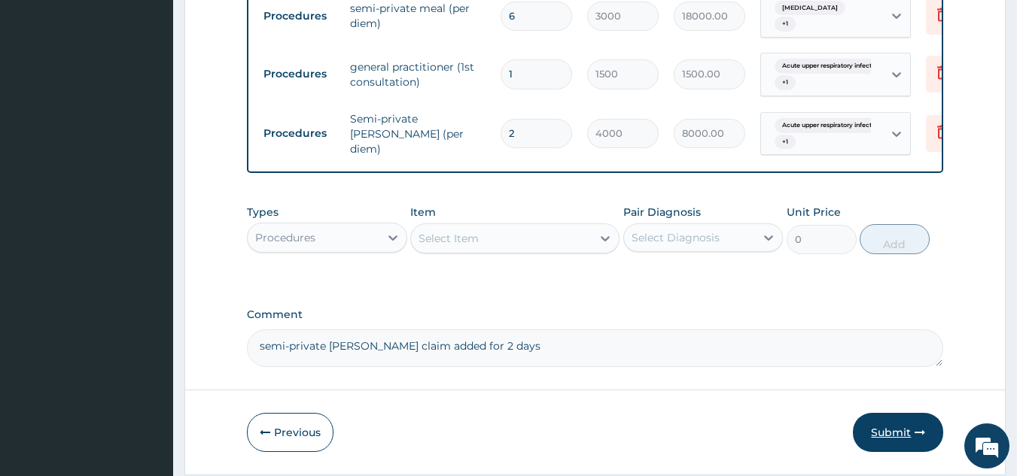
type textarea "semi-private [PERSON_NAME] claim added for 2 days"
click at [897, 438] on button "Submit" at bounding box center [898, 432] width 90 height 39
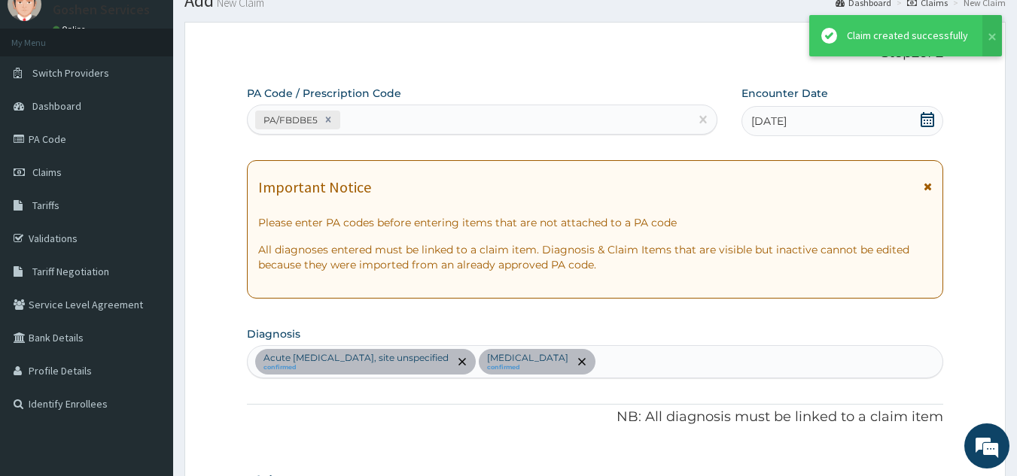
scroll to position [1547, 0]
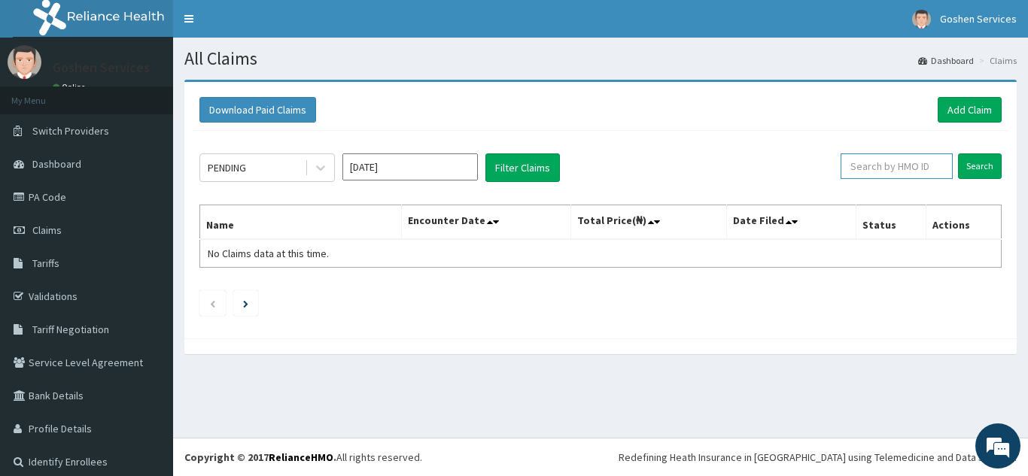
click at [905, 165] on input "text" at bounding box center [897, 167] width 112 height 26
click at [982, 163] on input "Search" at bounding box center [980, 167] width 44 height 26
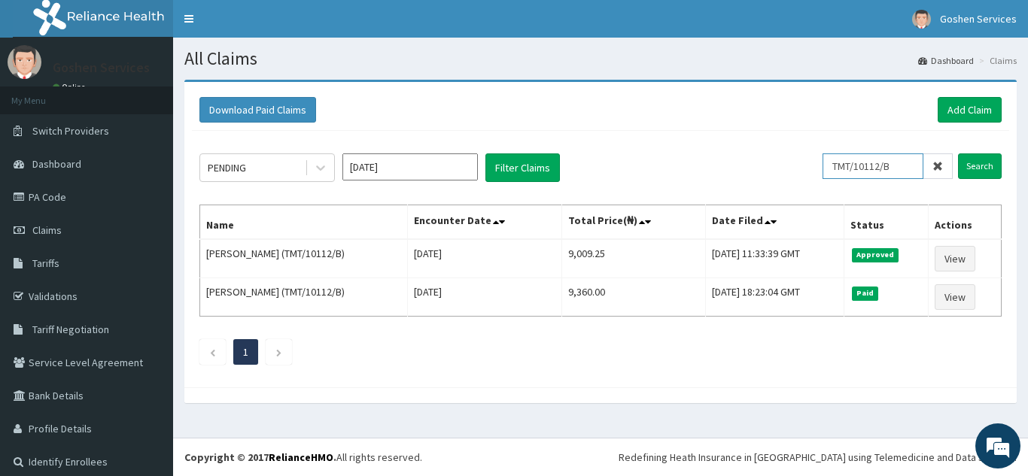
drag, startPoint x: 895, startPoint y: 169, endPoint x: 827, endPoint y: 167, distance: 67.8
click at [827, 167] on input "TMT/10112/B" at bounding box center [873, 167] width 101 height 26
type input "ERM/10429/C"
click at [963, 163] on input "Search" at bounding box center [980, 167] width 44 height 26
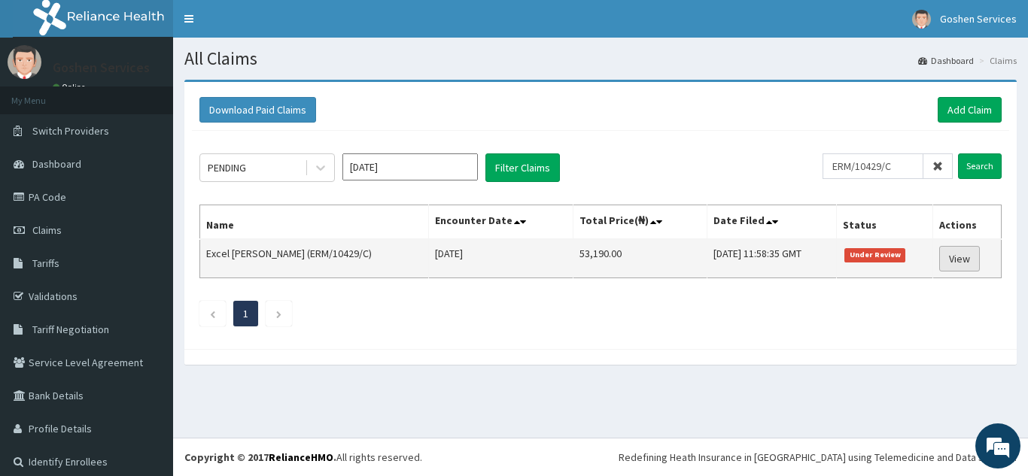
click at [948, 257] on link "View" at bounding box center [959, 259] width 41 height 26
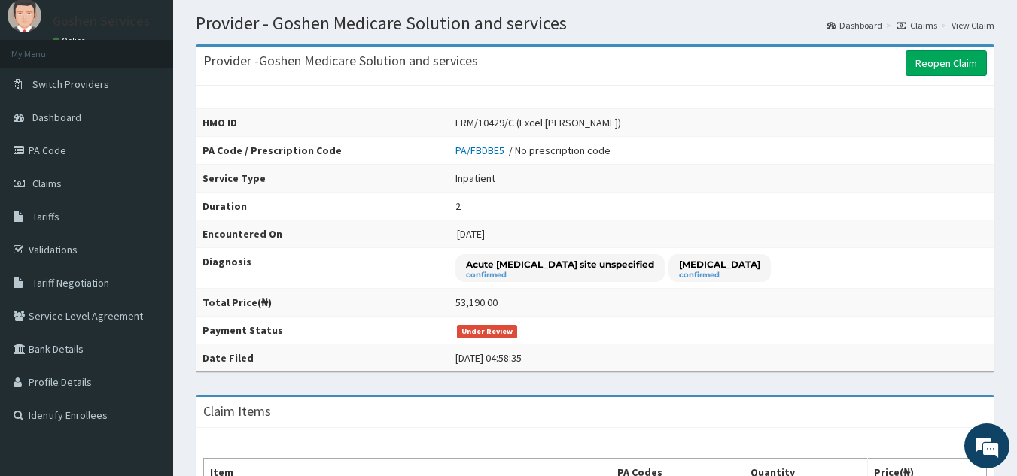
scroll to position [38, 0]
